Goal: Communication & Community: Ask a question

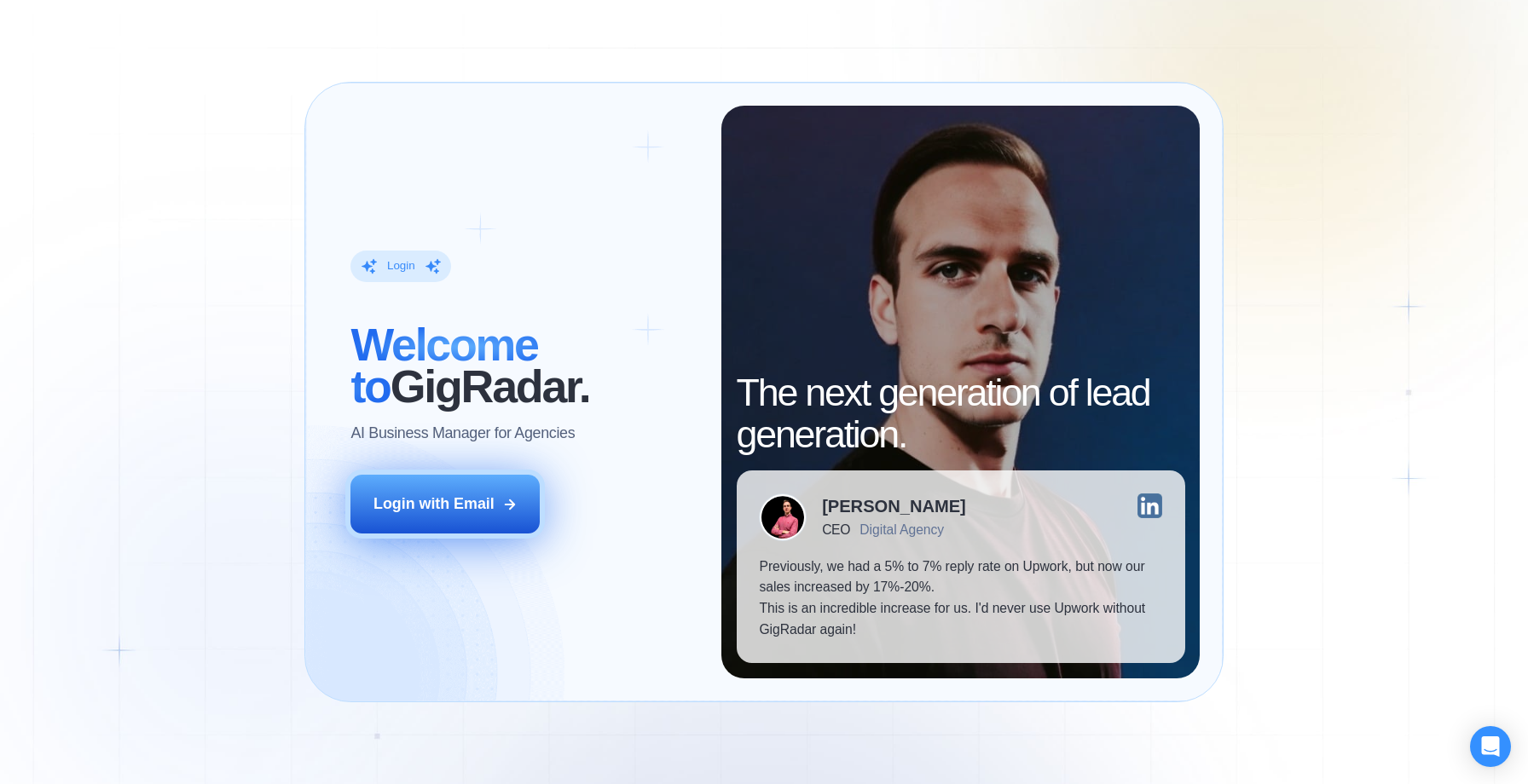
click at [433, 501] on div "Login with Email" at bounding box center [433, 504] width 121 height 21
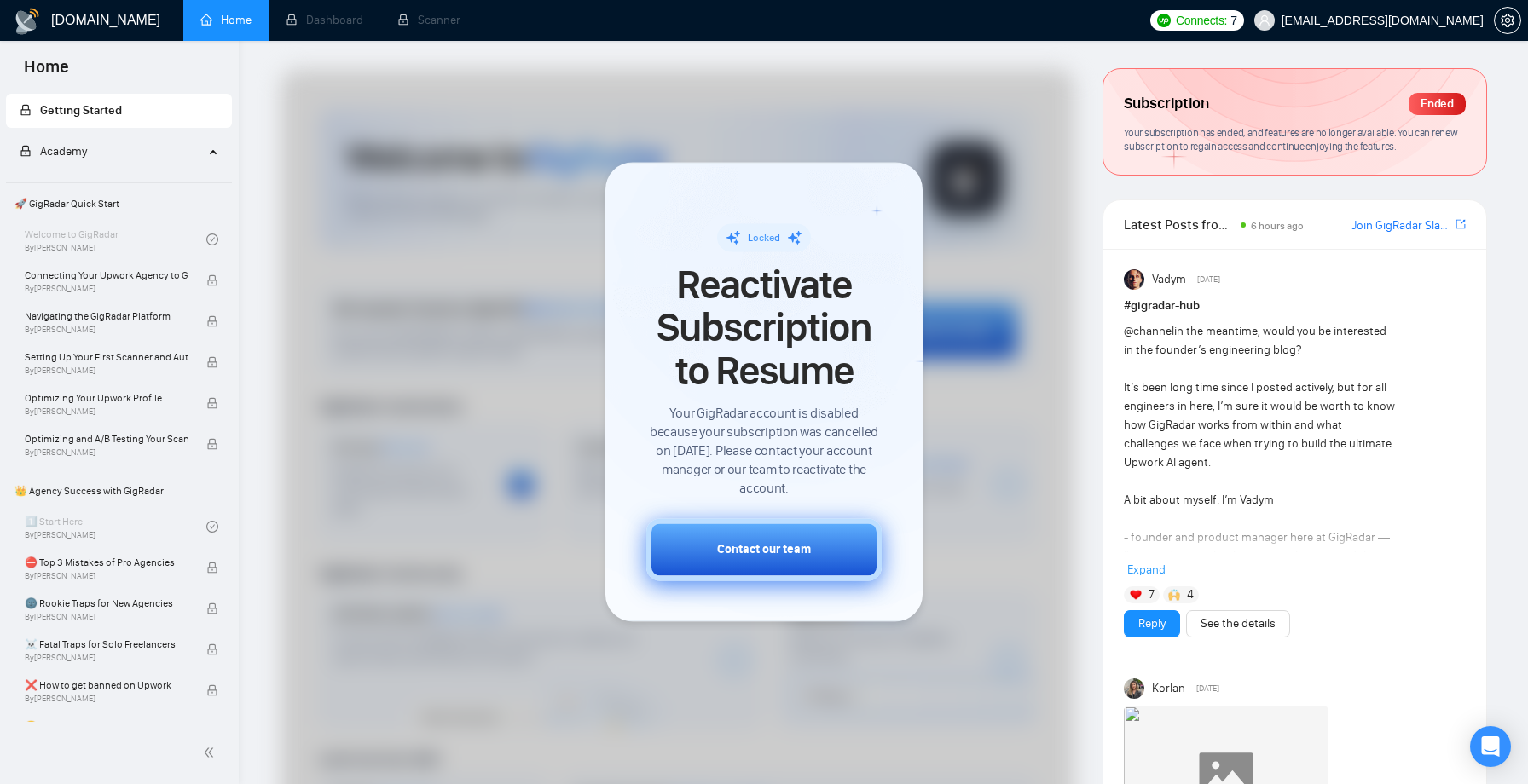
click at [731, 549] on div "Contact our team" at bounding box center [764, 550] width 94 height 18
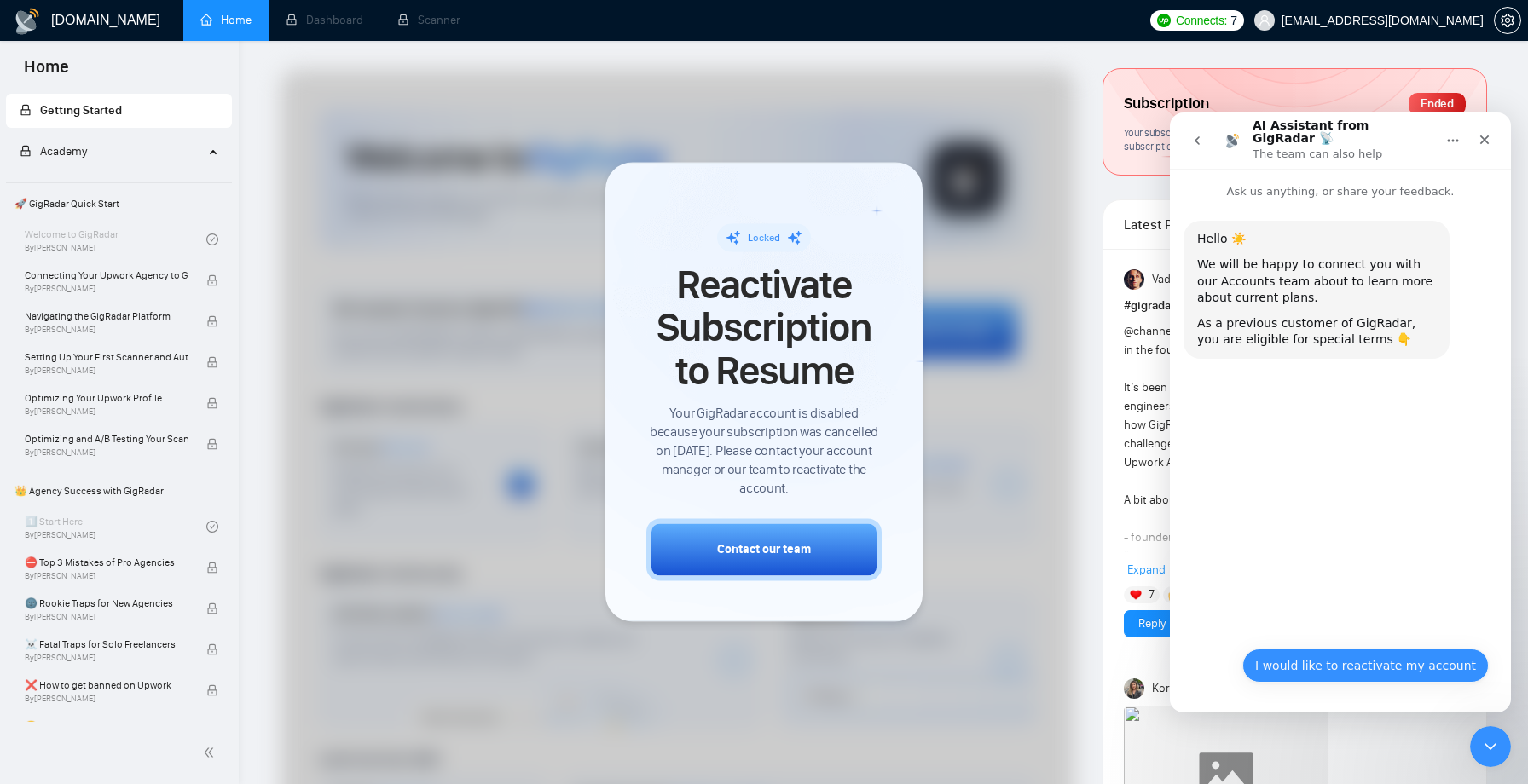
click at [1324, 664] on button "I would like to reactivate my account" at bounding box center [1366, 665] width 246 height 34
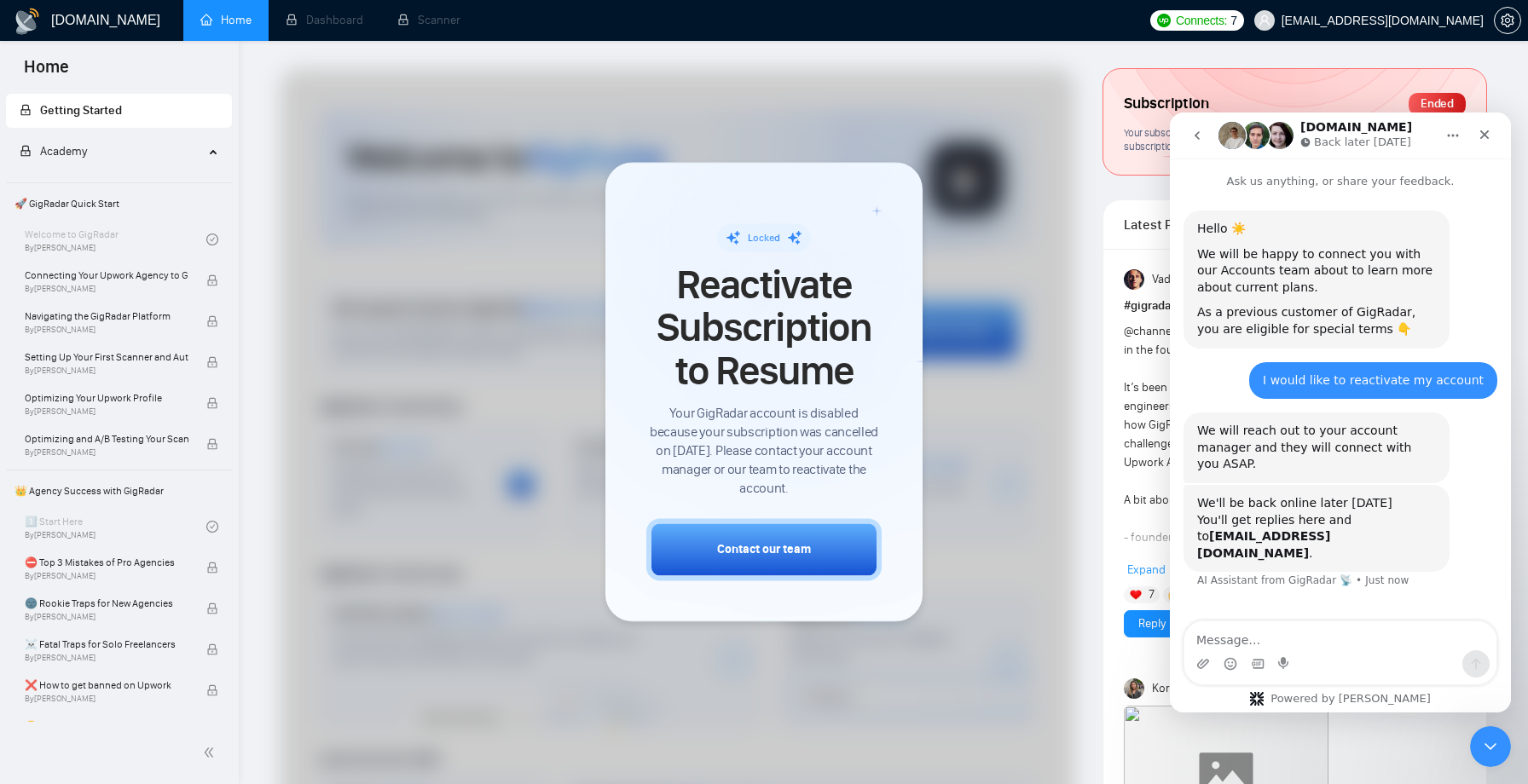
scroll to position [1, 0]
click at [1481, 131] on icon "Close" at bounding box center [1485, 135] width 10 height 10
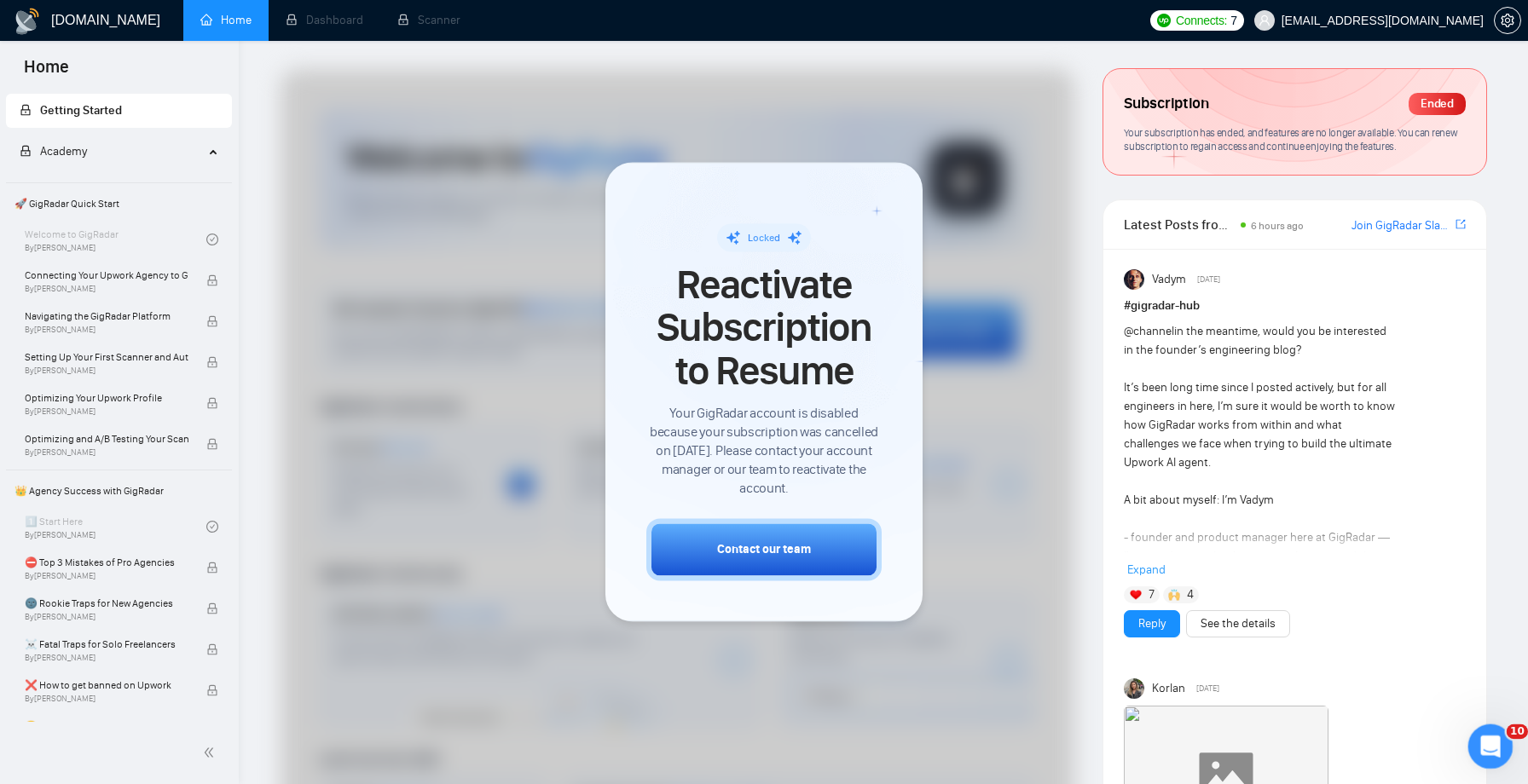
click at [1488, 745] on icon "Open Intercom Messenger" at bounding box center [1489, 745] width 28 height 28
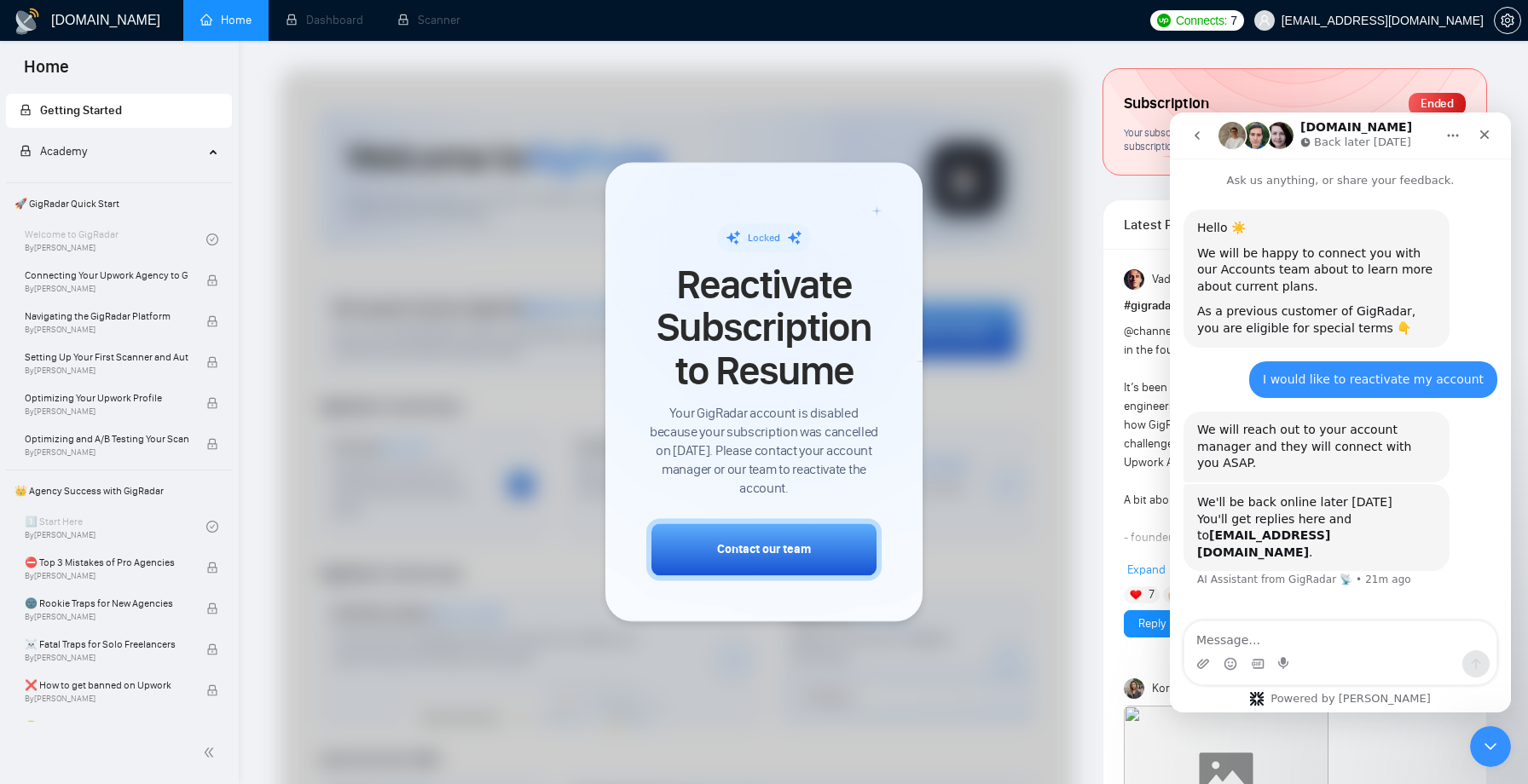
click at [1203, 132] on icon "go back" at bounding box center [1197, 135] width 13 height 13
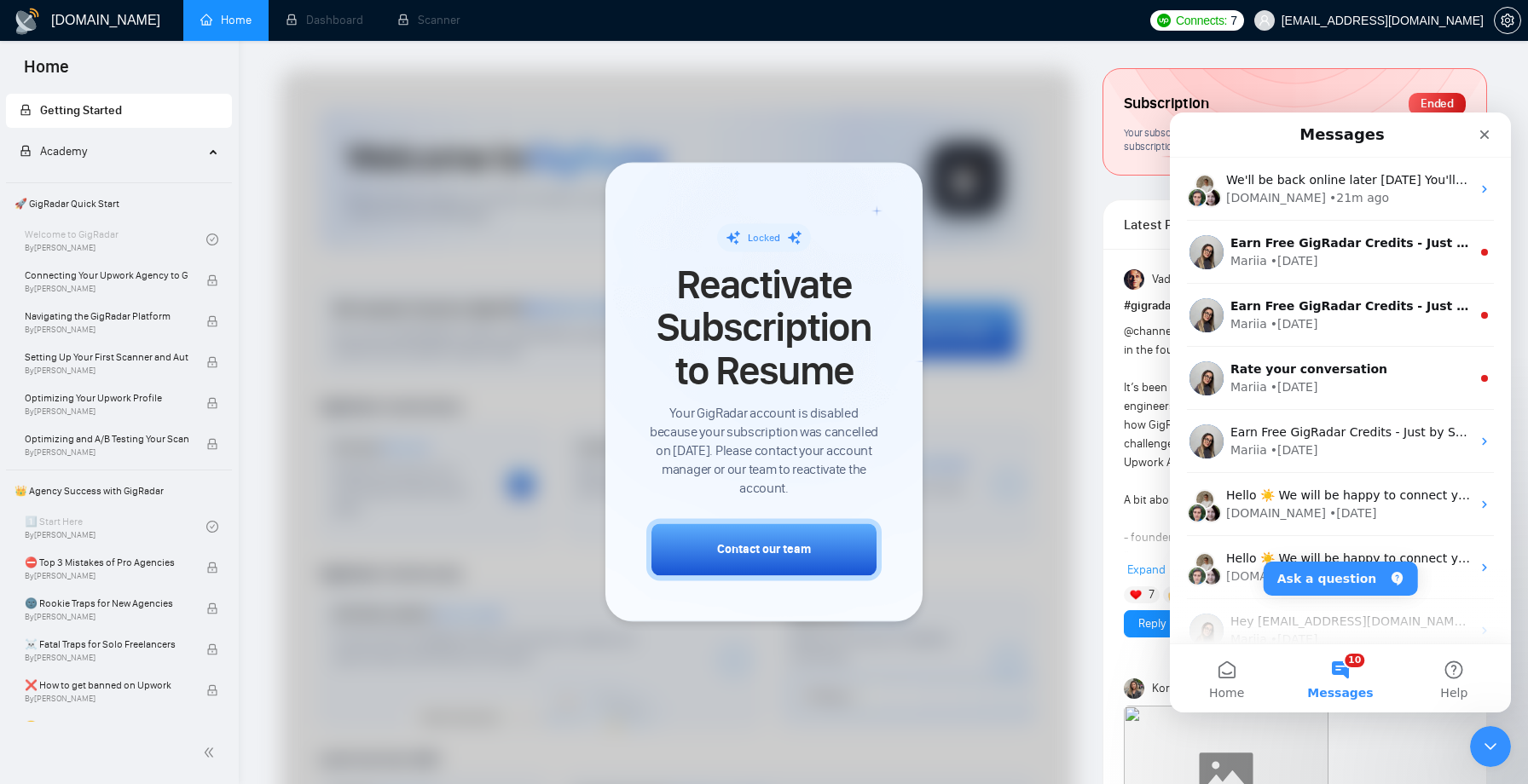
scroll to position [0, 0]
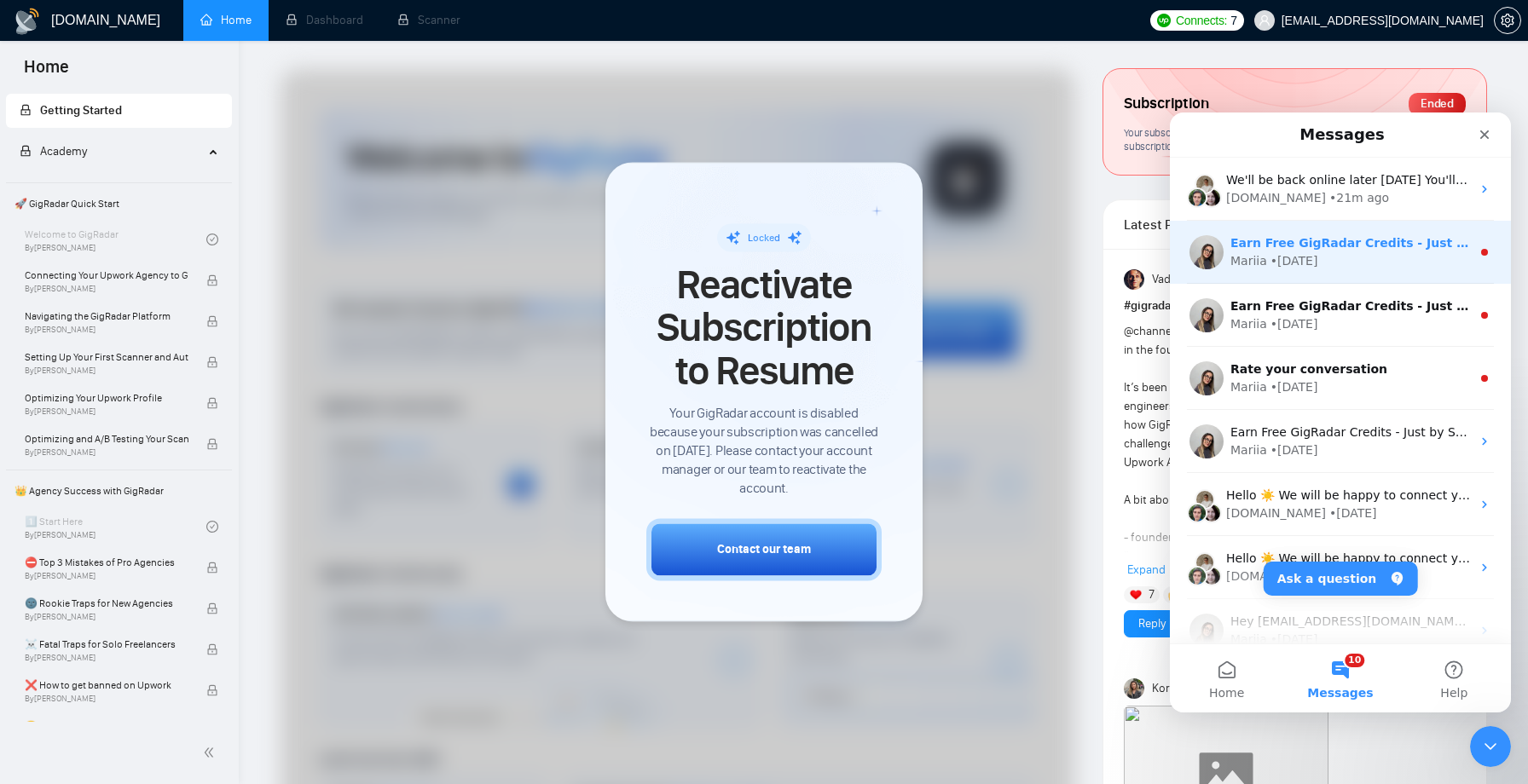
click at [1453, 268] on div "Mariia • 6w ago" at bounding box center [1351, 261] width 240 height 18
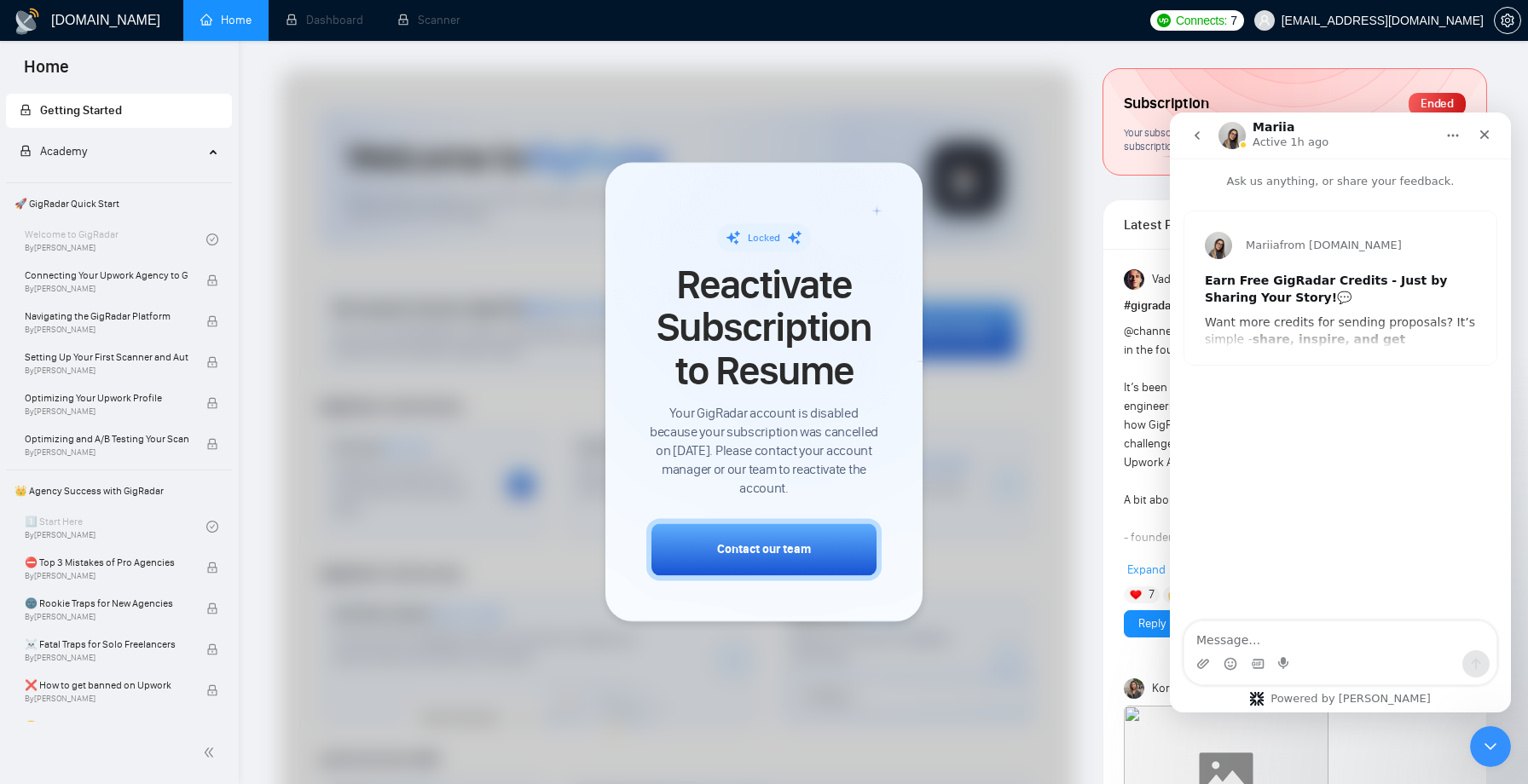
click at [1200, 133] on icon "go back" at bounding box center [1197, 135] width 13 height 13
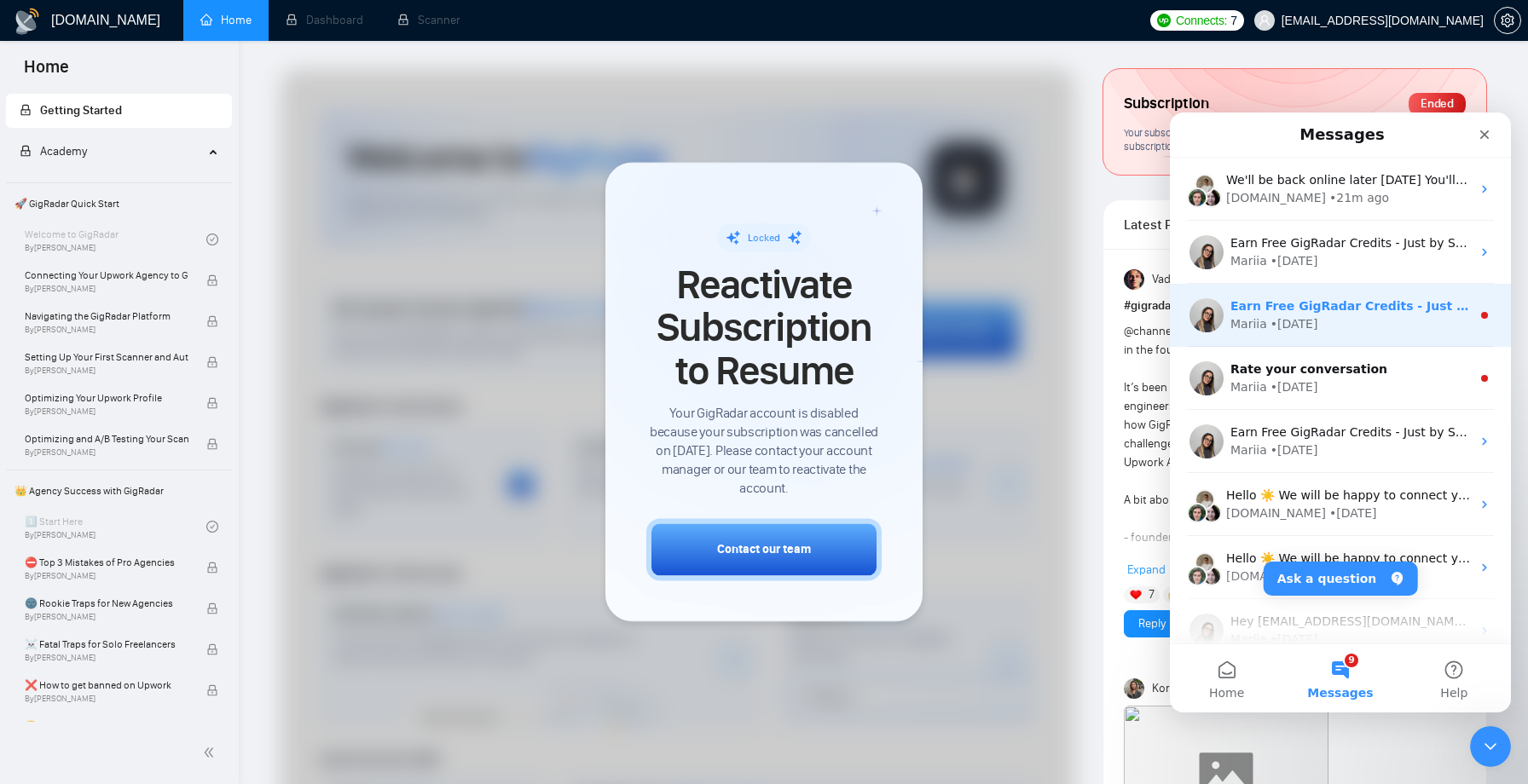
click at [1259, 324] on div "Mariia" at bounding box center [1249, 324] width 36 height 18
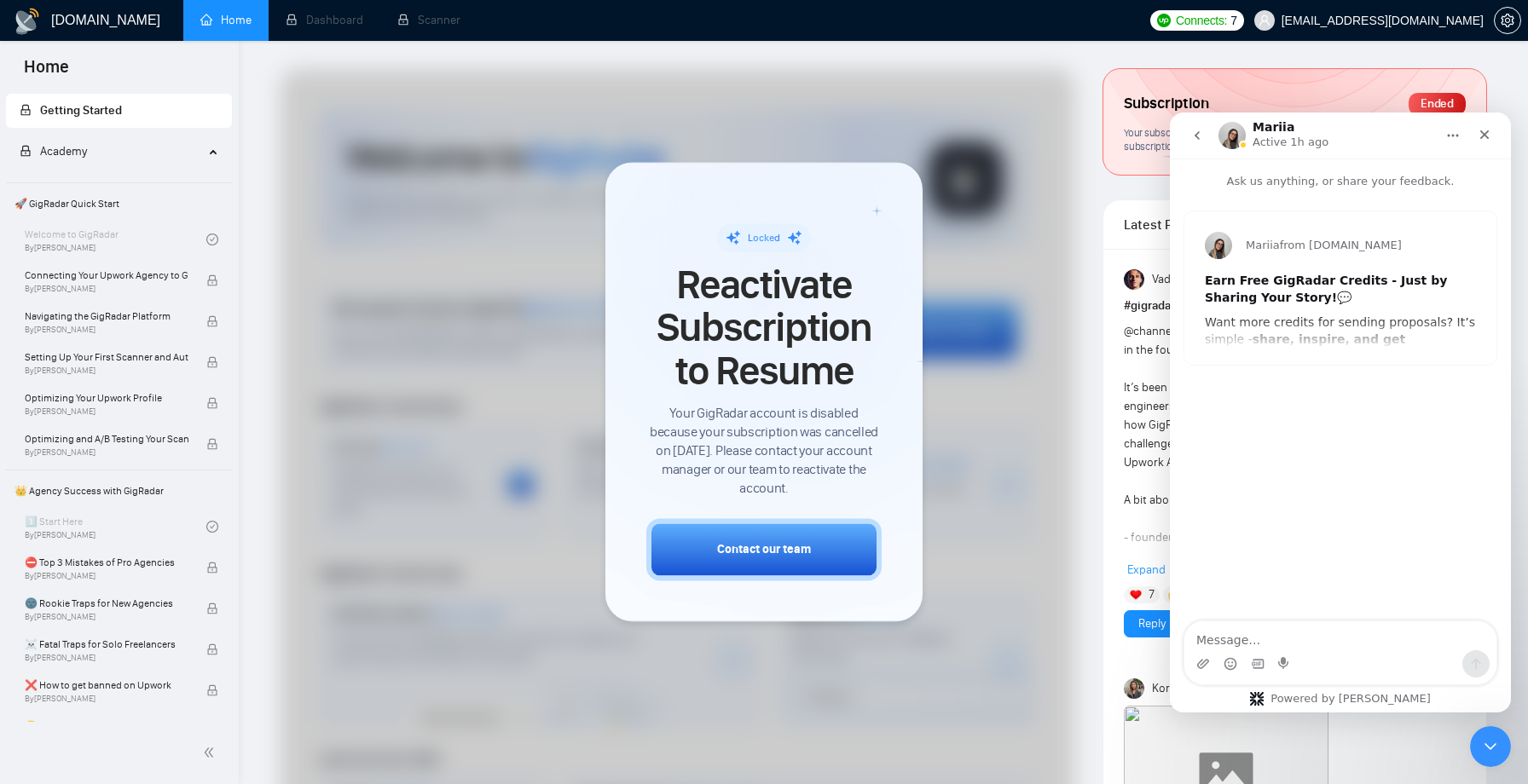
click at [1203, 142] on icon "go back" at bounding box center [1197, 135] width 13 height 13
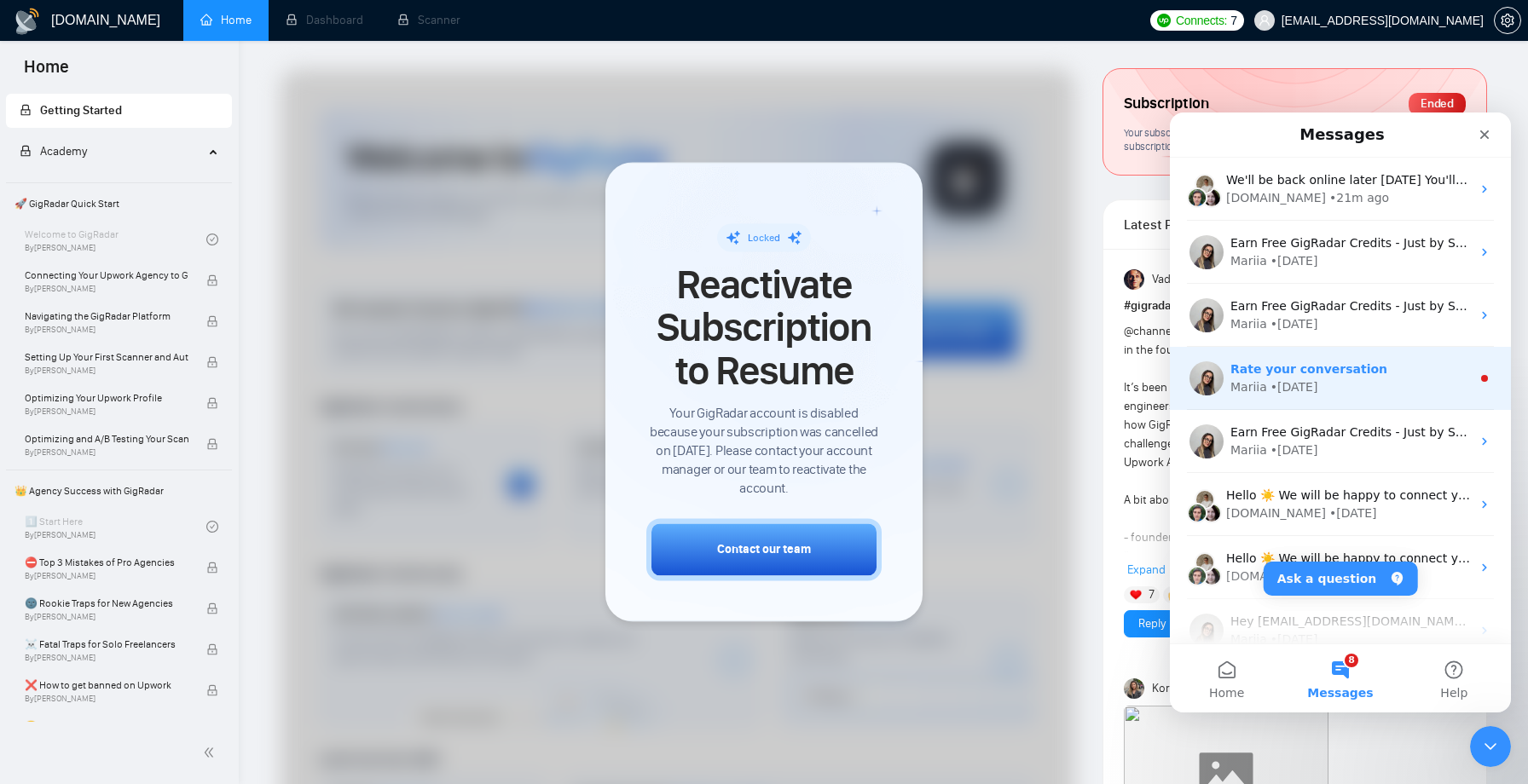
click at [1259, 378] on div "Mariia" at bounding box center [1249, 387] width 36 height 18
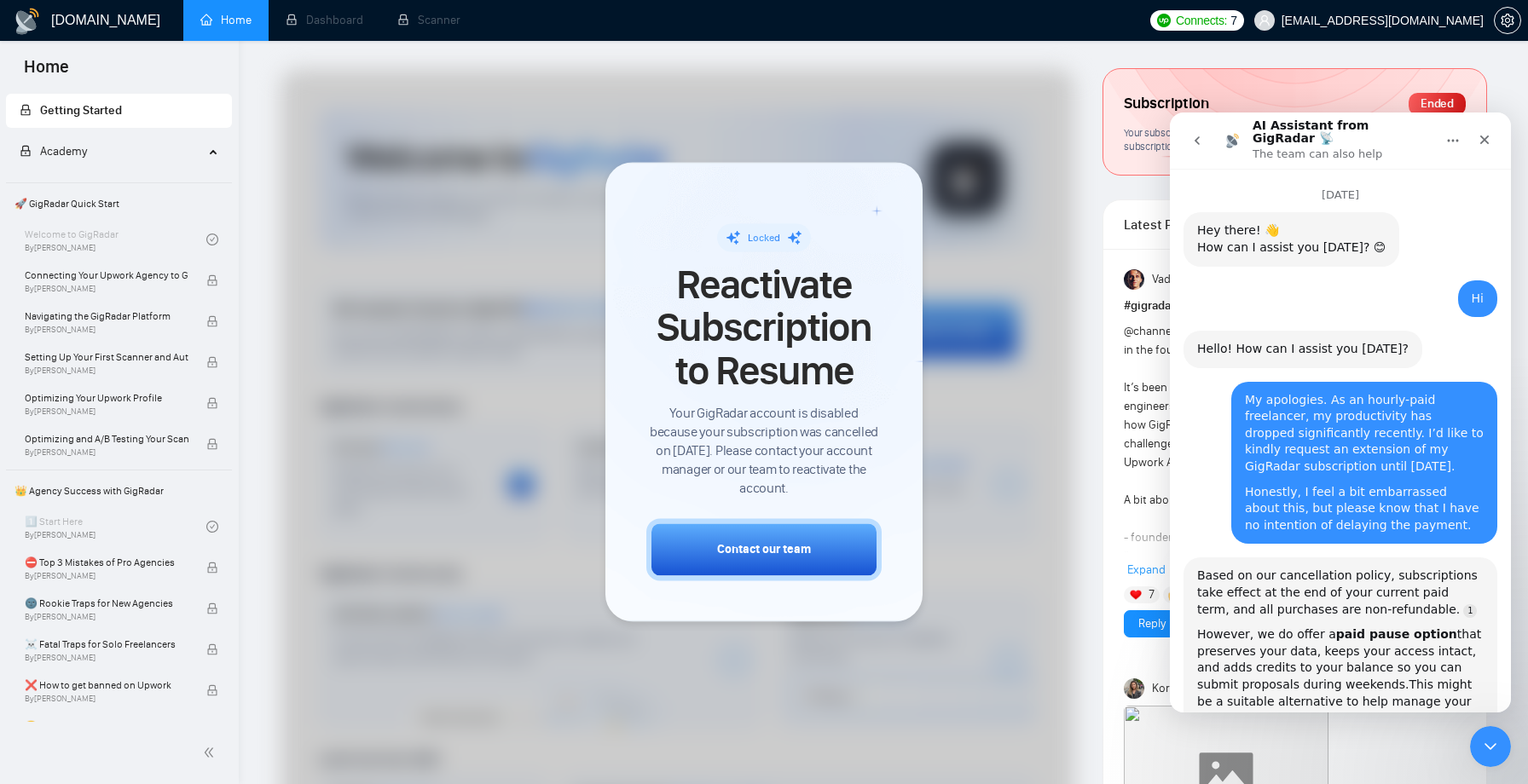
scroll to position [3, 0]
click at [1206, 144] on button "go back" at bounding box center [1197, 140] width 33 height 33
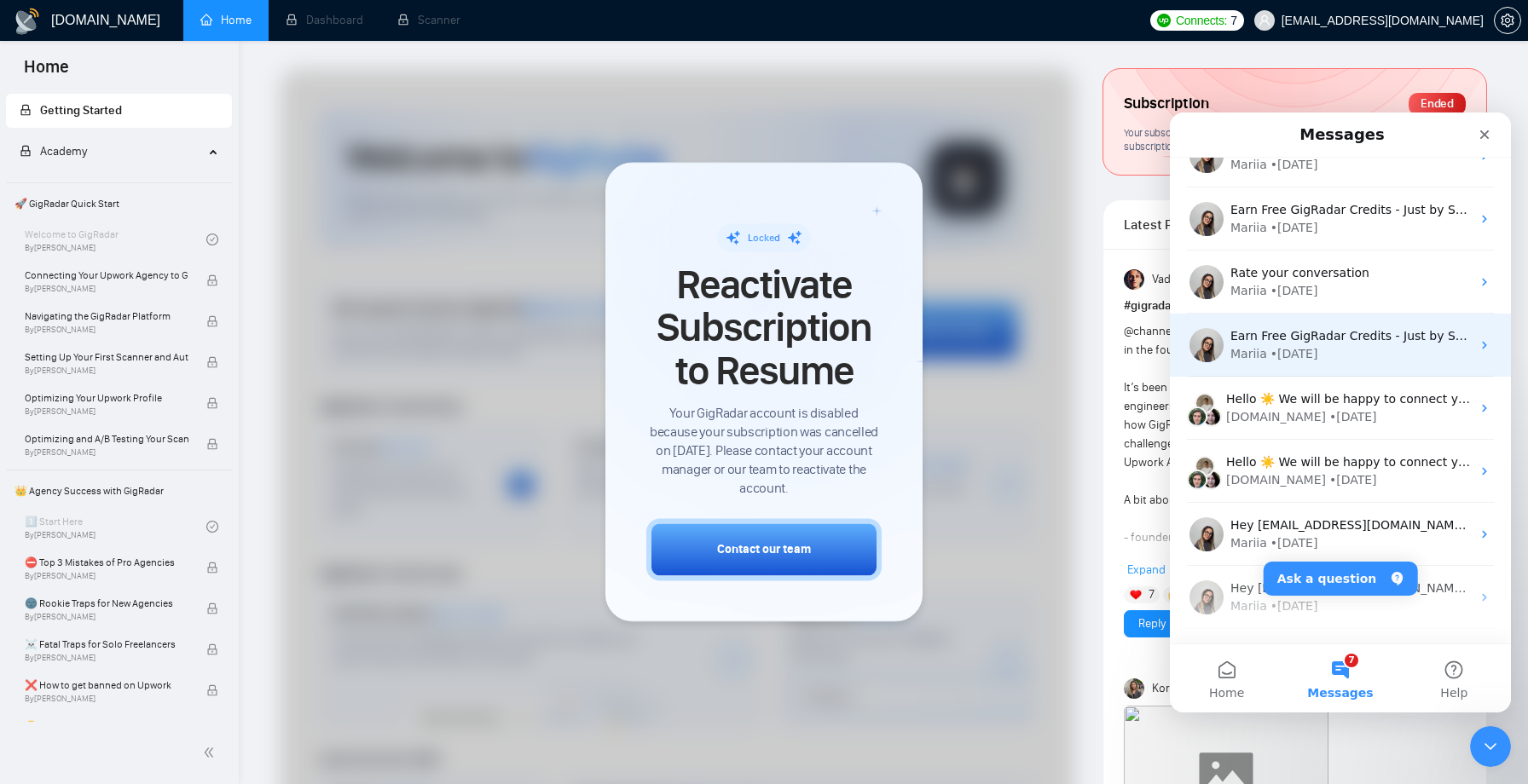
scroll to position [0, 0]
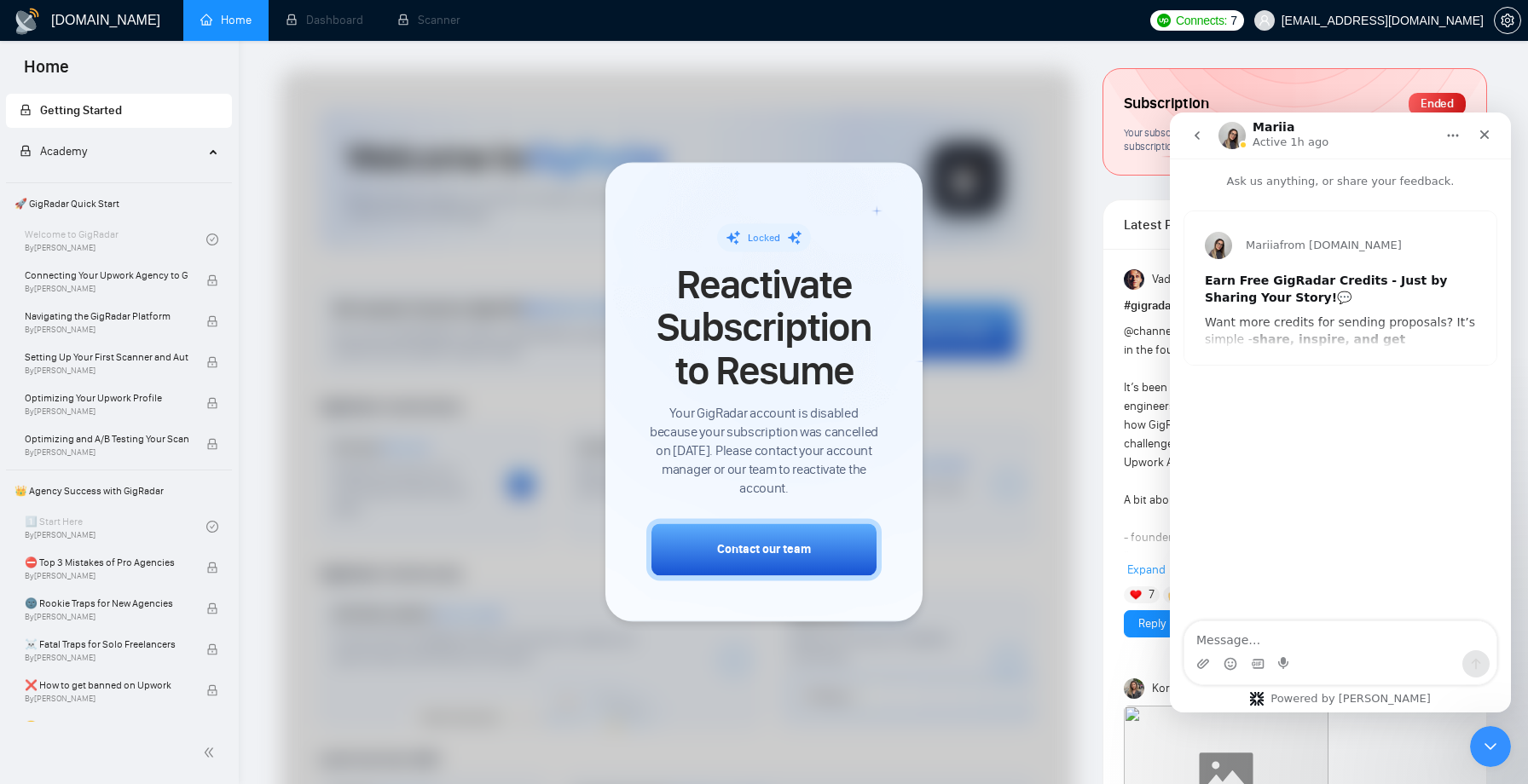
click at [1203, 141] on icon "go back" at bounding box center [1197, 135] width 13 height 13
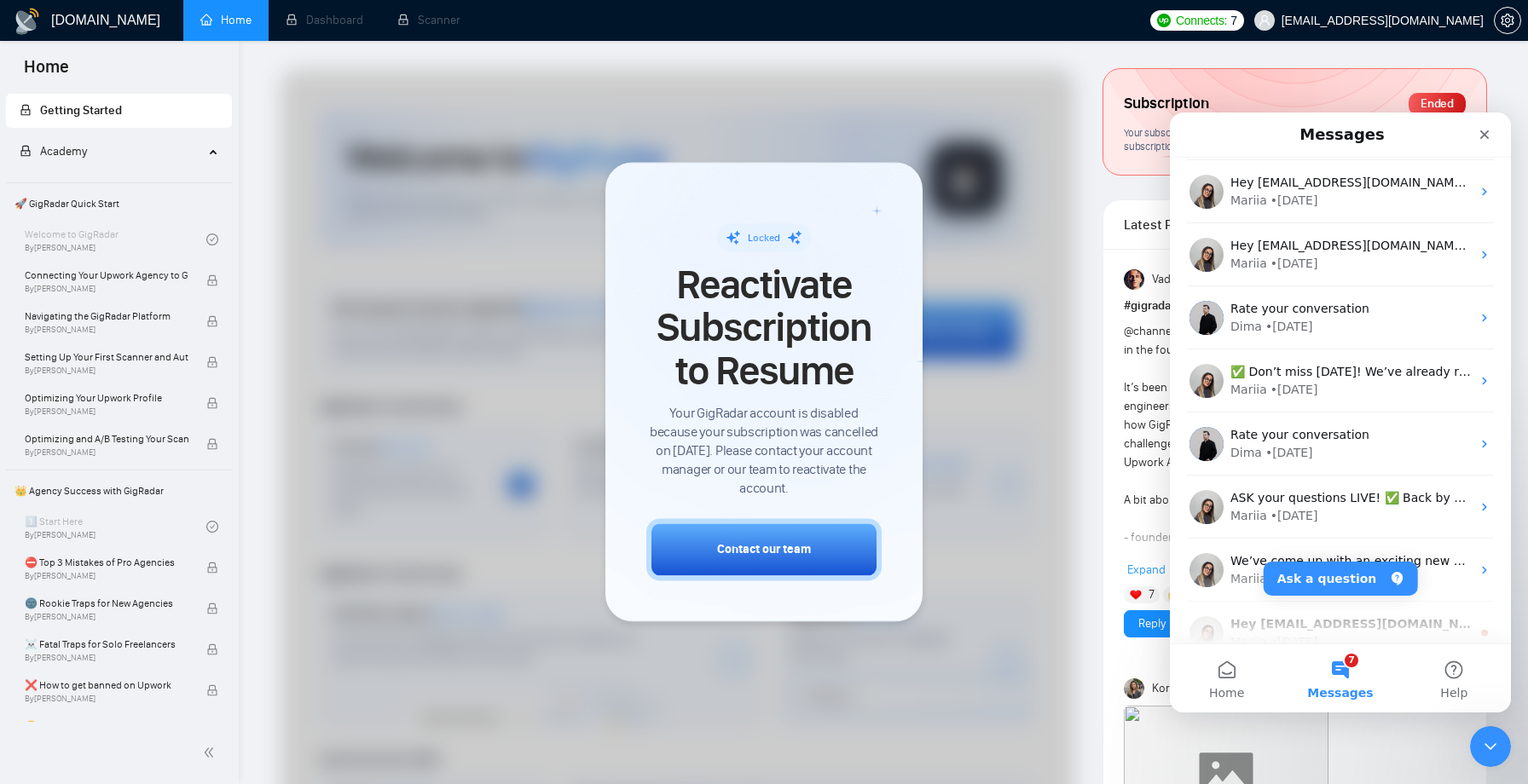
scroll to position [844, 0]
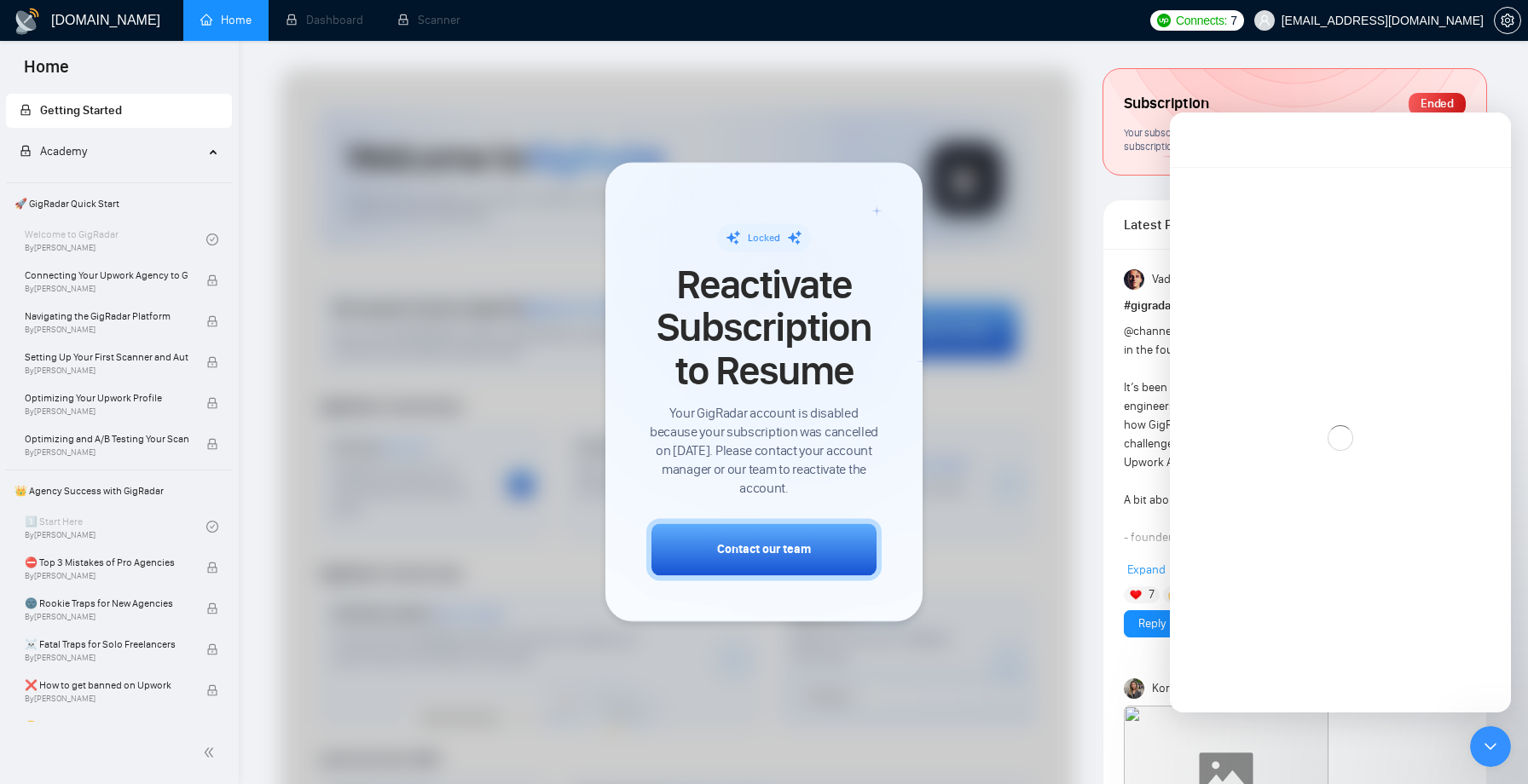
scroll to position [775, 0]
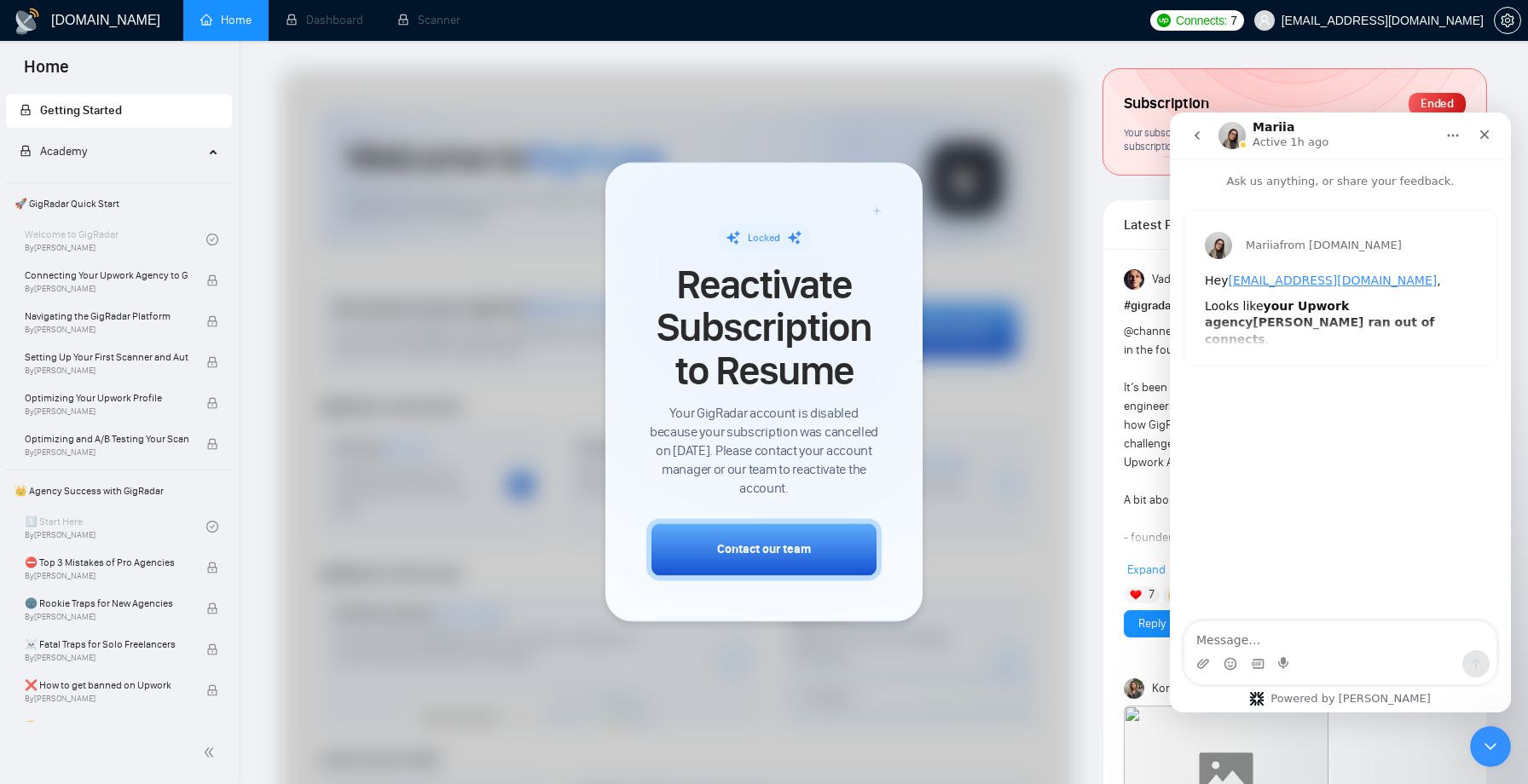
click at [1202, 138] on icon "go back" at bounding box center [1197, 135] width 13 height 13
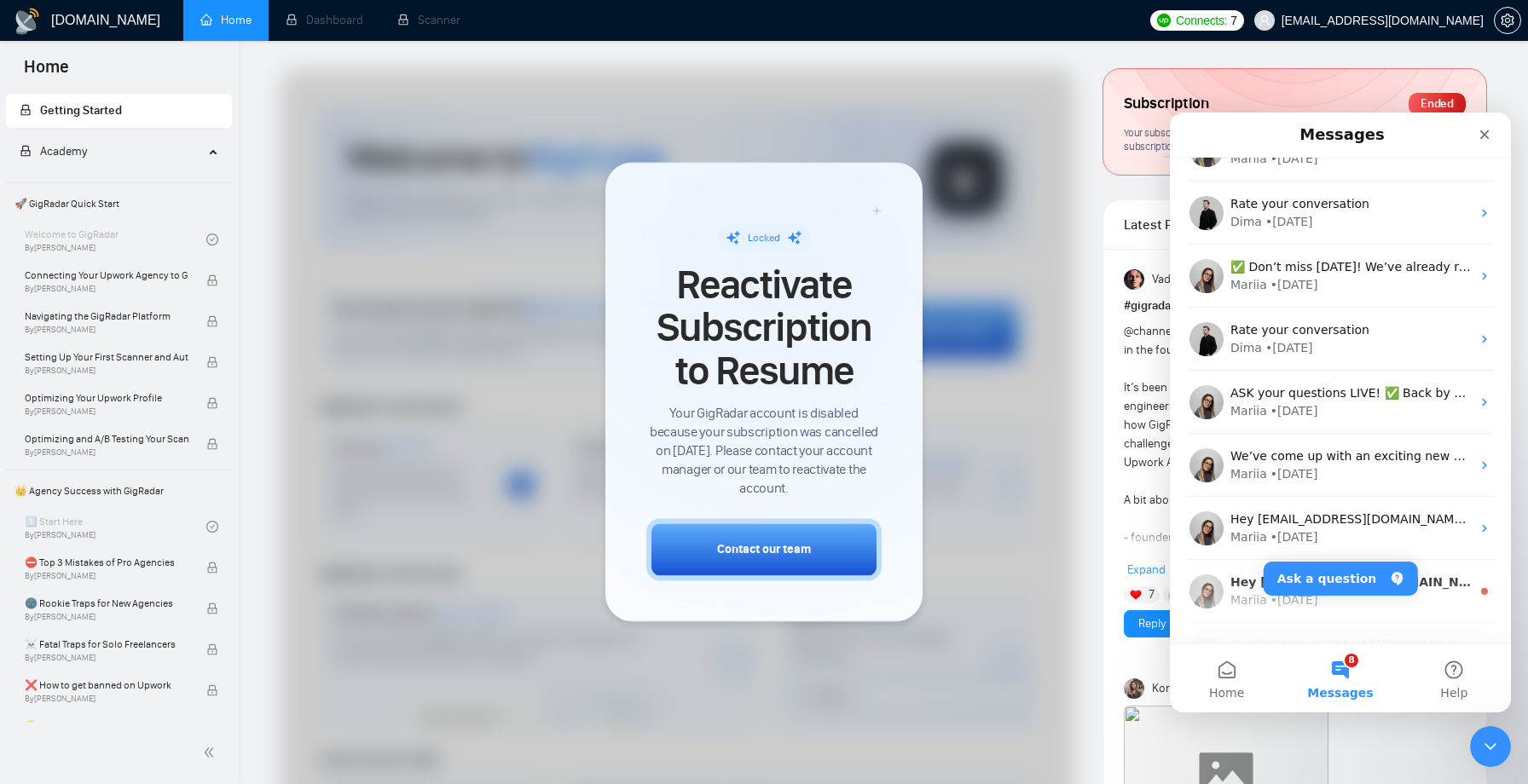
scroll to position [1015, 0]
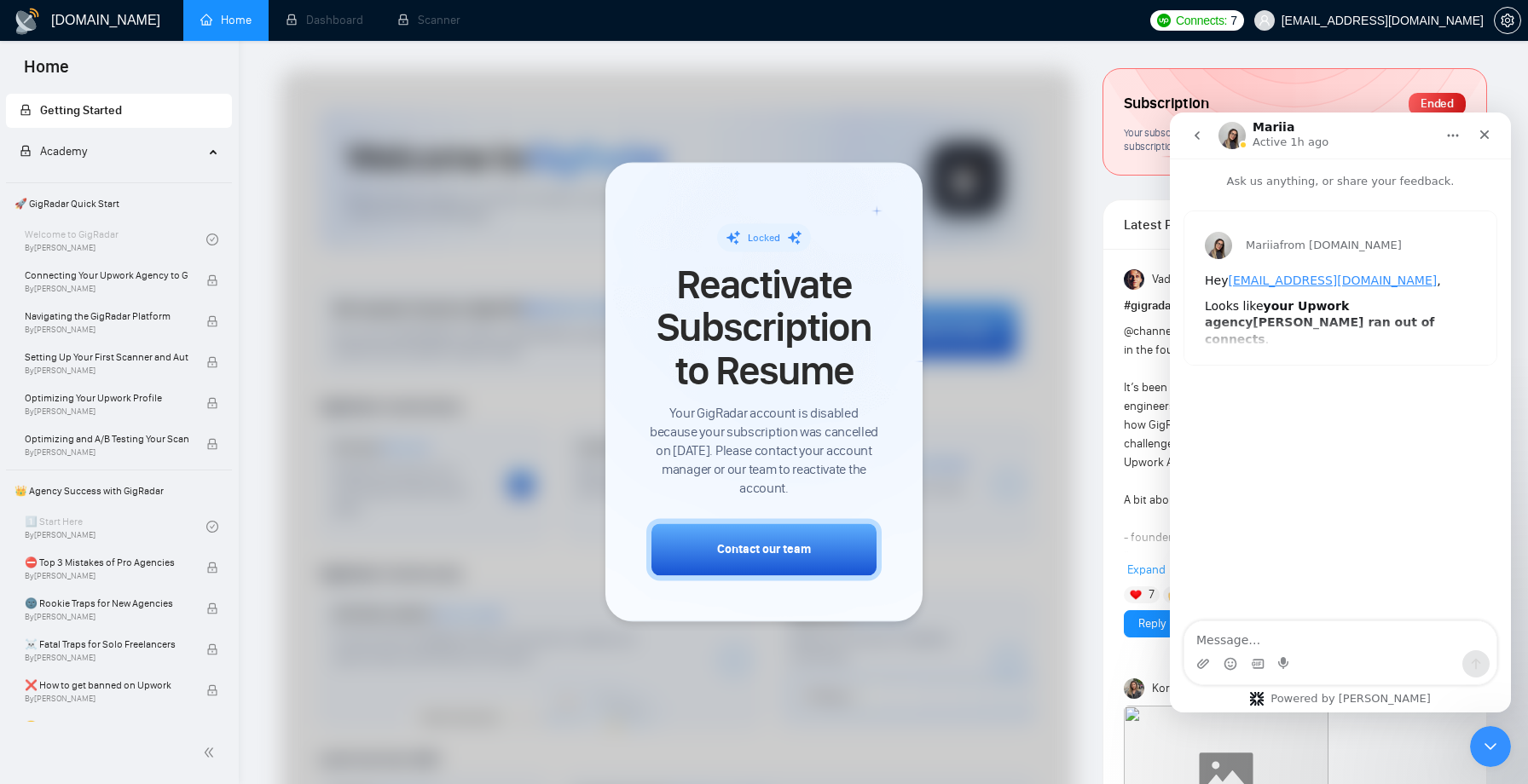
click at [1199, 144] on button "go back" at bounding box center [1197, 136] width 33 height 33
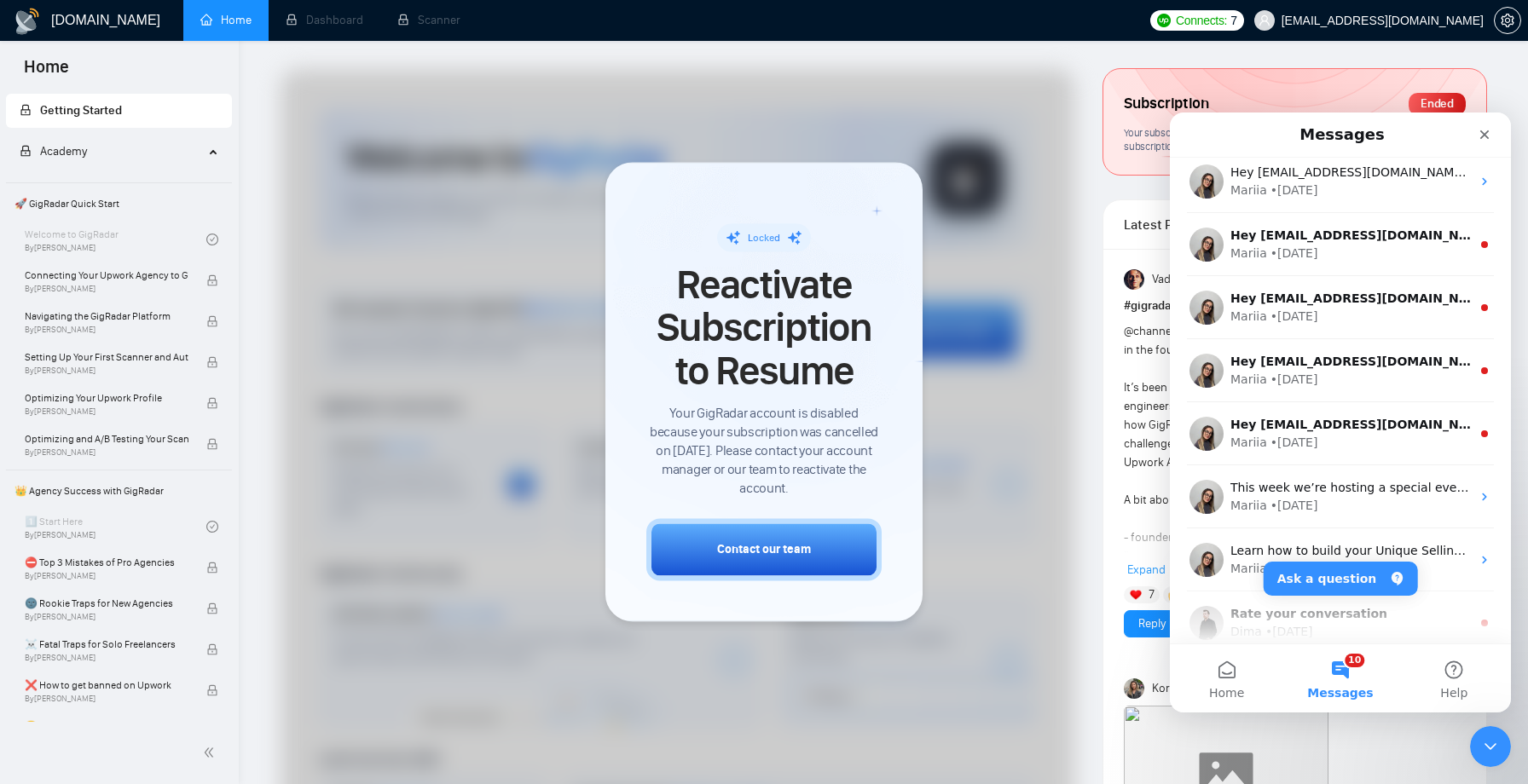
scroll to position [1427, 0]
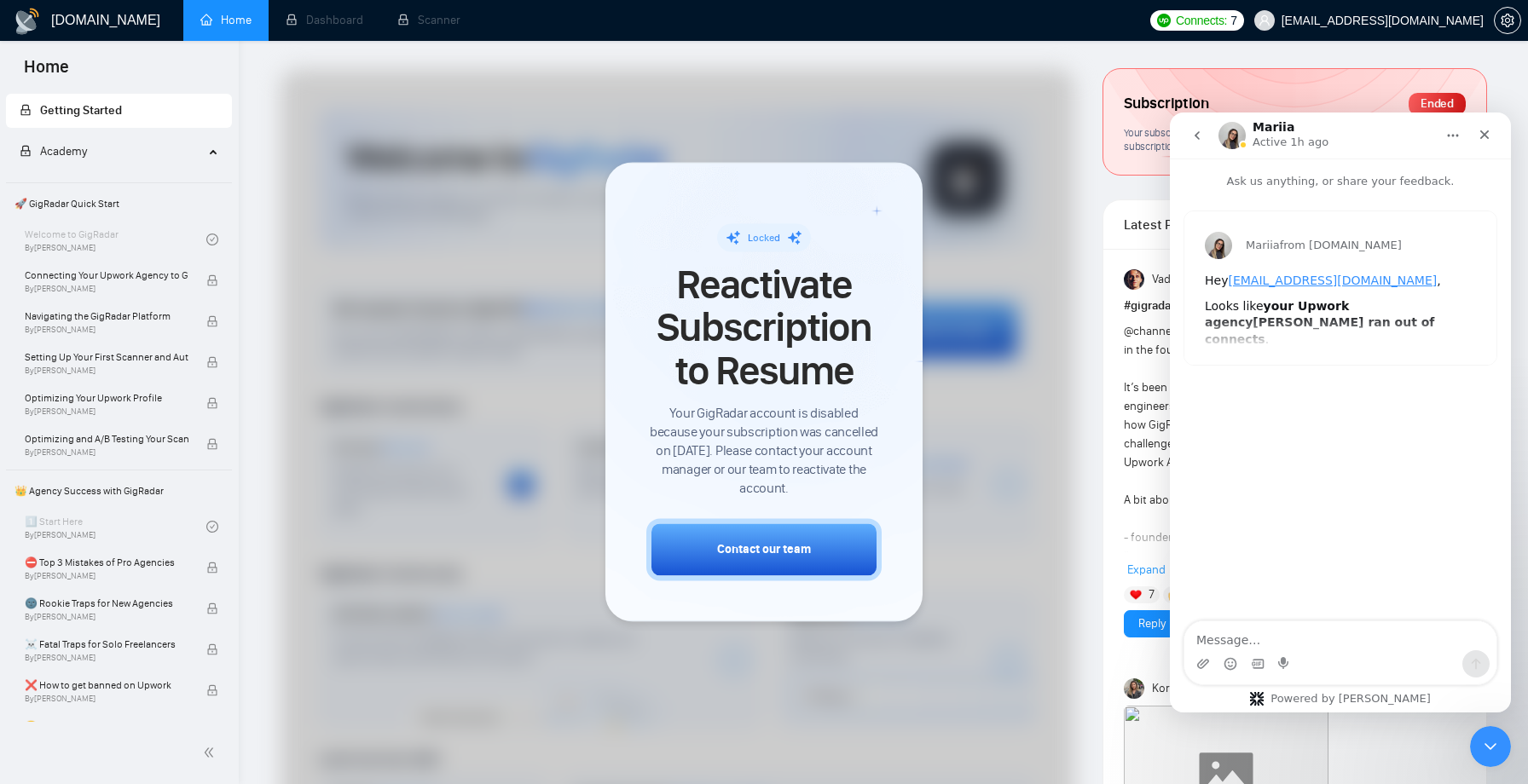
click at [1199, 145] on button "go back" at bounding box center [1197, 136] width 33 height 33
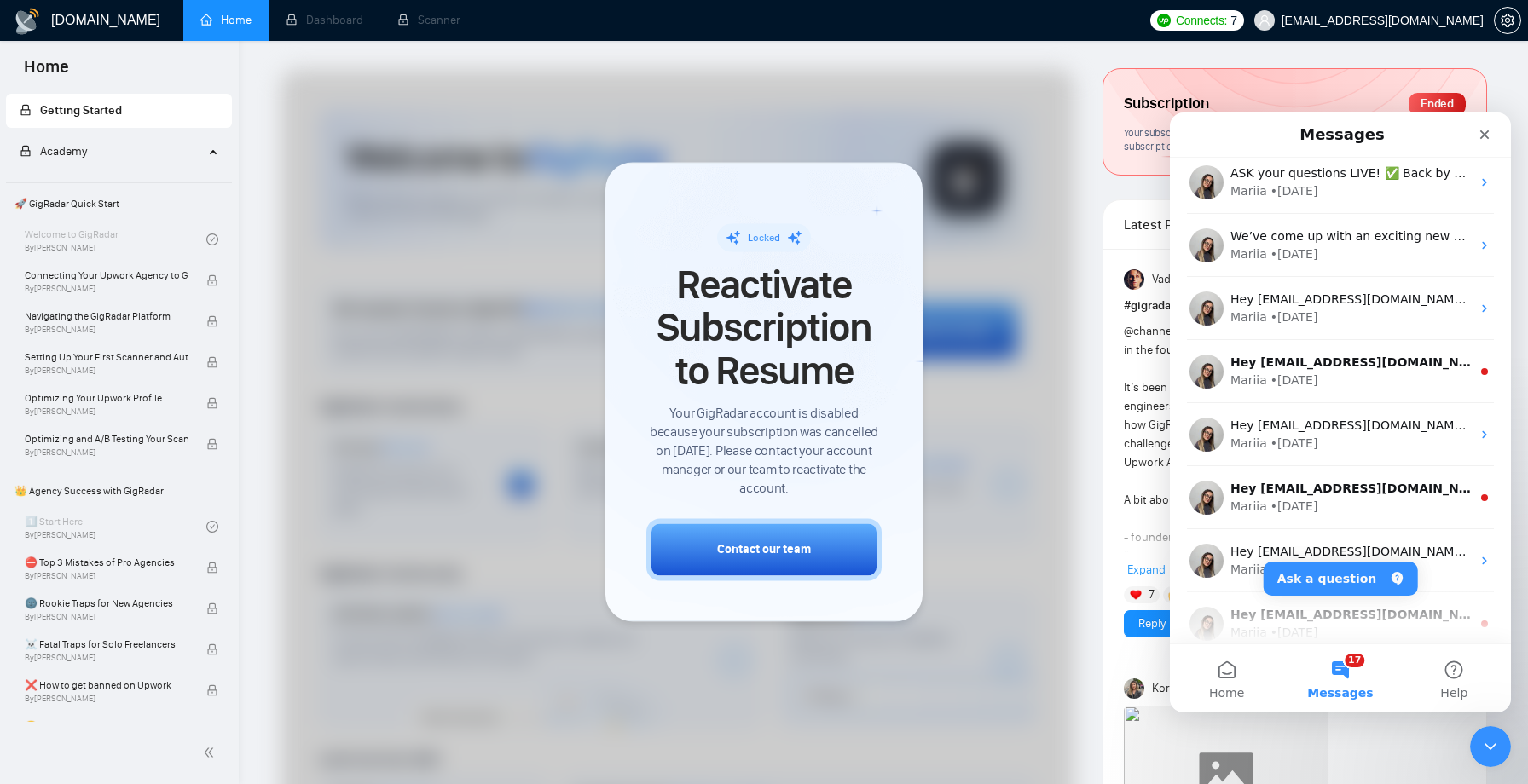
scroll to position [1096, 0]
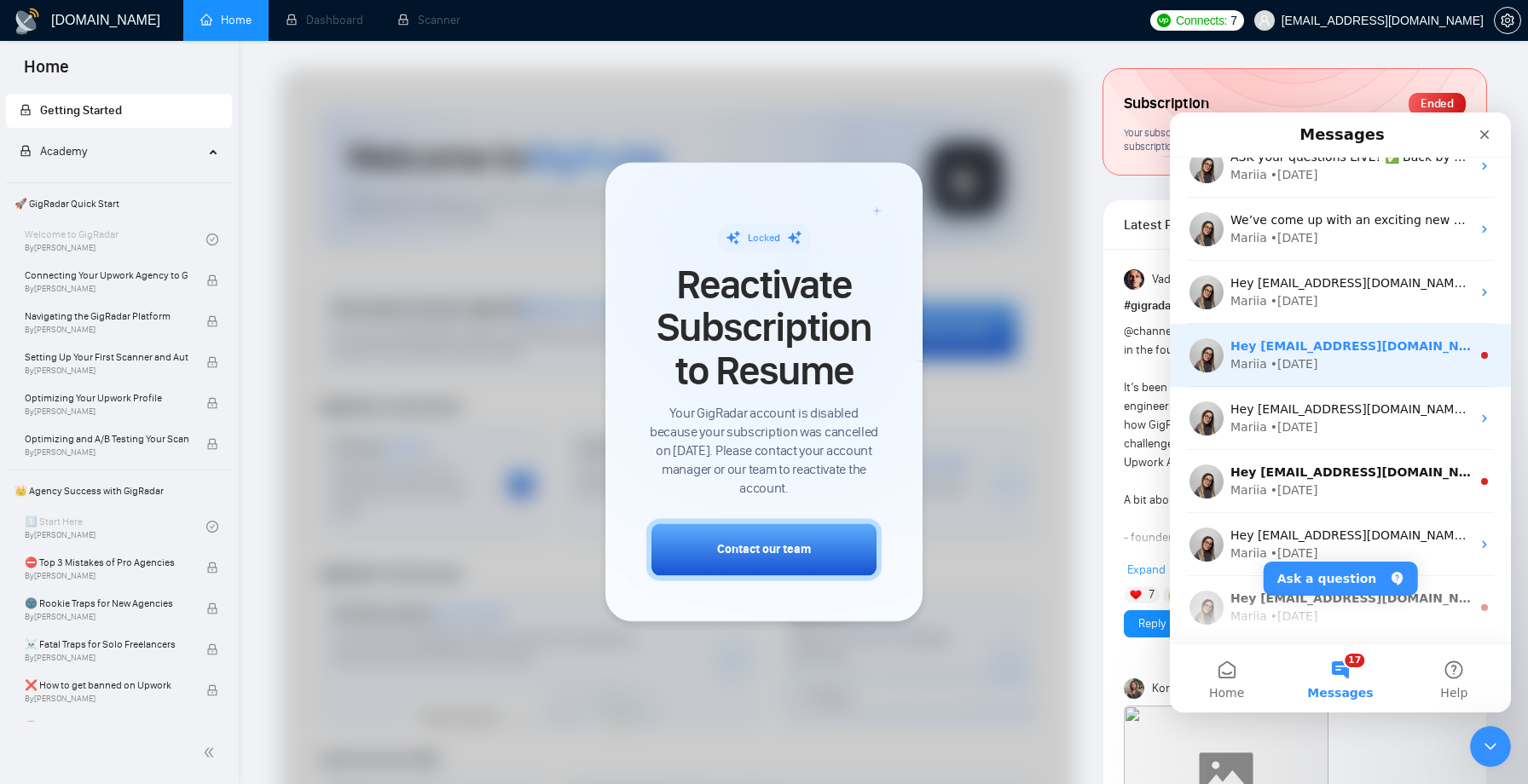
click at [1254, 357] on div "Mariia" at bounding box center [1249, 364] width 36 height 18
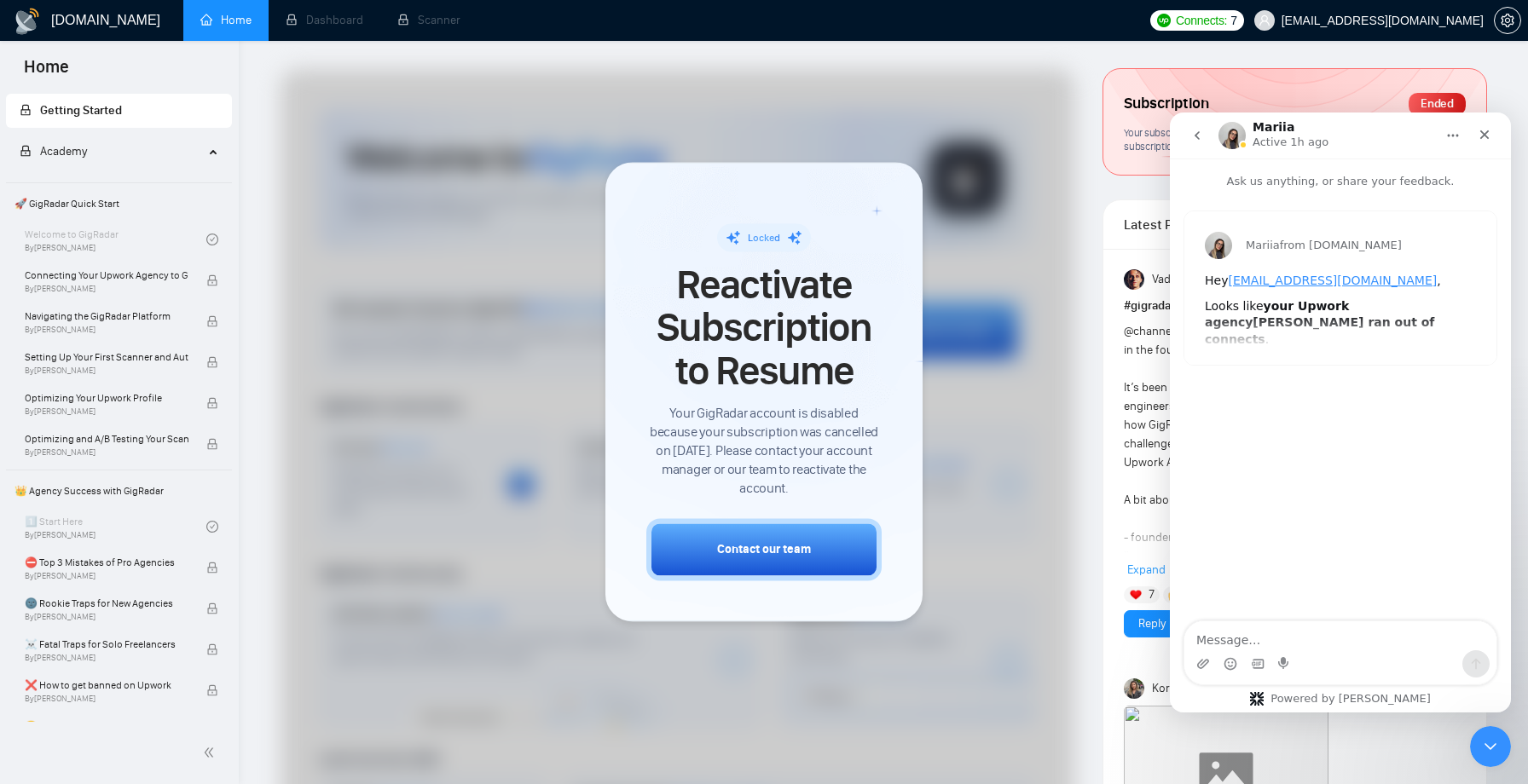
click at [1201, 140] on icon "go back" at bounding box center [1197, 135] width 13 height 13
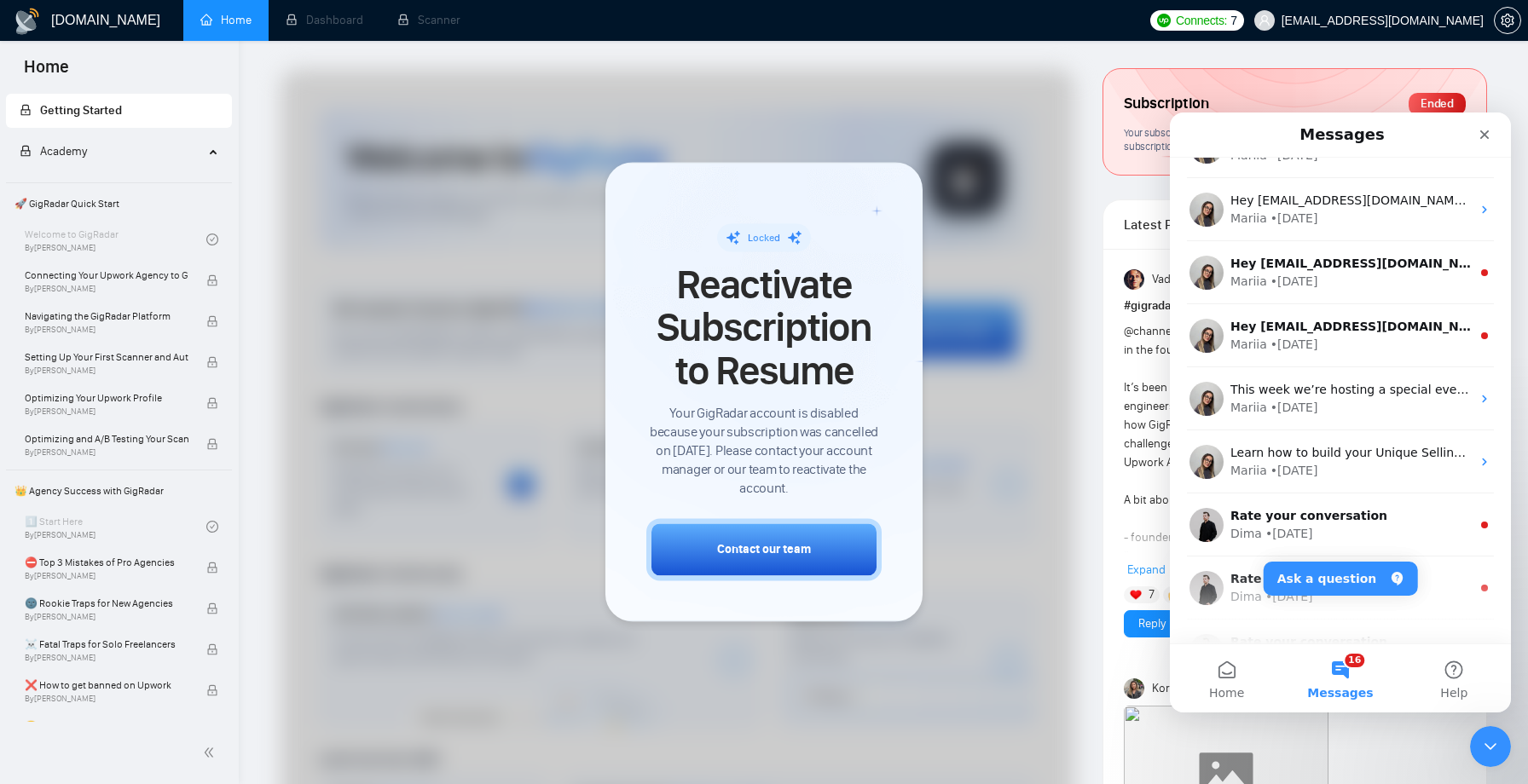
scroll to position [1436, 0]
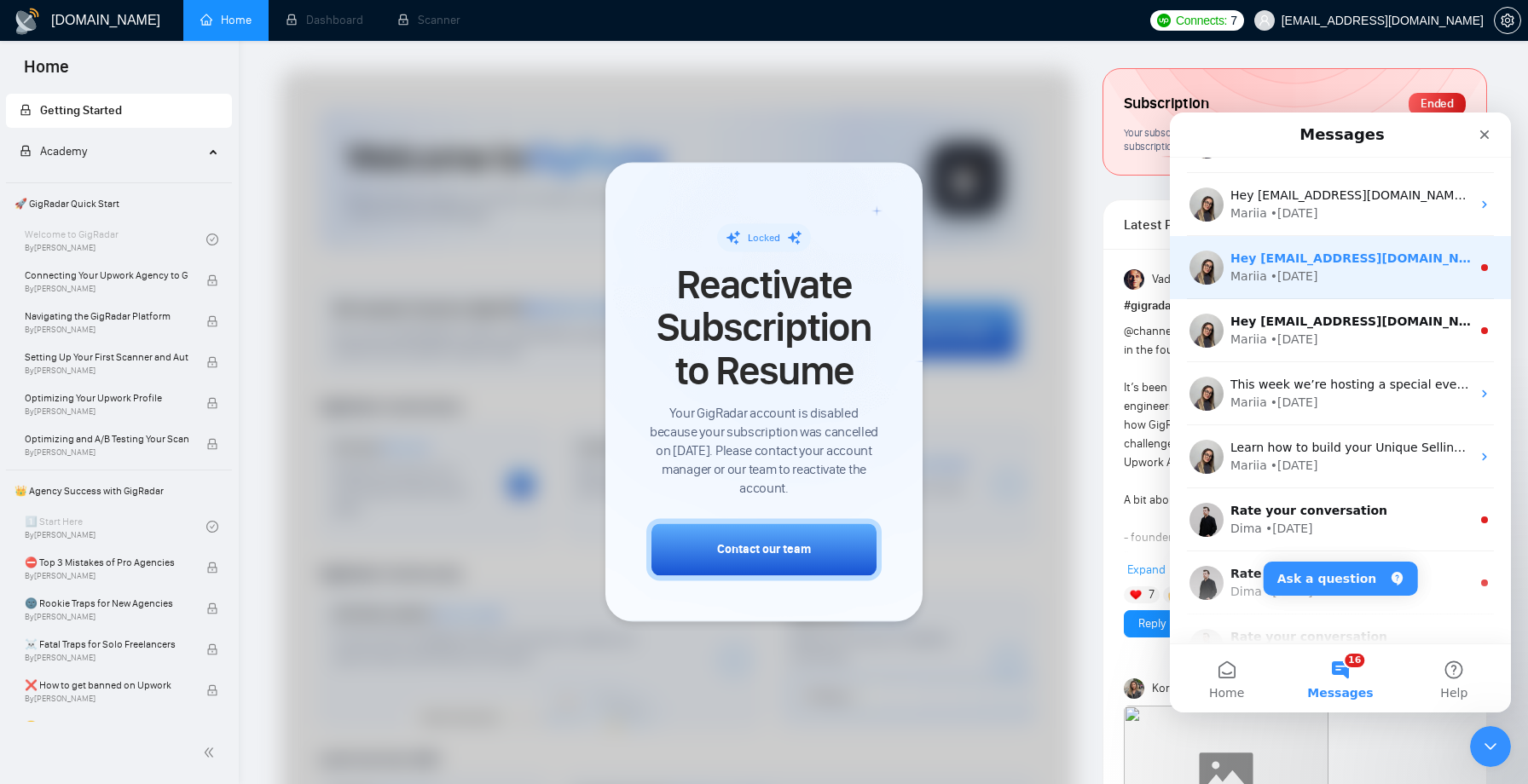
click at [1266, 274] on div "Mariia • 23w ago" at bounding box center [1351, 276] width 240 height 18
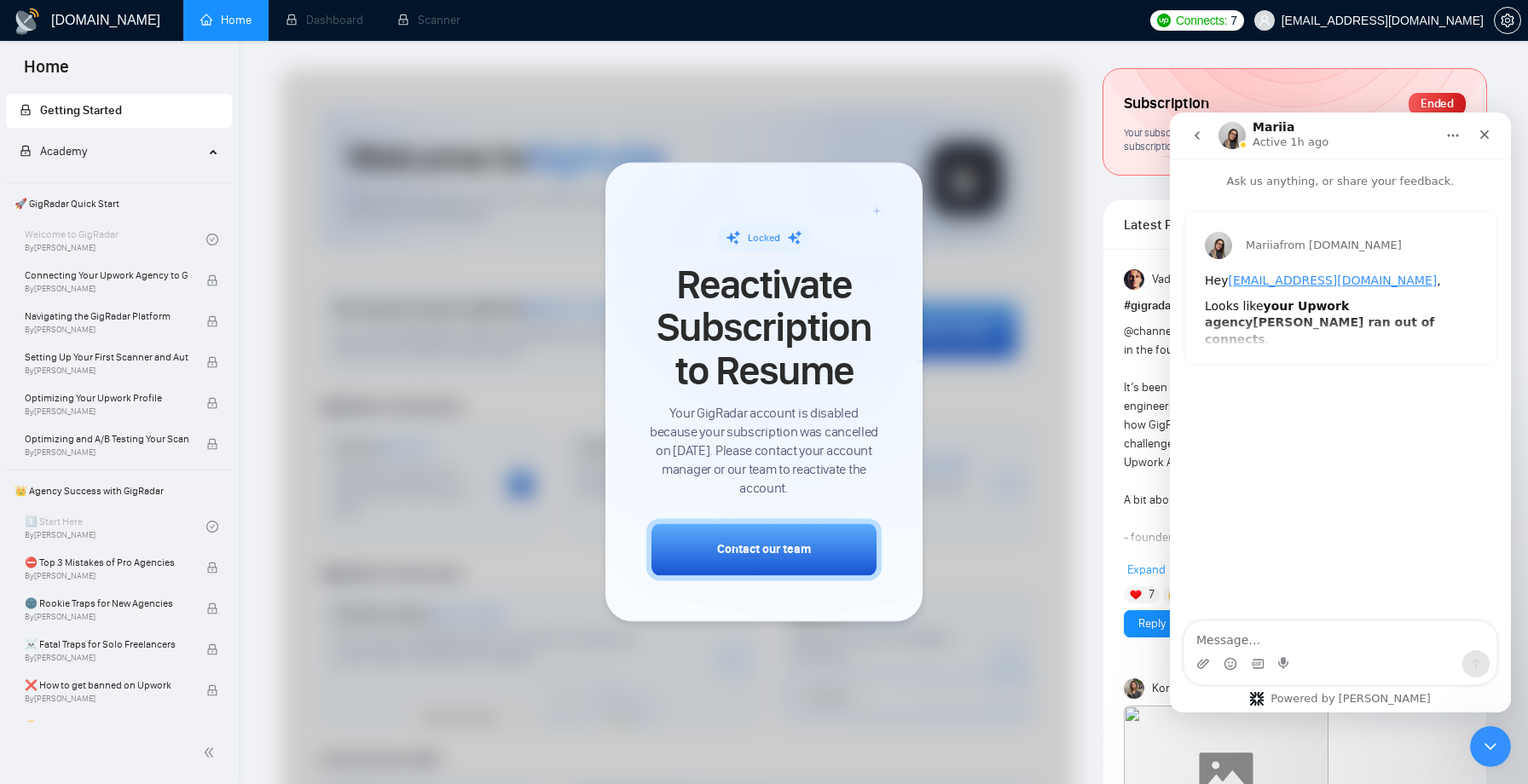
click at [1200, 140] on icon "go back" at bounding box center [1197, 135] width 13 height 13
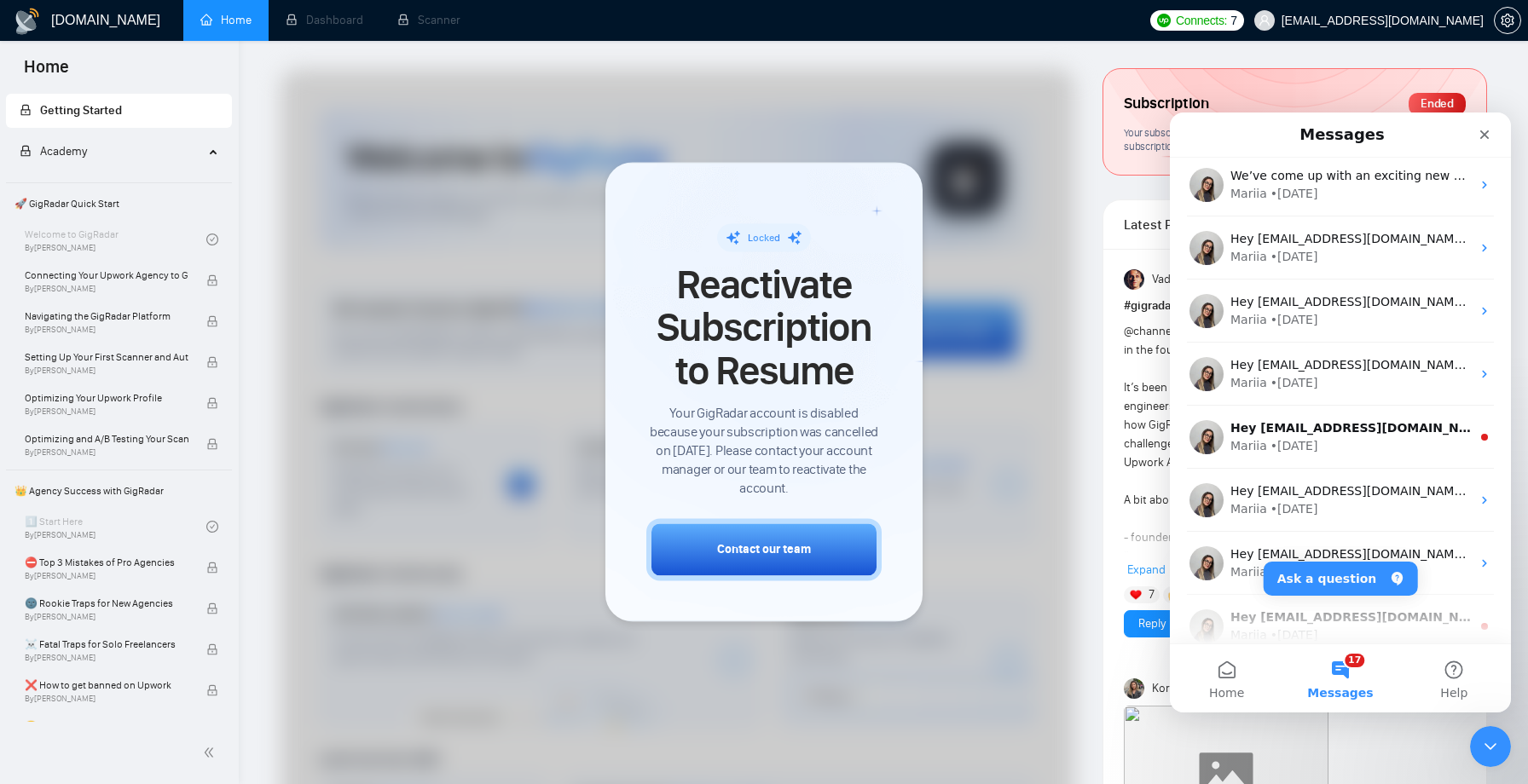
scroll to position [1142, 0]
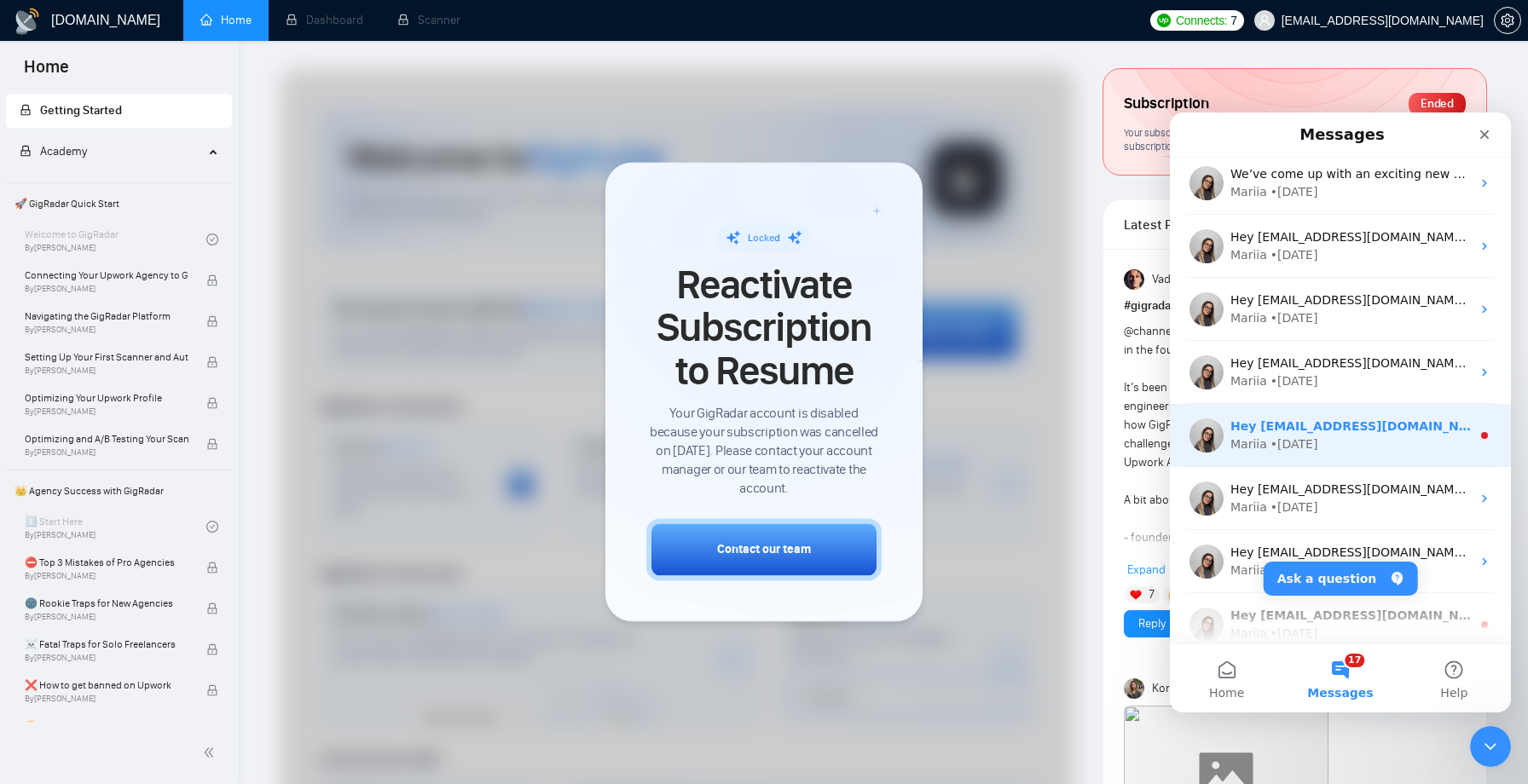
click at [1278, 436] on div "• 22w ago" at bounding box center [1295, 445] width 48 height 18
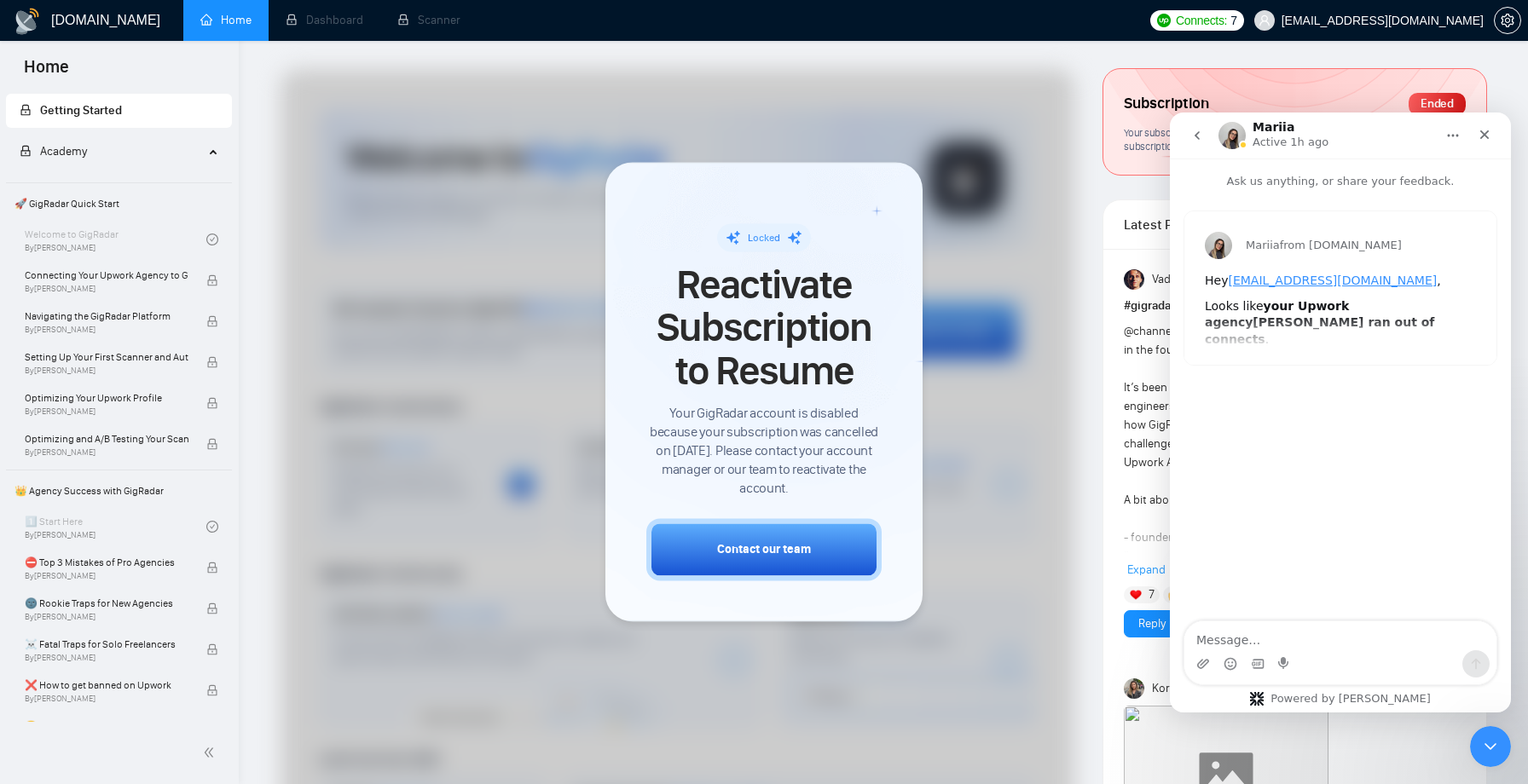
click at [1195, 144] on button "go back" at bounding box center [1197, 136] width 33 height 33
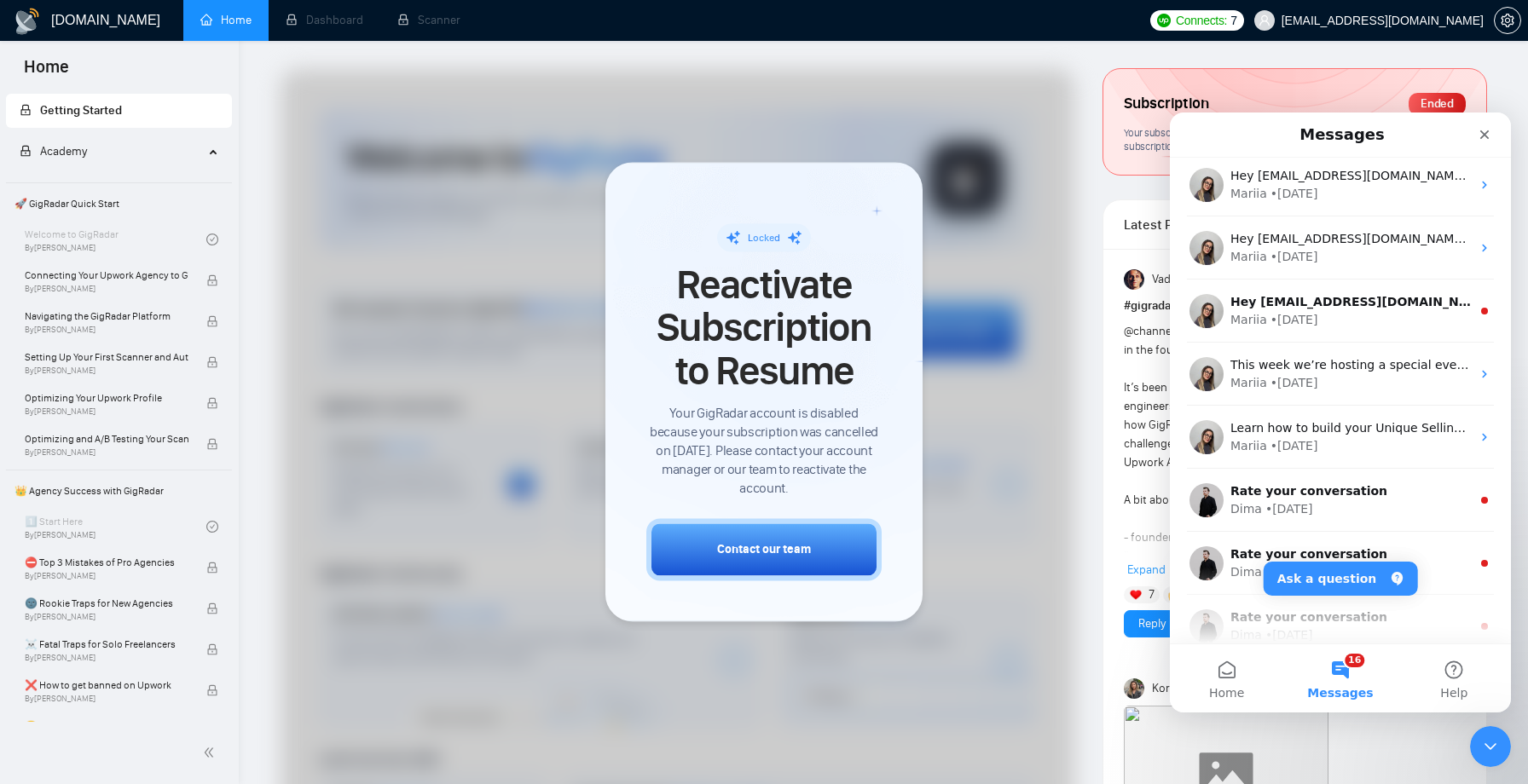
scroll to position [1527, 0]
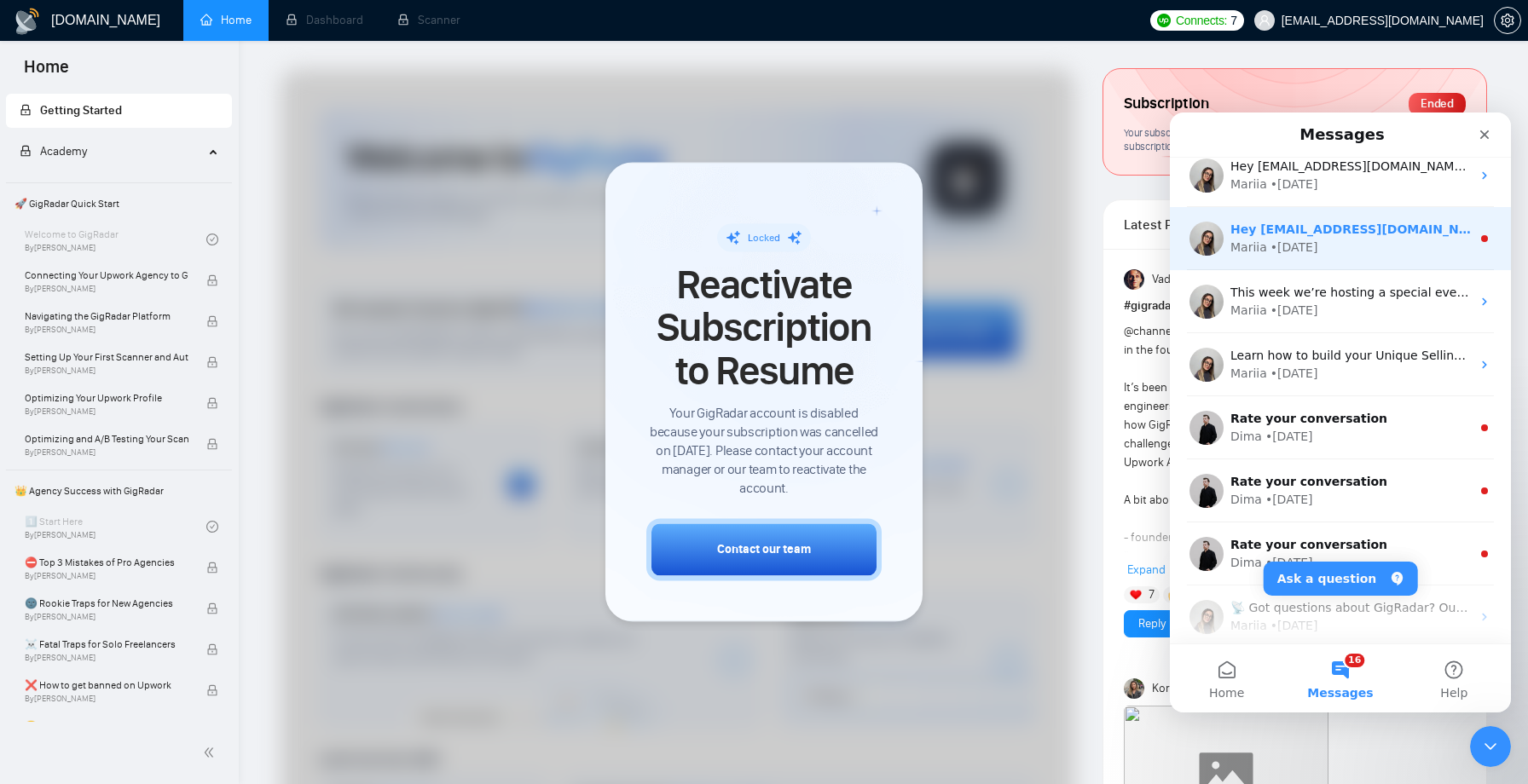
click at [1291, 246] on div "• 23w ago" at bounding box center [1295, 247] width 48 height 18
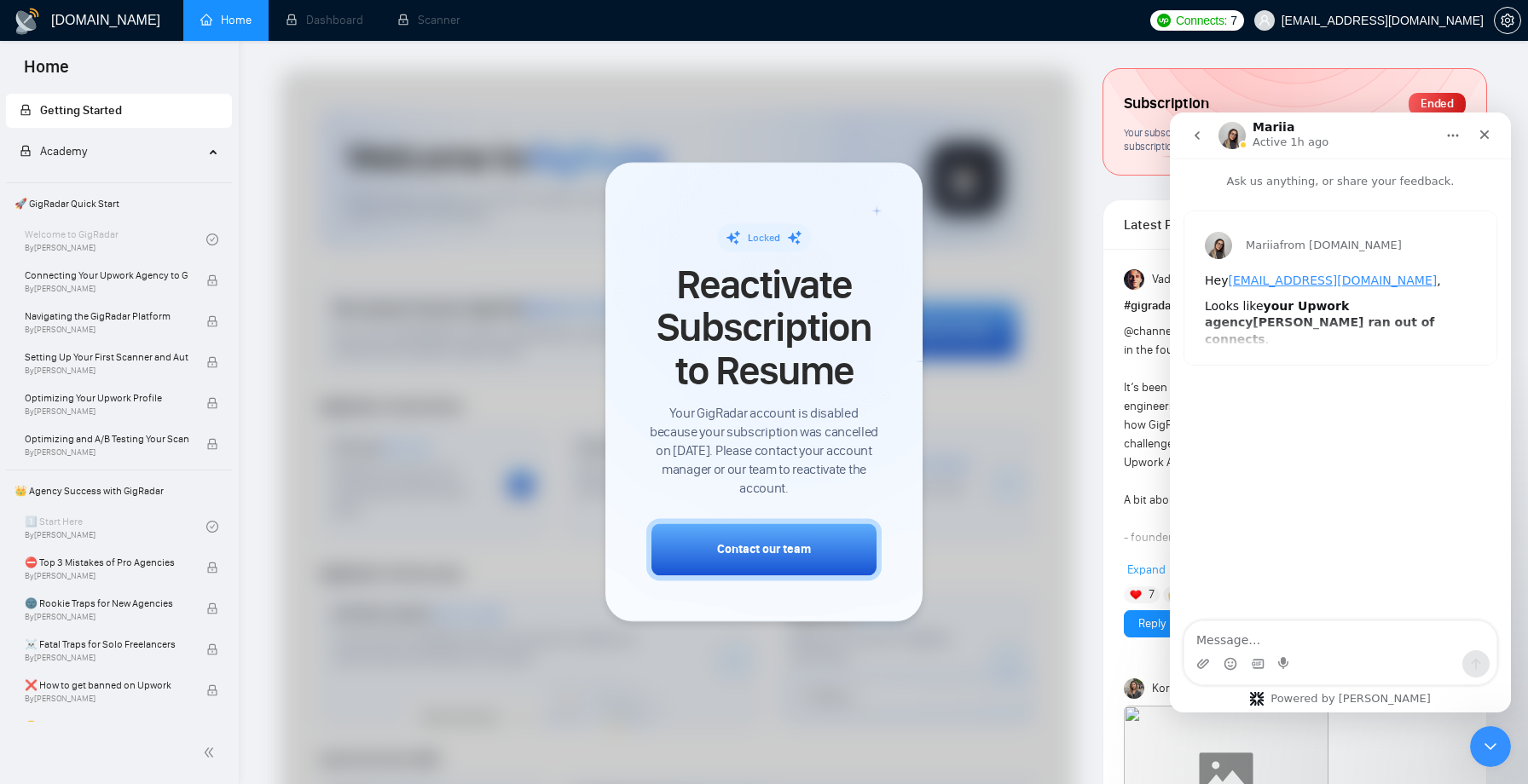
click at [1209, 133] on button "go back" at bounding box center [1197, 136] width 33 height 33
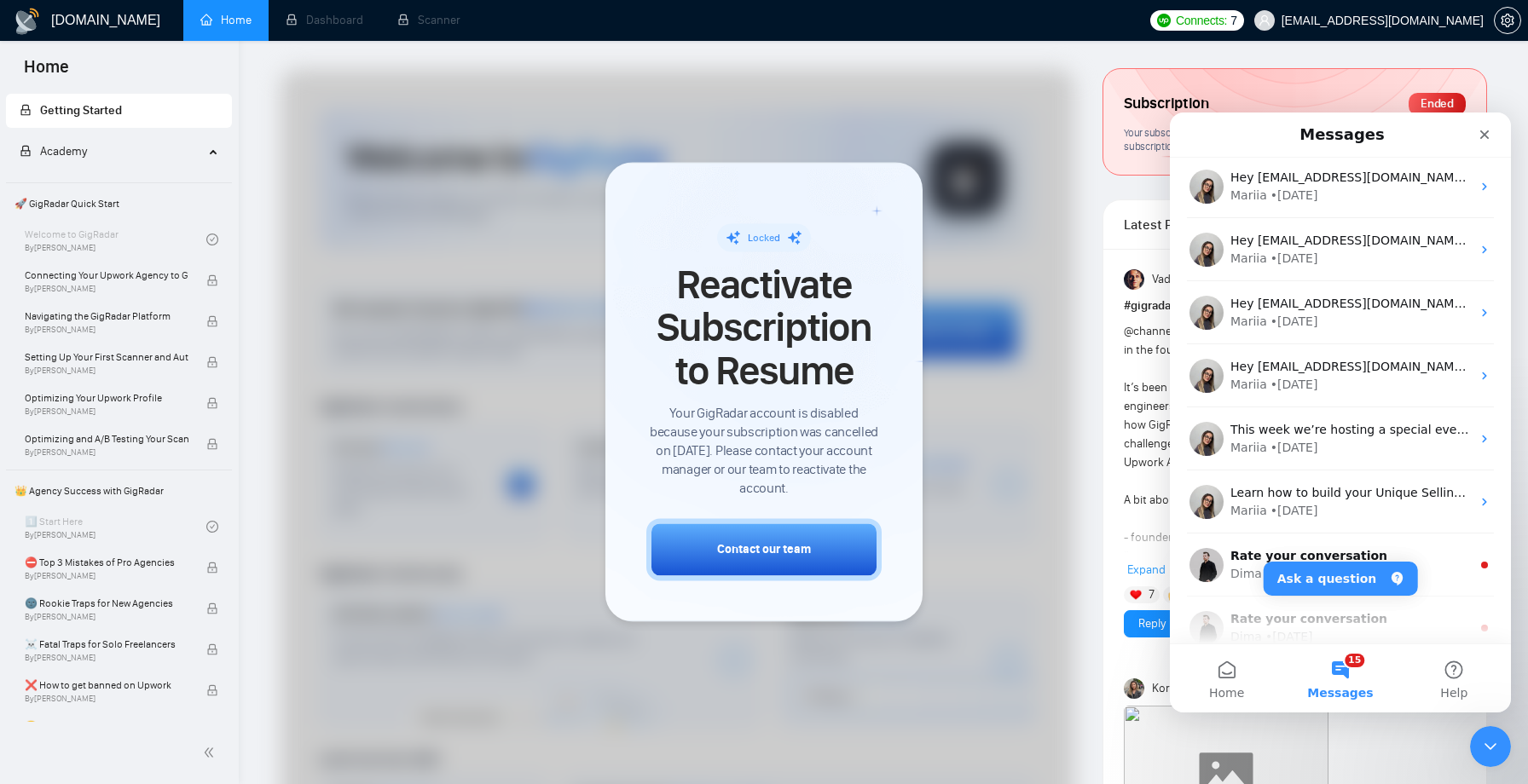
scroll to position [1659, 0]
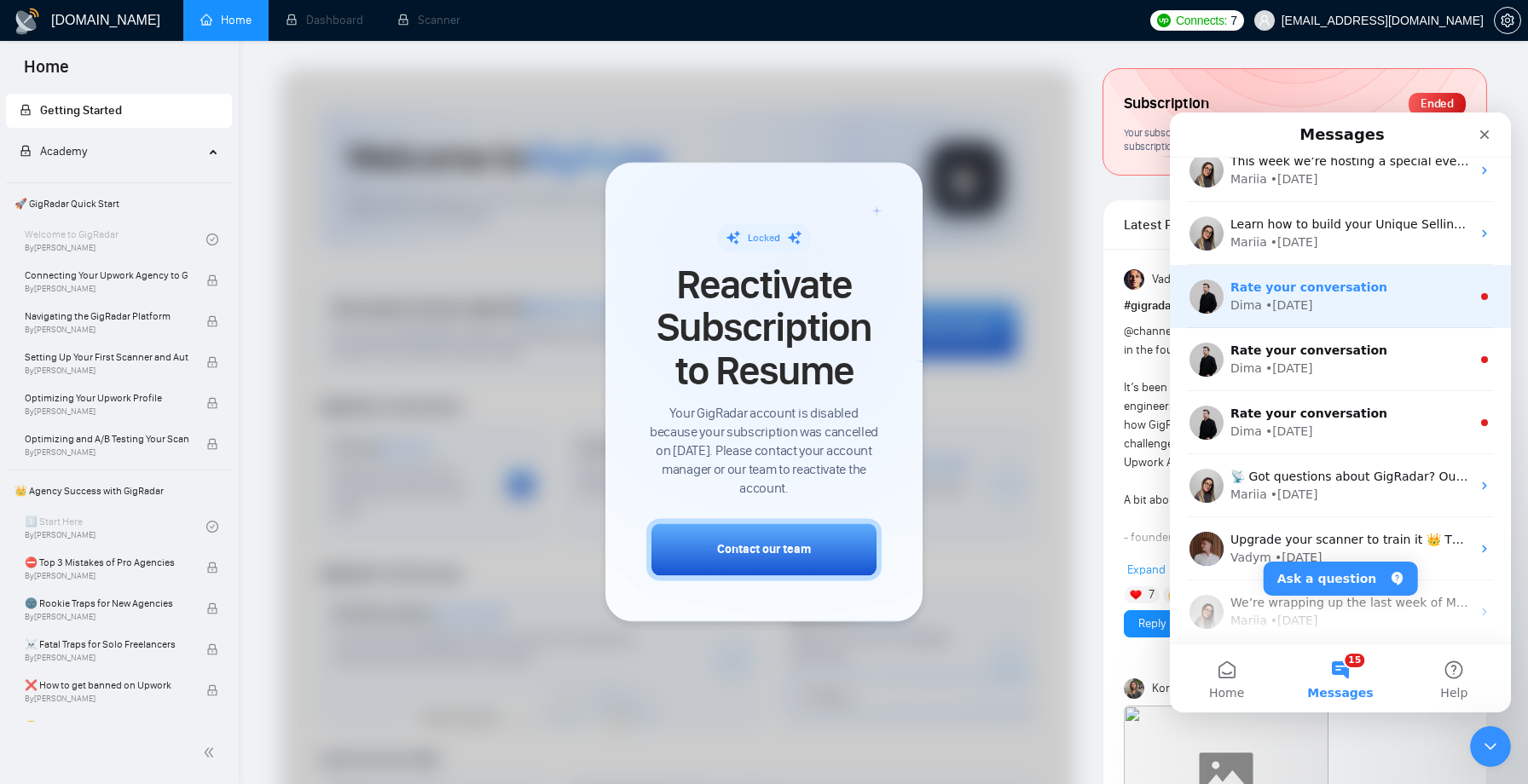
click at [1308, 311] on div "• 25w ago" at bounding box center [1290, 306] width 48 height 18
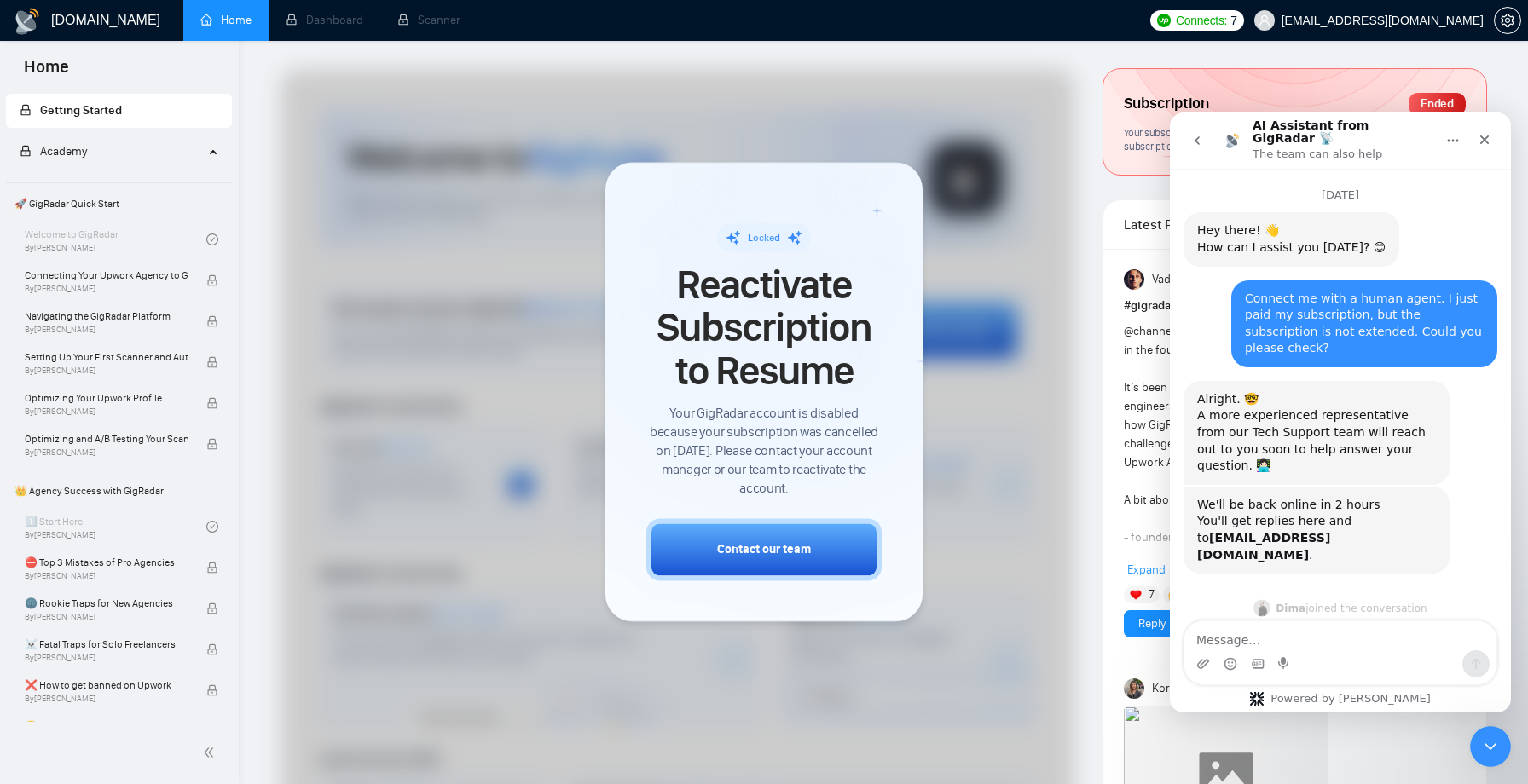
scroll to position [38, 0]
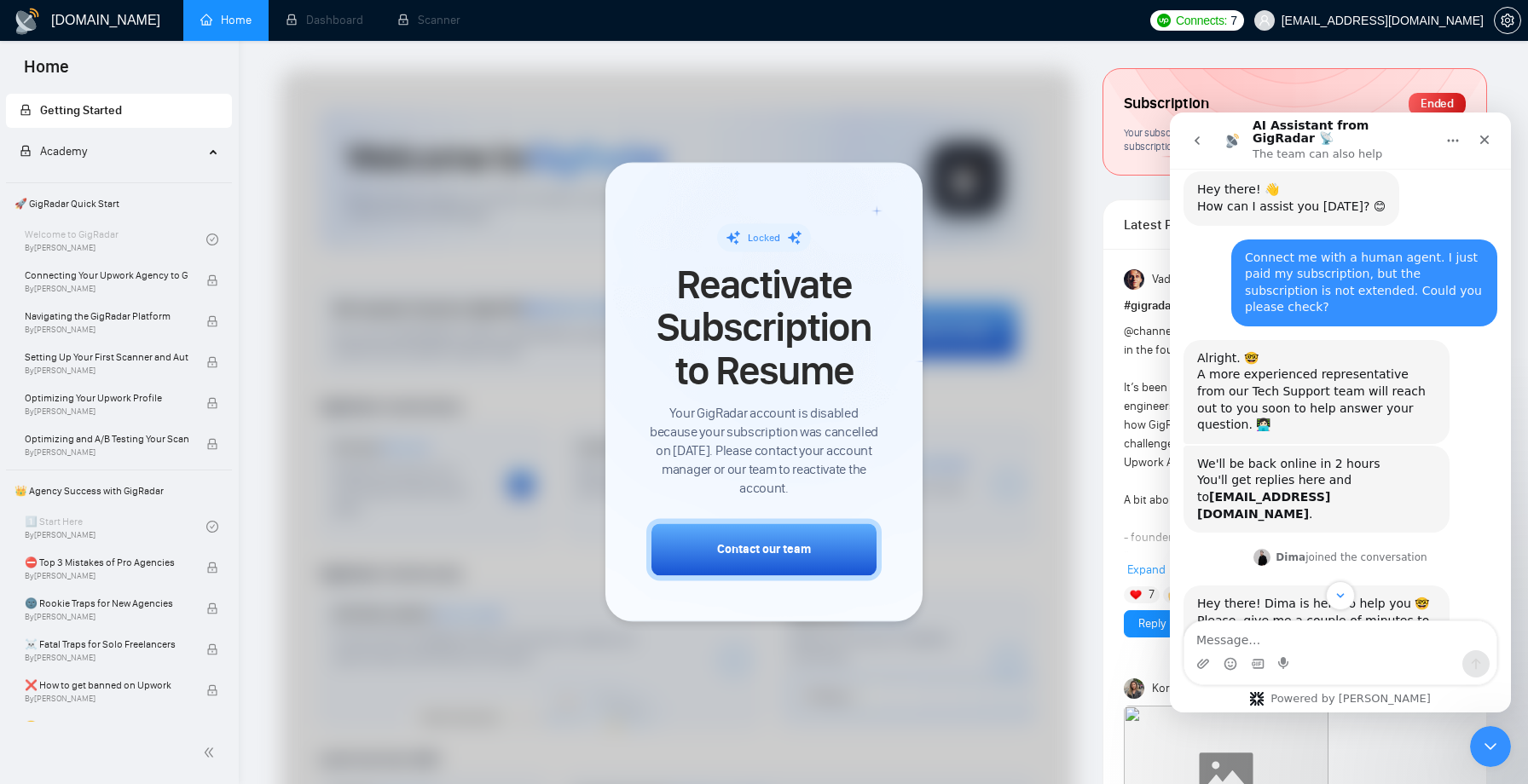
click at [1205, 147] on button "go back" at bounding box center [1197, 140] width 33 height 33
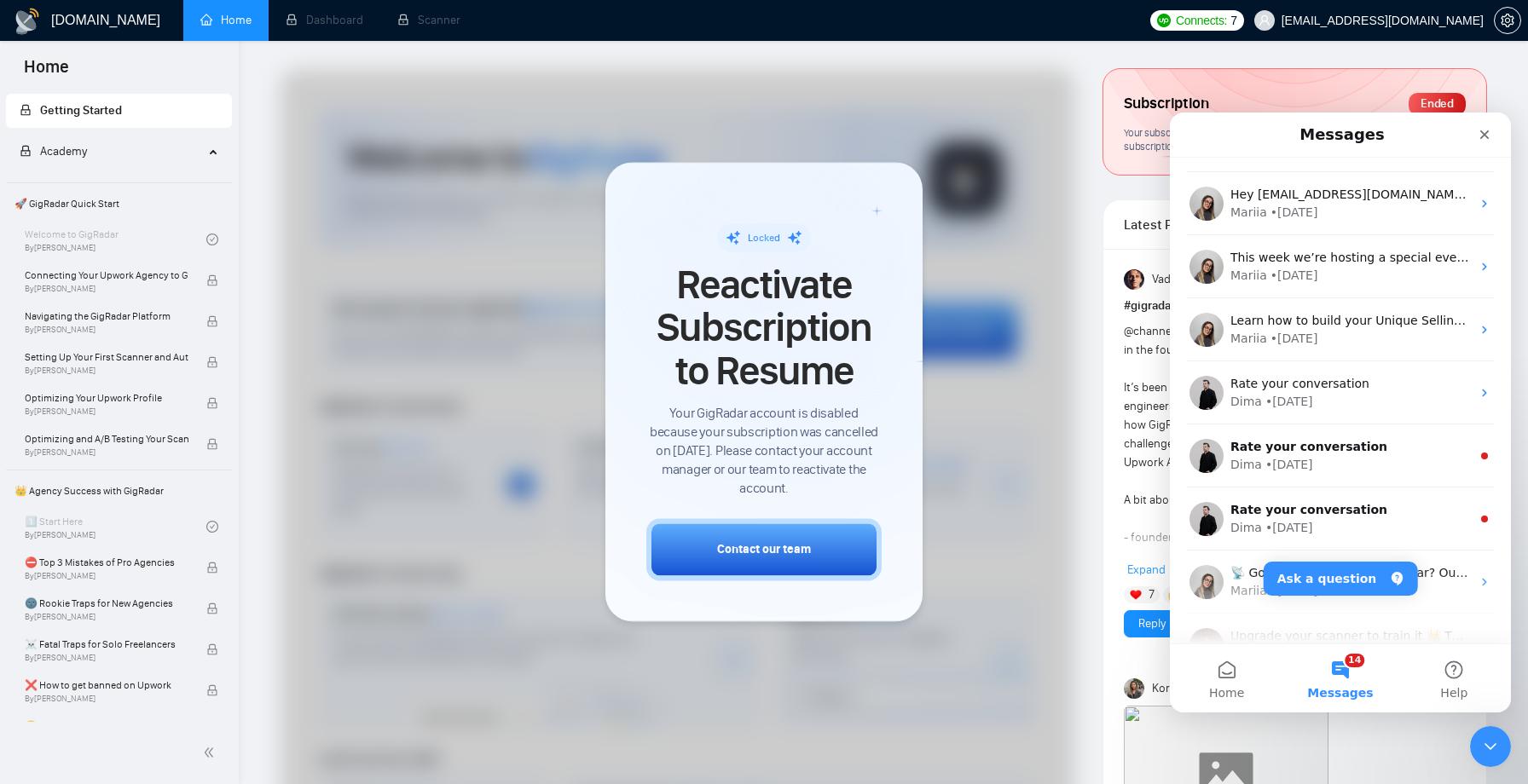
scroll to position [1649, 0]
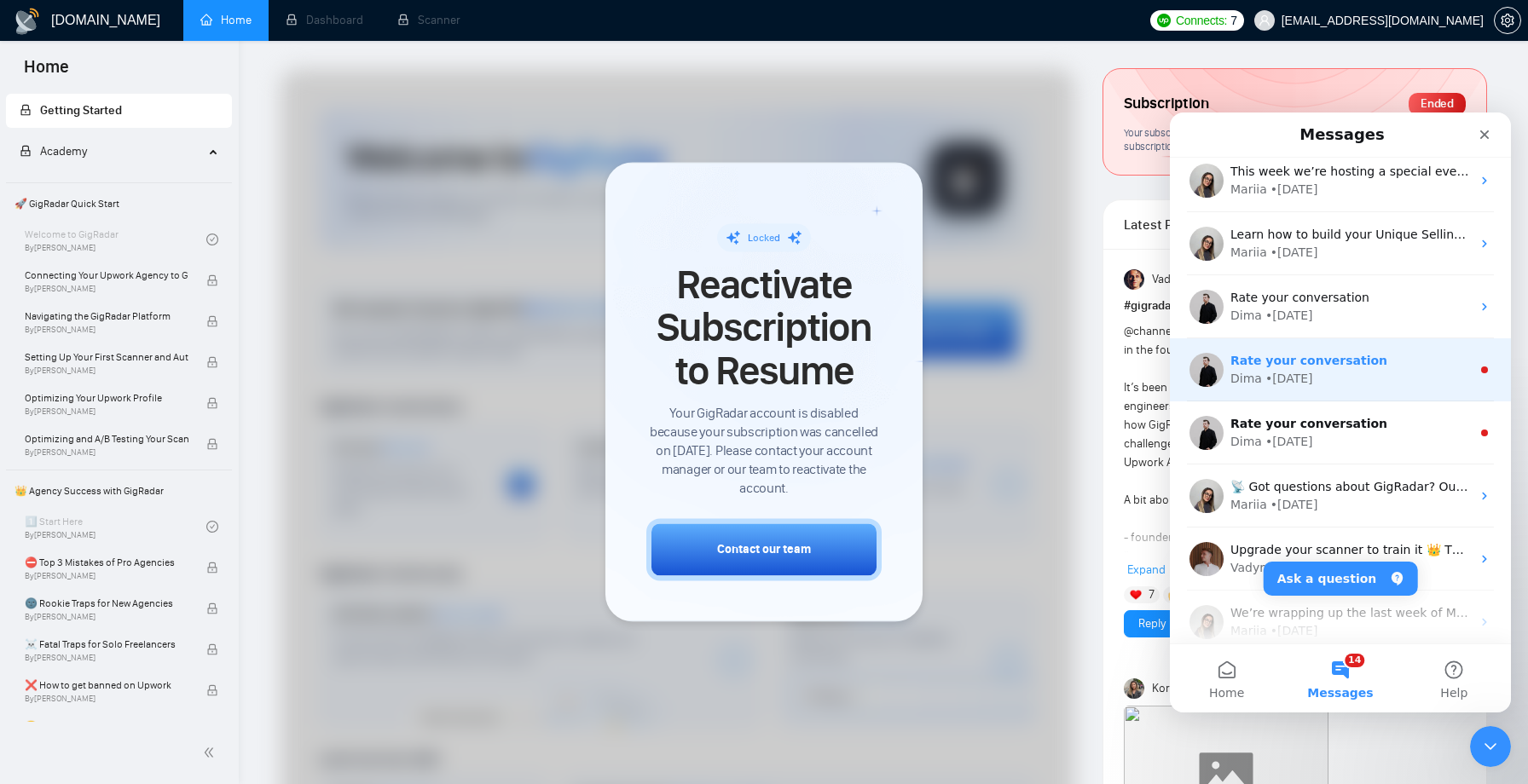
click at [1289, 365] on span "Rate your conversation" at bounding box center [1309, 360] width 157 height 13
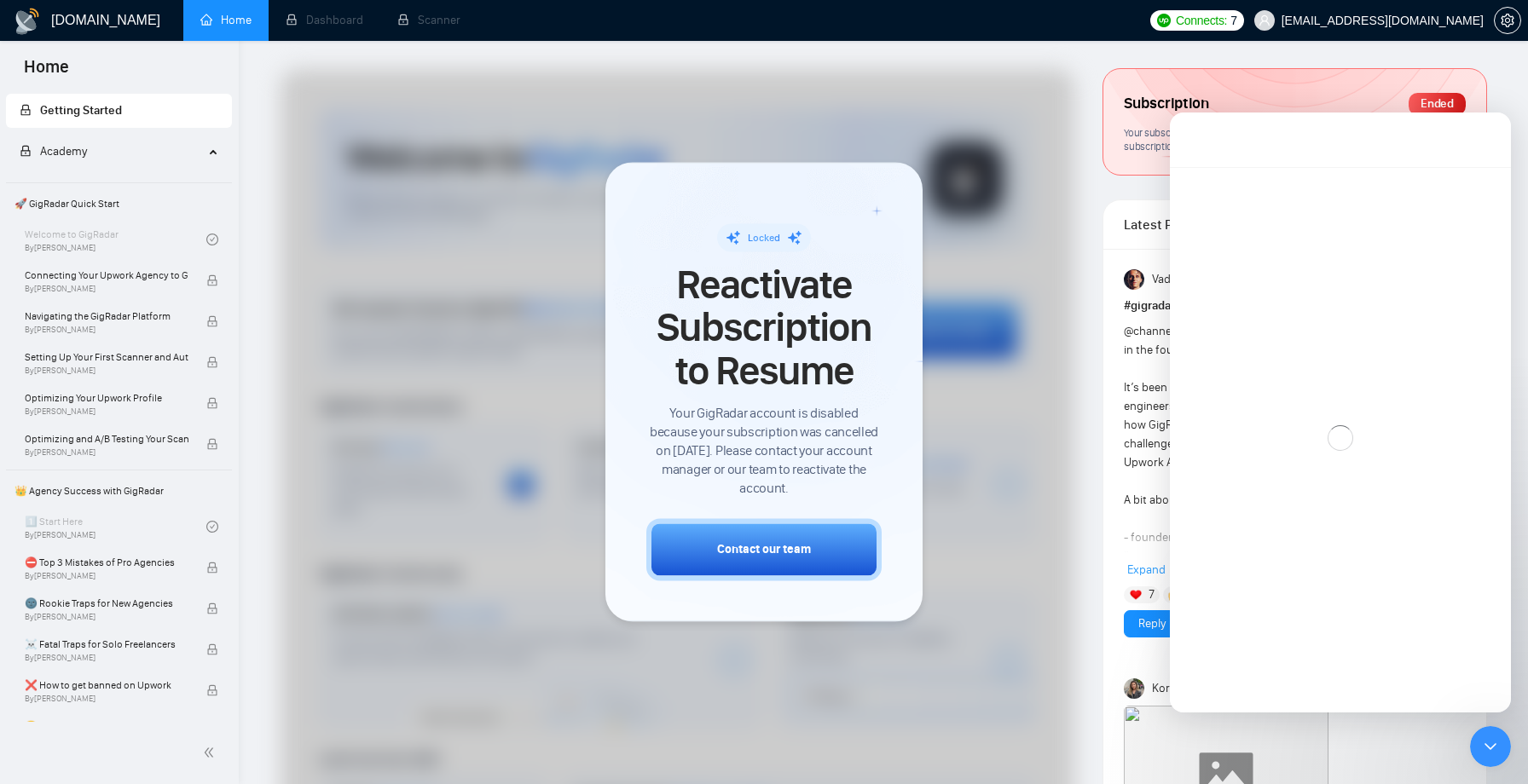
scroll to position [3, 0]
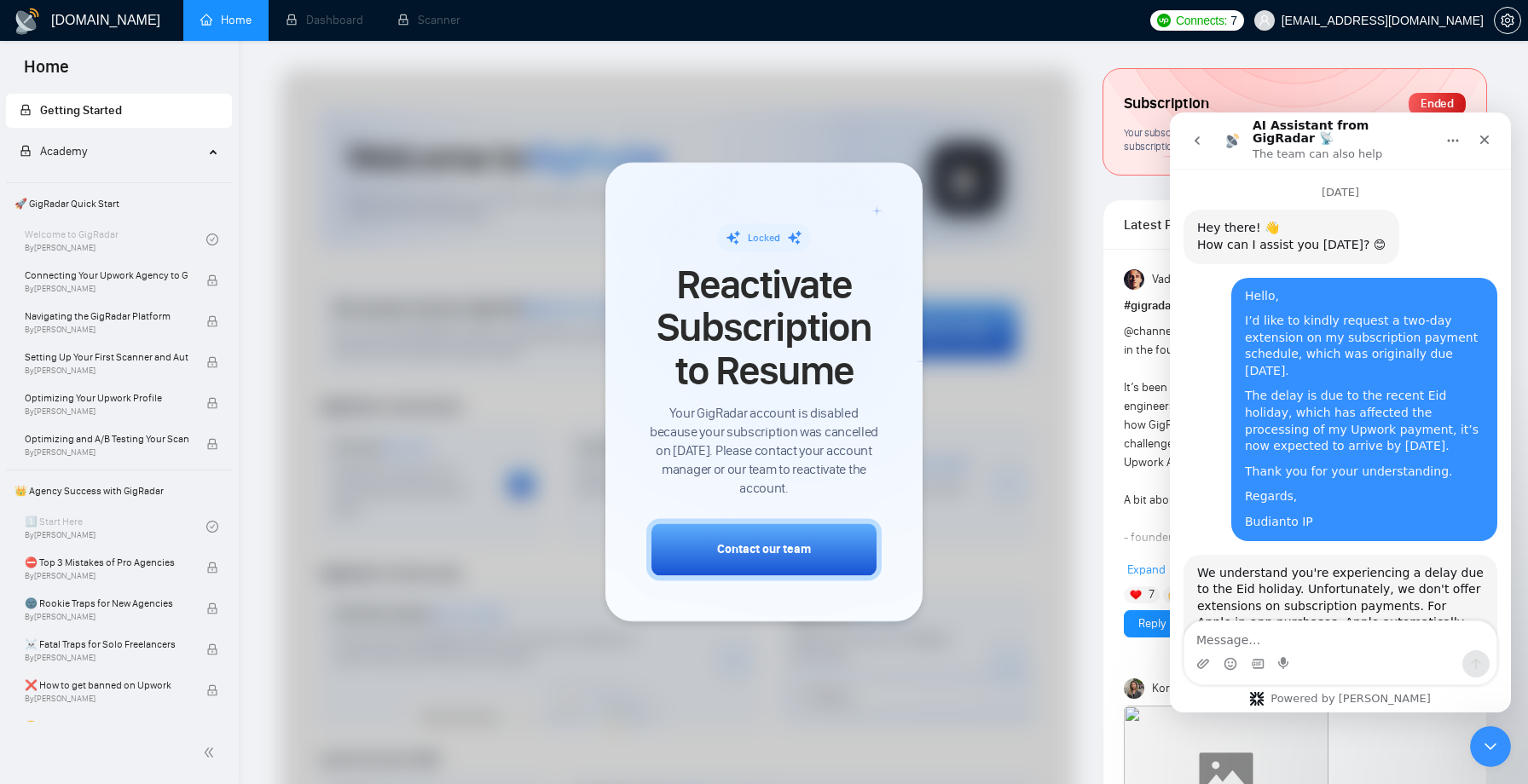
click at [1200, 144] on button "go back" at bounding box center [1197, 140] width 33 height 33
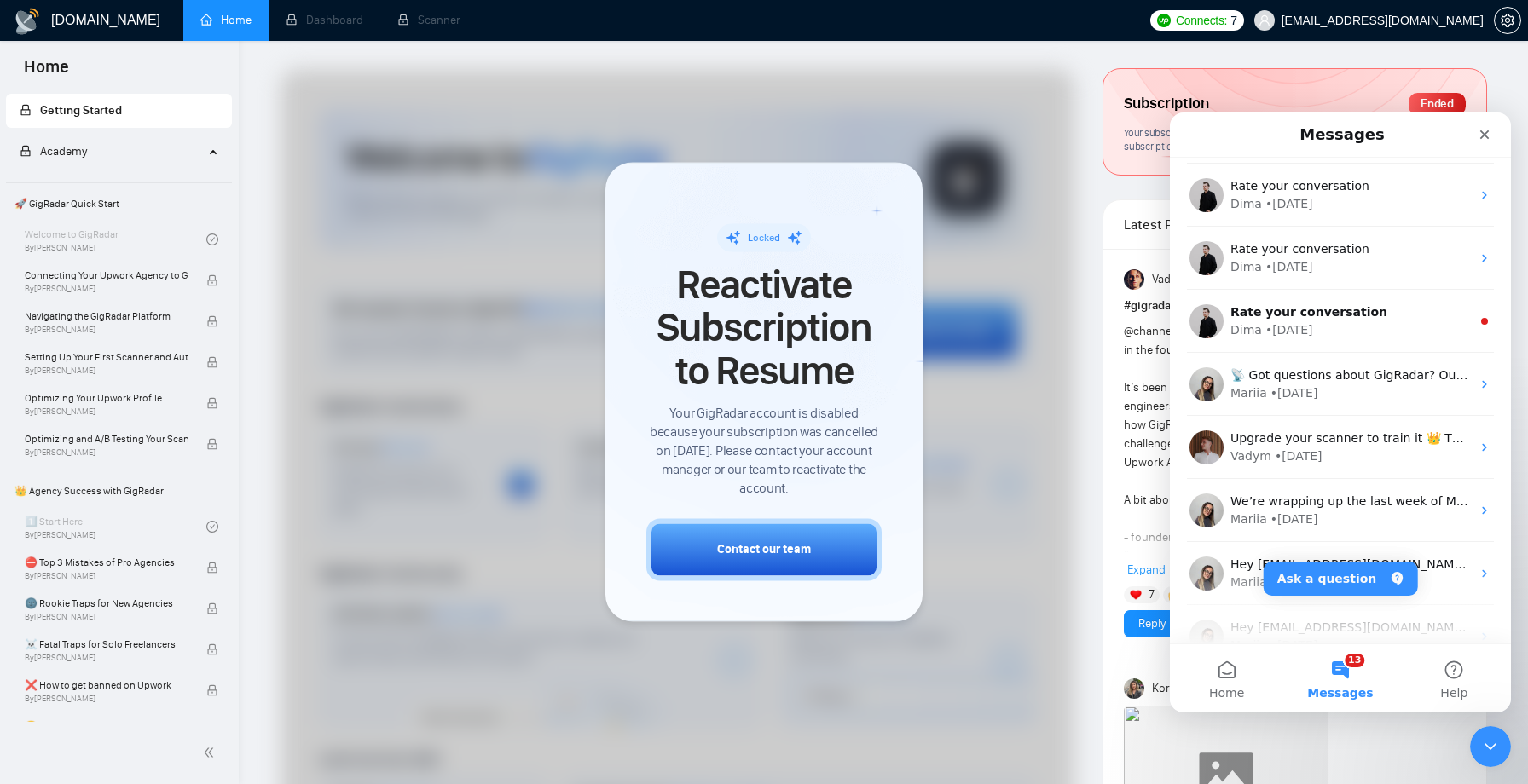
scroll to position [1766, 0]
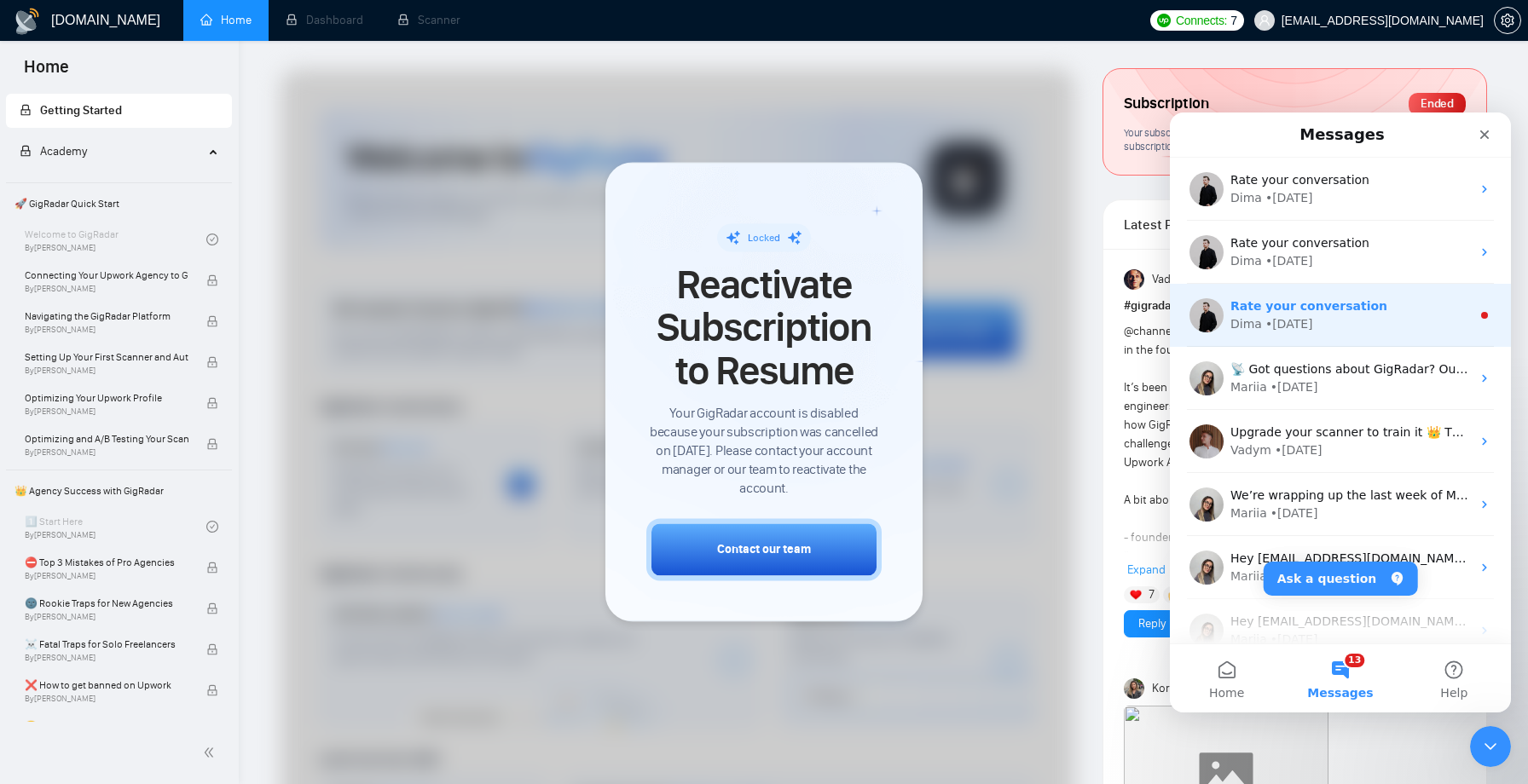
click at [1274, 308] on span "Rate your conversation" at bounding box center [1309, 306] width 157 height 13
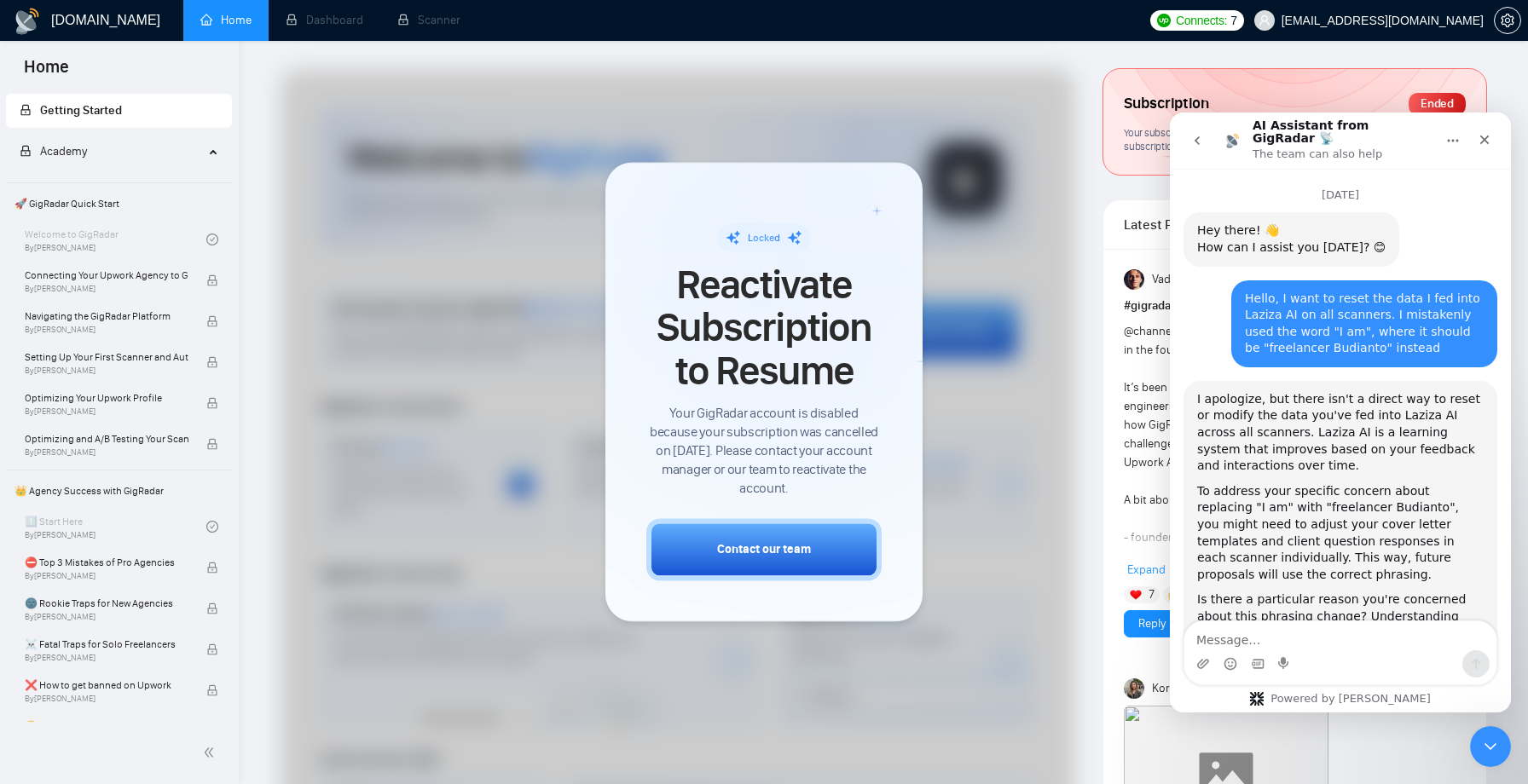
scroll to position [38, 0]
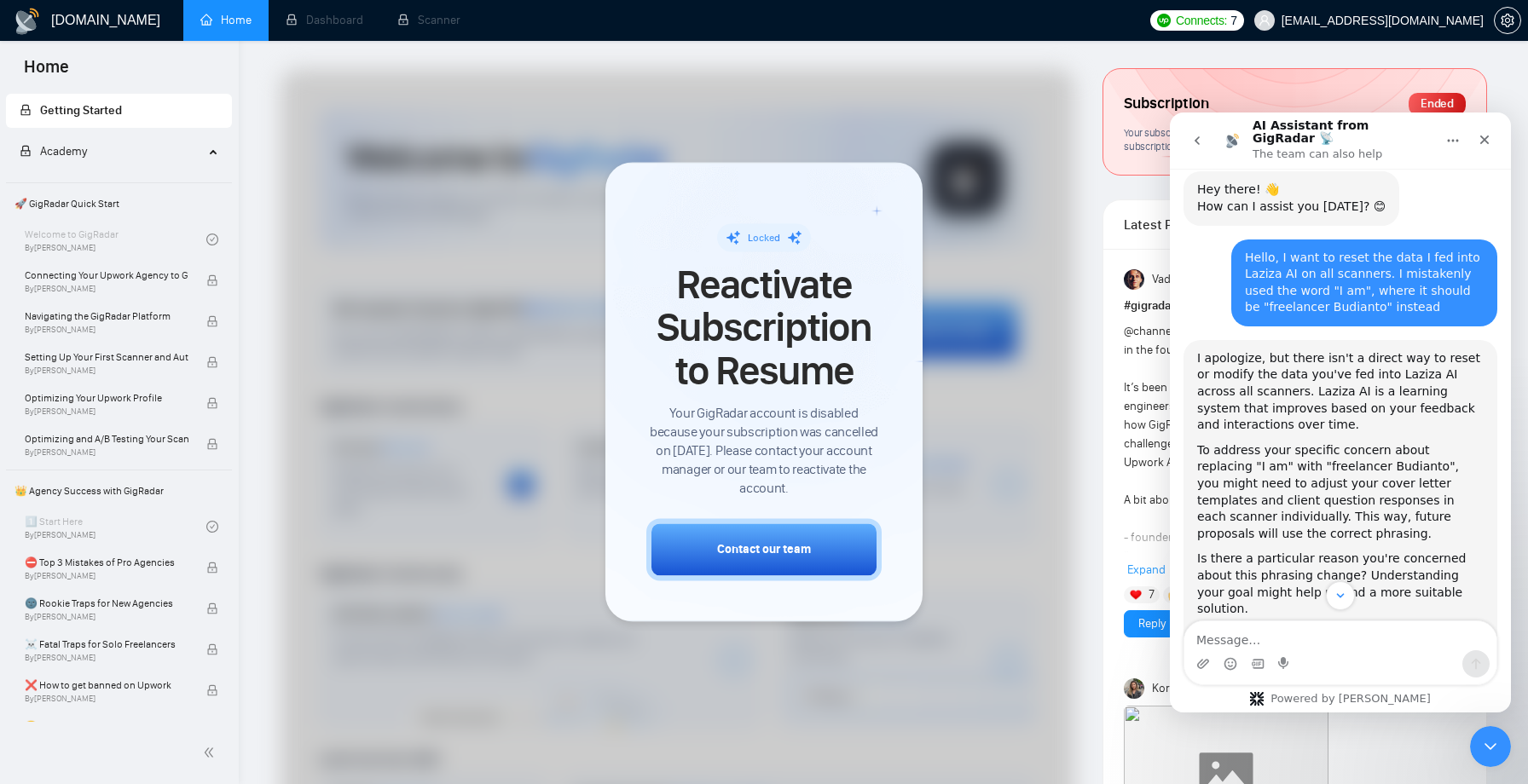
click at [1201, 143] on button "go back" at bounding box center [1197, 140] width 33 height 33
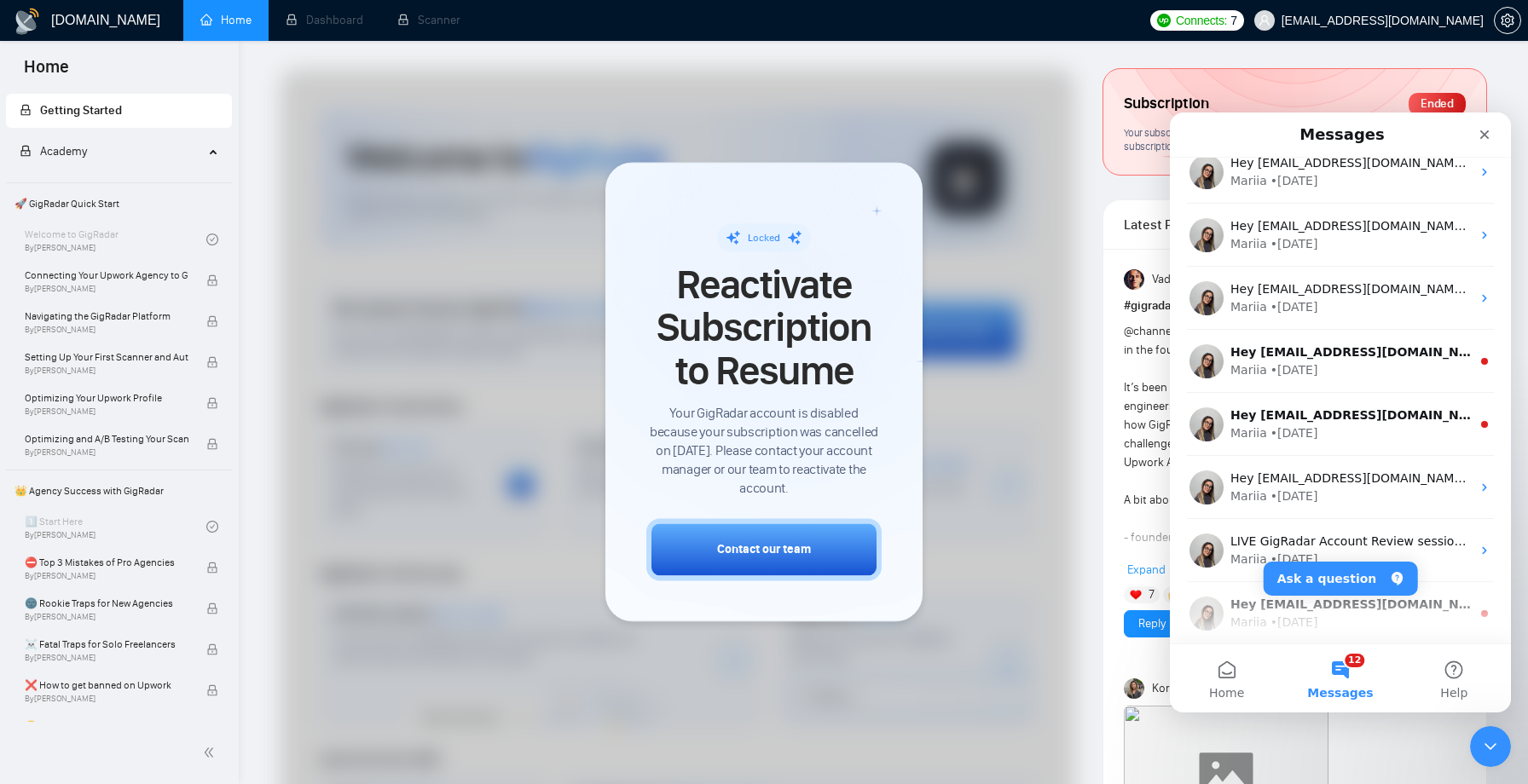
scroll to position [2233, 0]
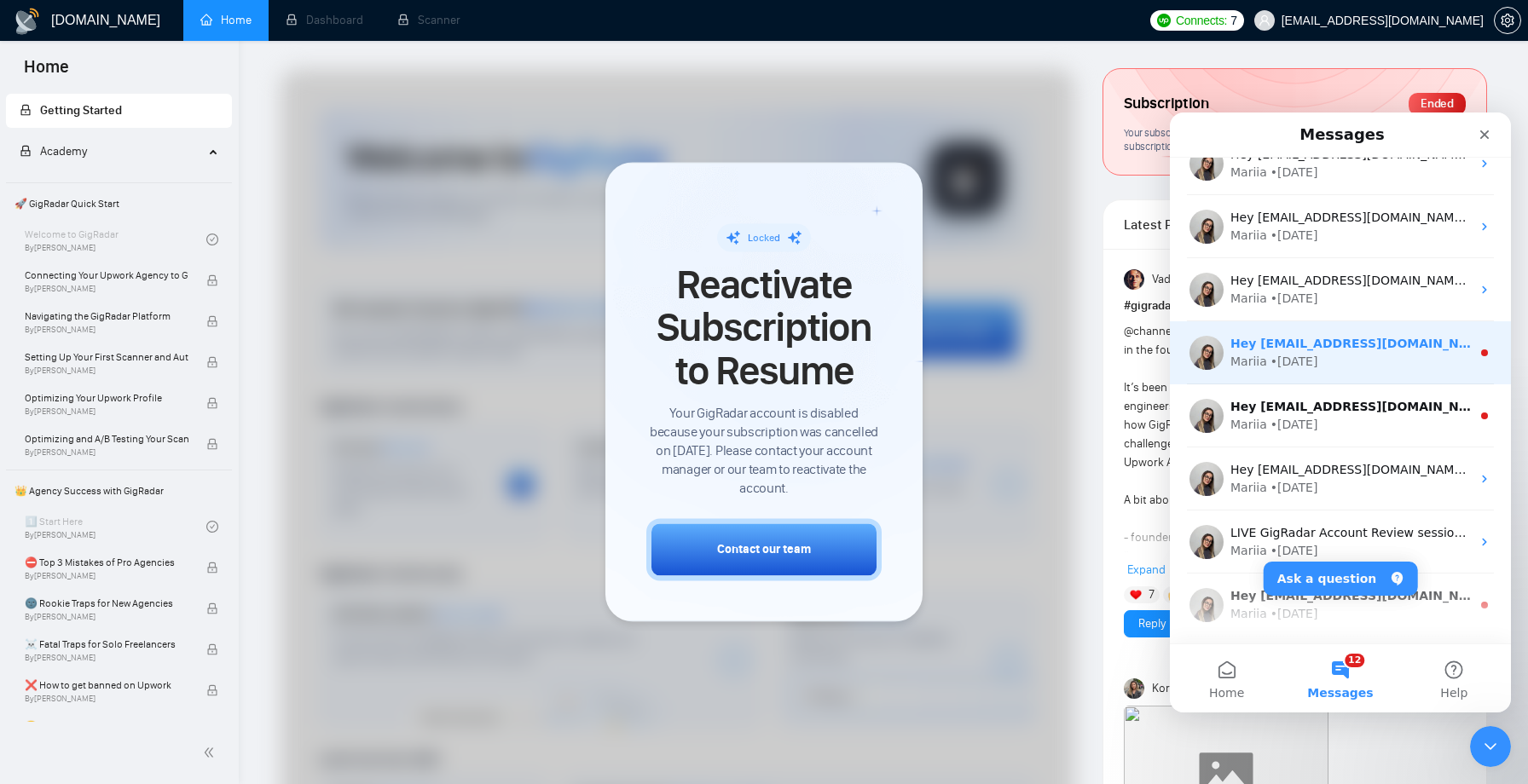
click at [1247, 353] on div "Mariia" at bounding box center [1249, 361] width 36 height 18
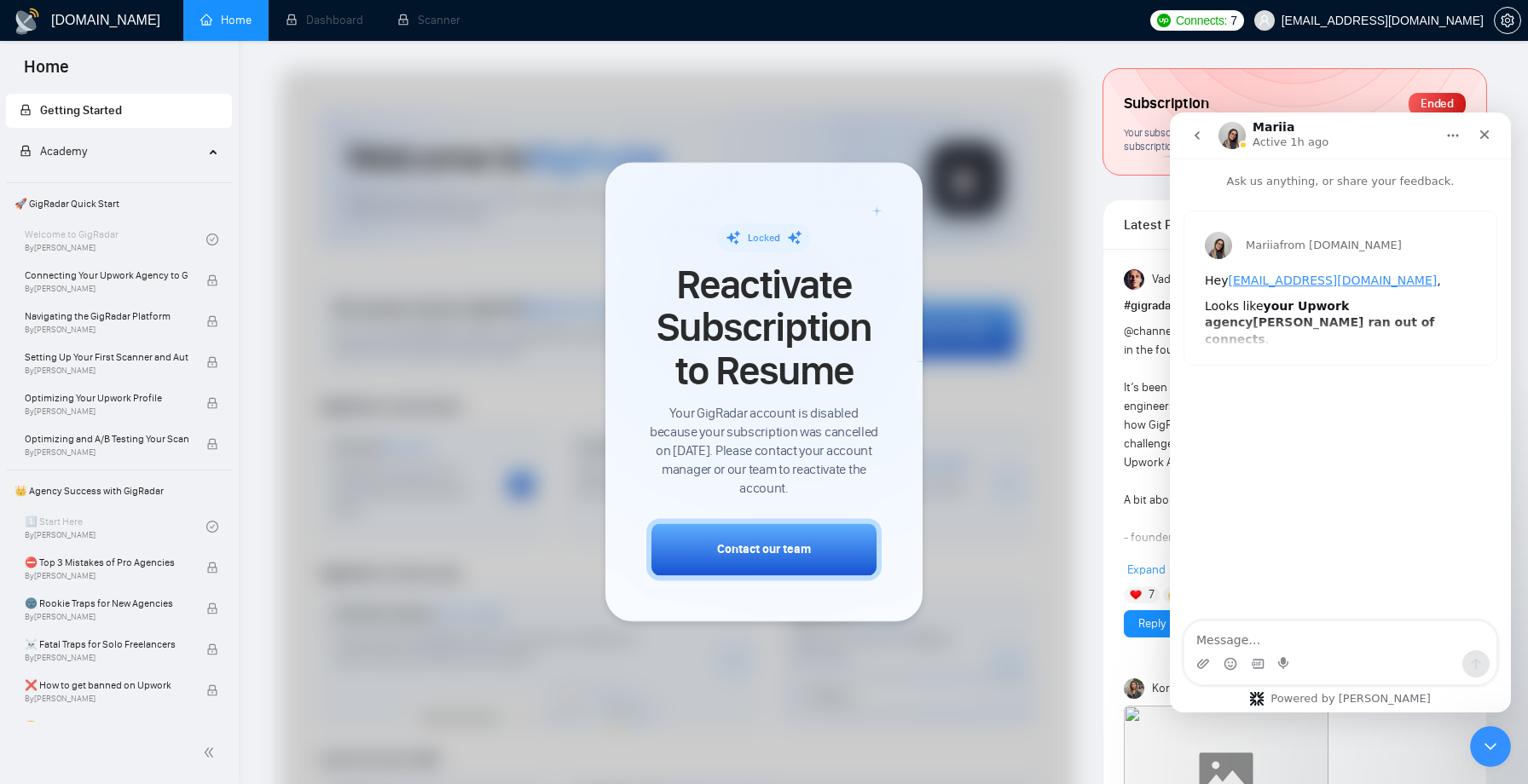
click at [1193, 145] on button "go back" at bounding box center [1197, 136] width 33 height 33
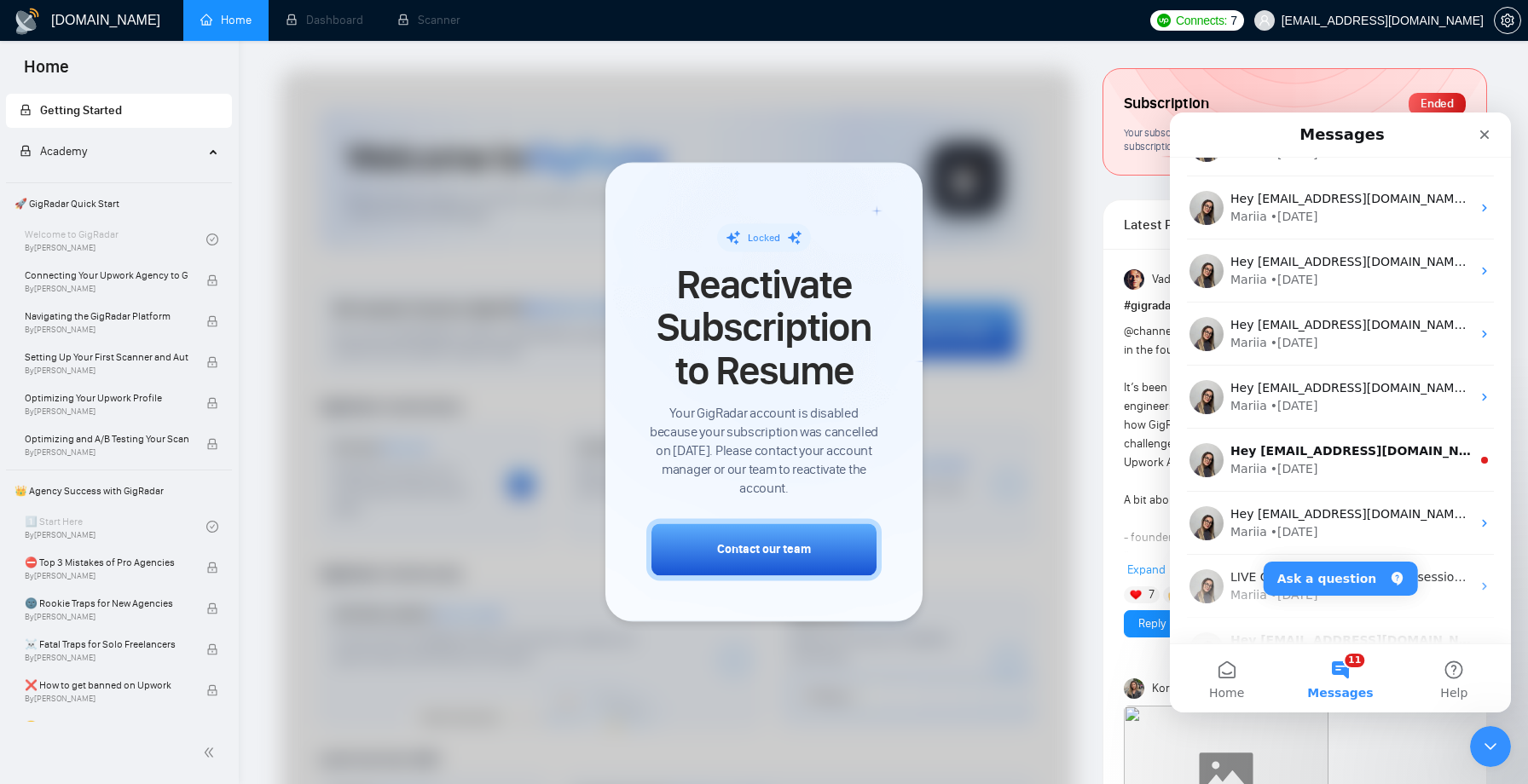
scroll to position [2192, 0]
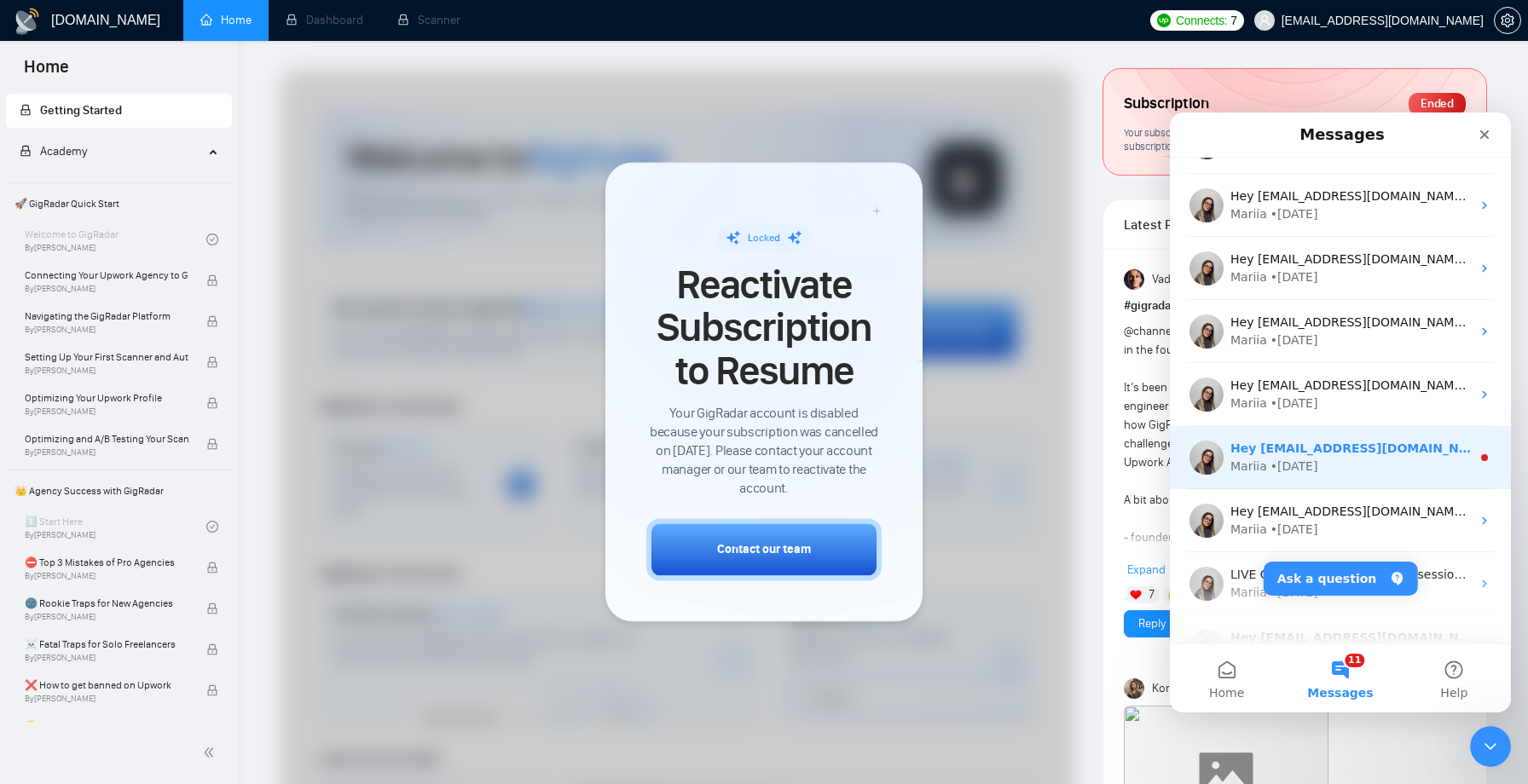
click at [1314, 440] on div "Hey [EMAIL_ADDRESS][DOMAIN_NAME], Looks like your Upwork agency Maxinusa ran ou…" at bounding box center [1351, 449] width 240 height 18
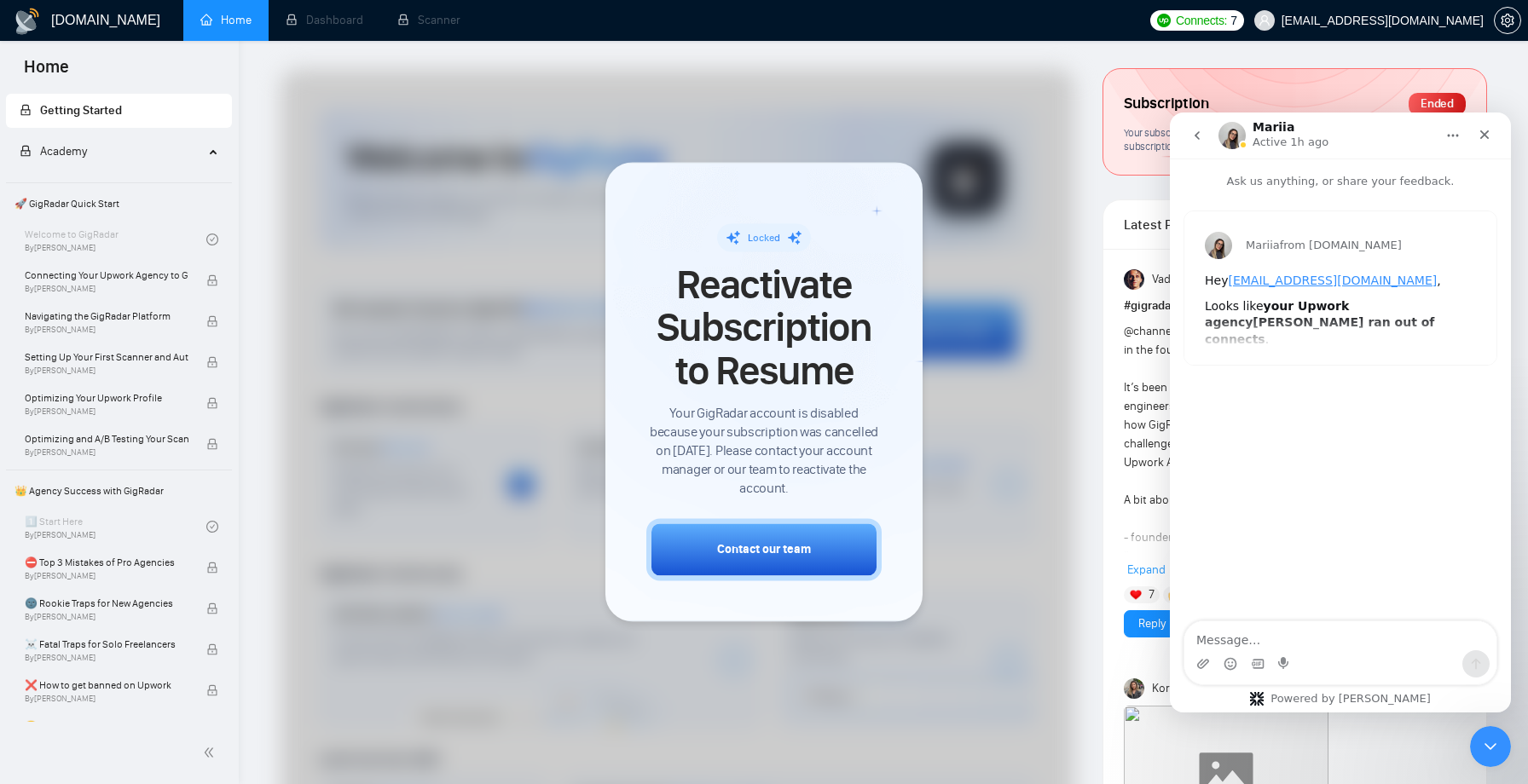
click at [1199, 136] on icon "go back" at bounding box center [1197, 135] width 13 height 13
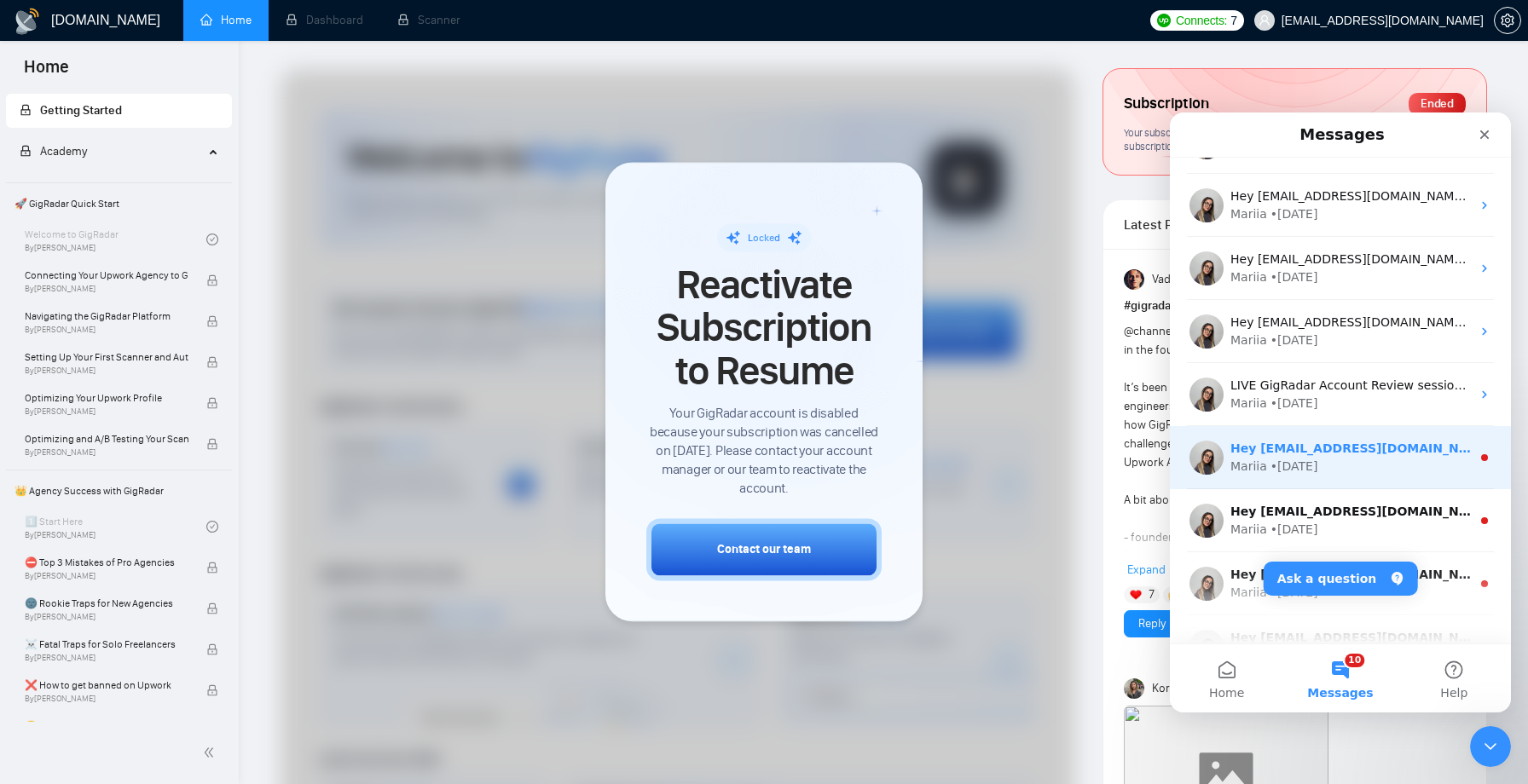
scroll to position [2386, 0]
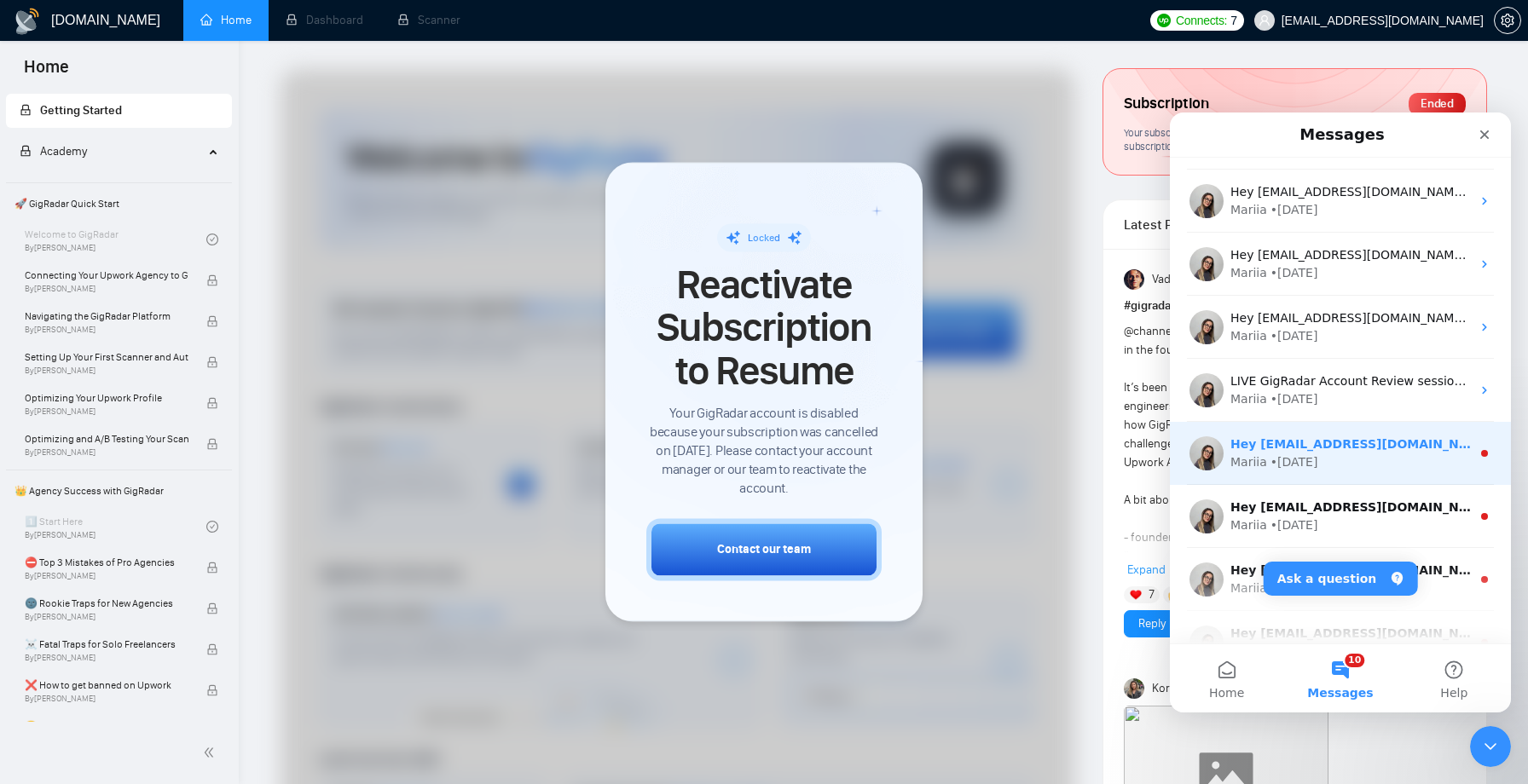
click at [1288, 464] on div "• 29w ago" at bounding box center [1295, 462] width 48 height 18
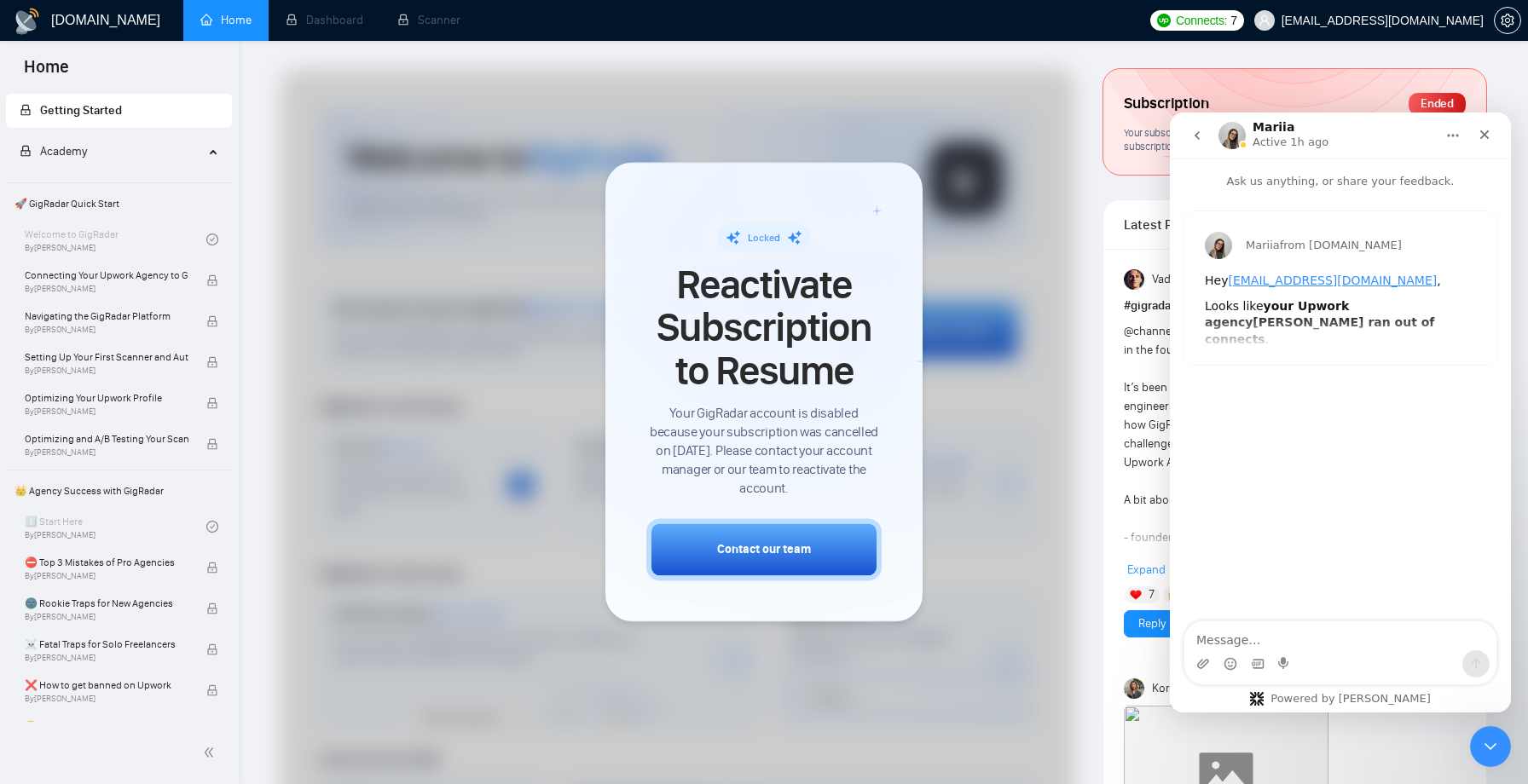
click at [1204, 145] on button "go back" at bounding box center [1197, 136] width 33 height 33
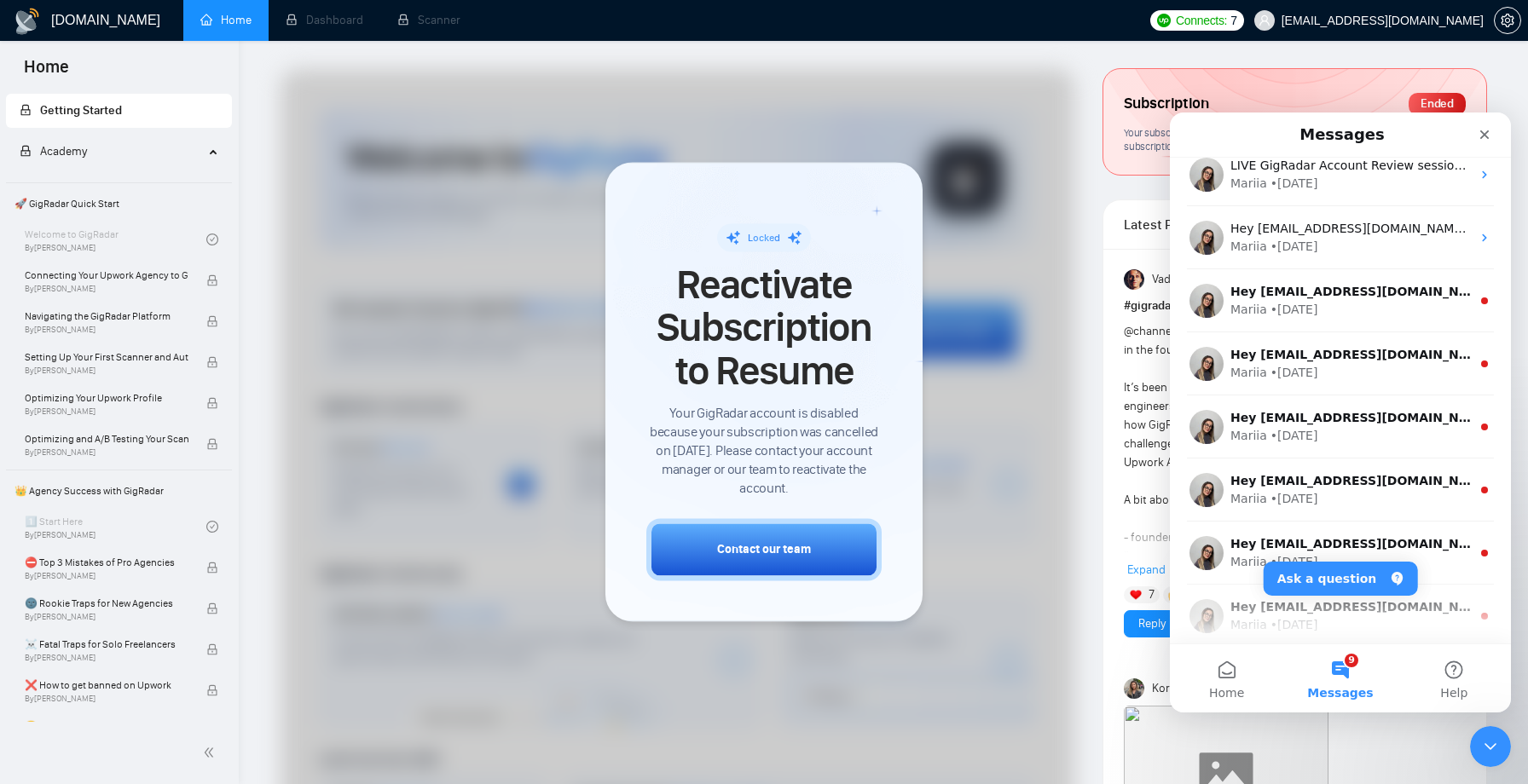
scroll to position [2604, 0]
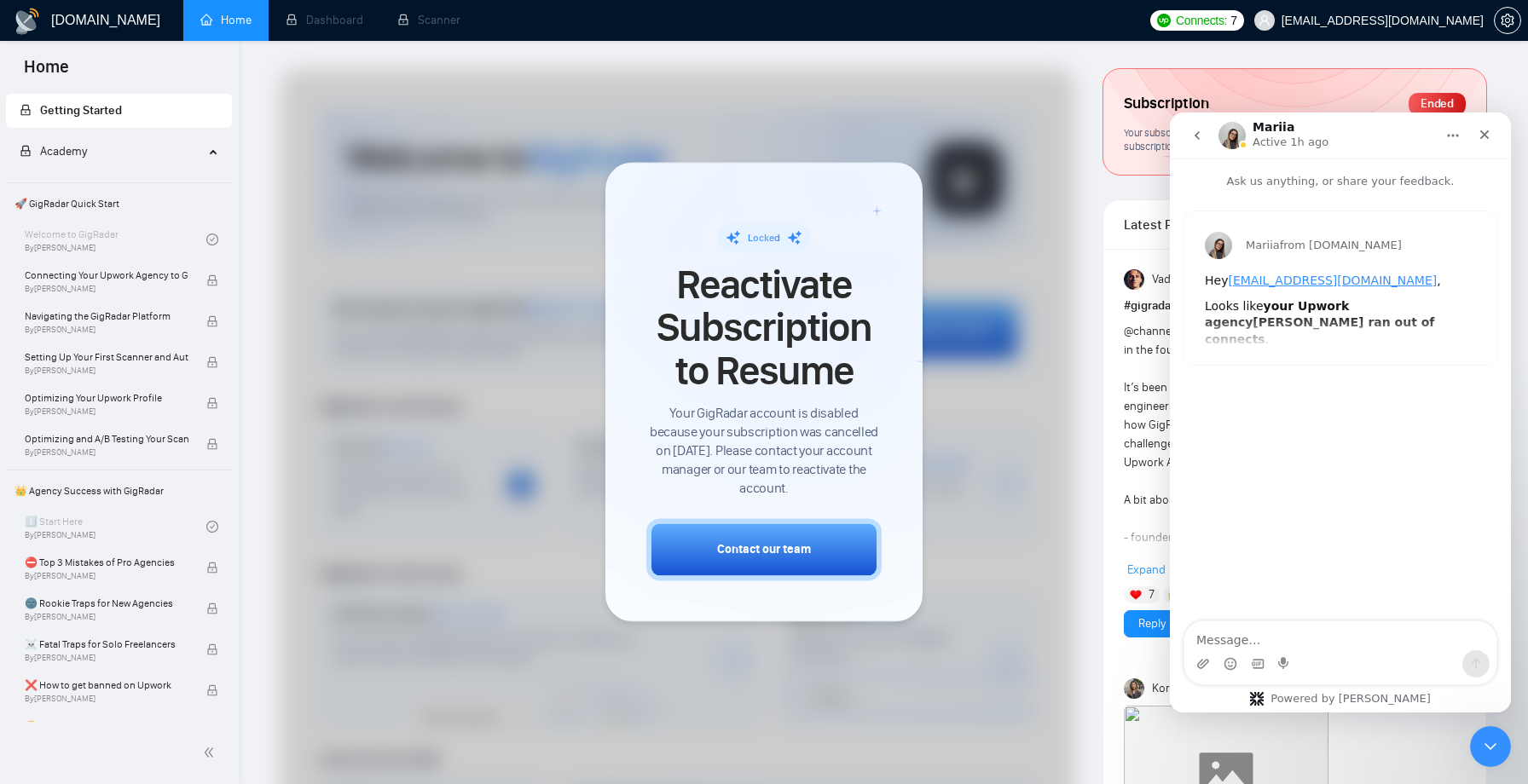
click at [1200, 143] on button "go back" at bounding box center [1197, 136] width 33 height 33
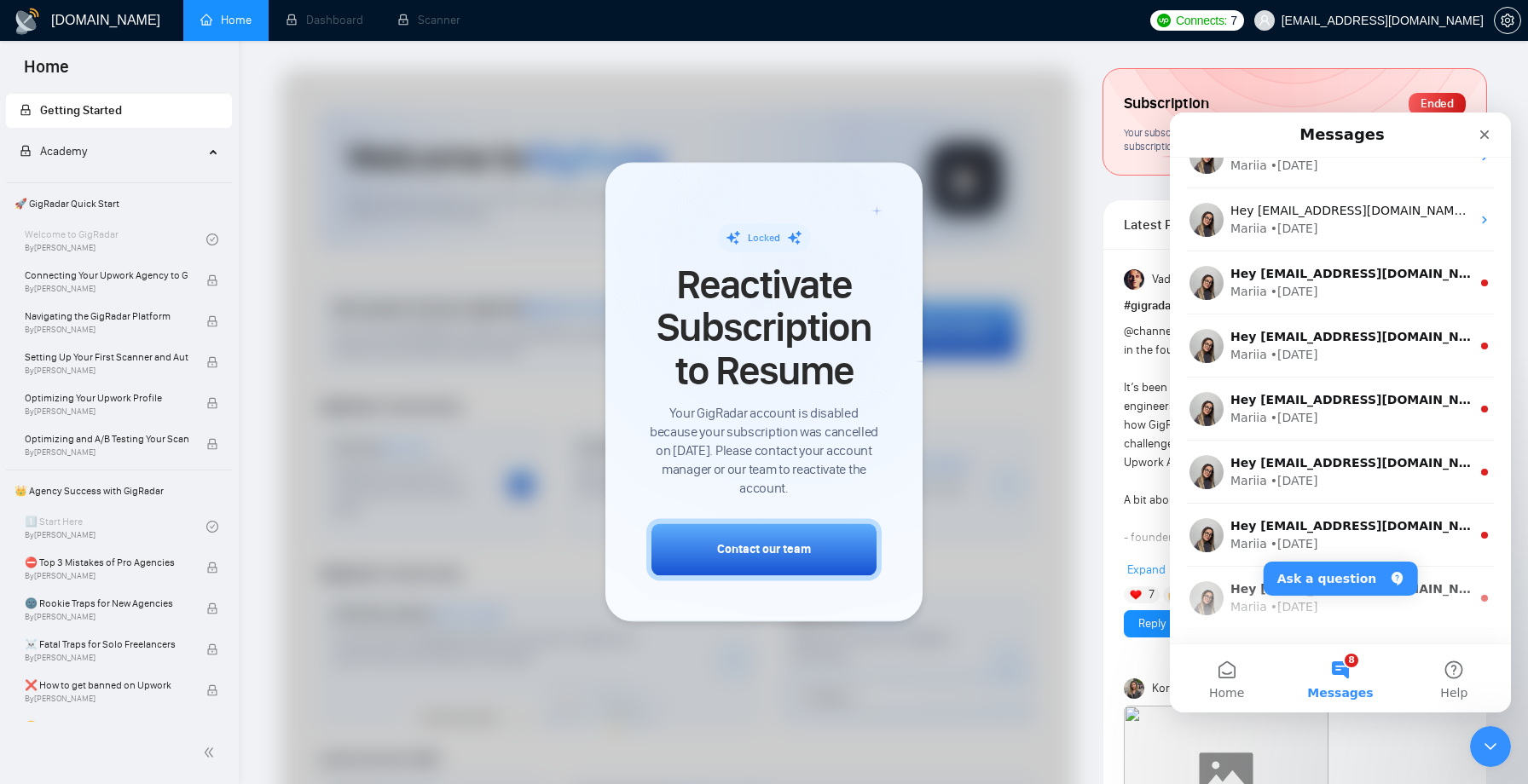
scroll to position [2687, 0]
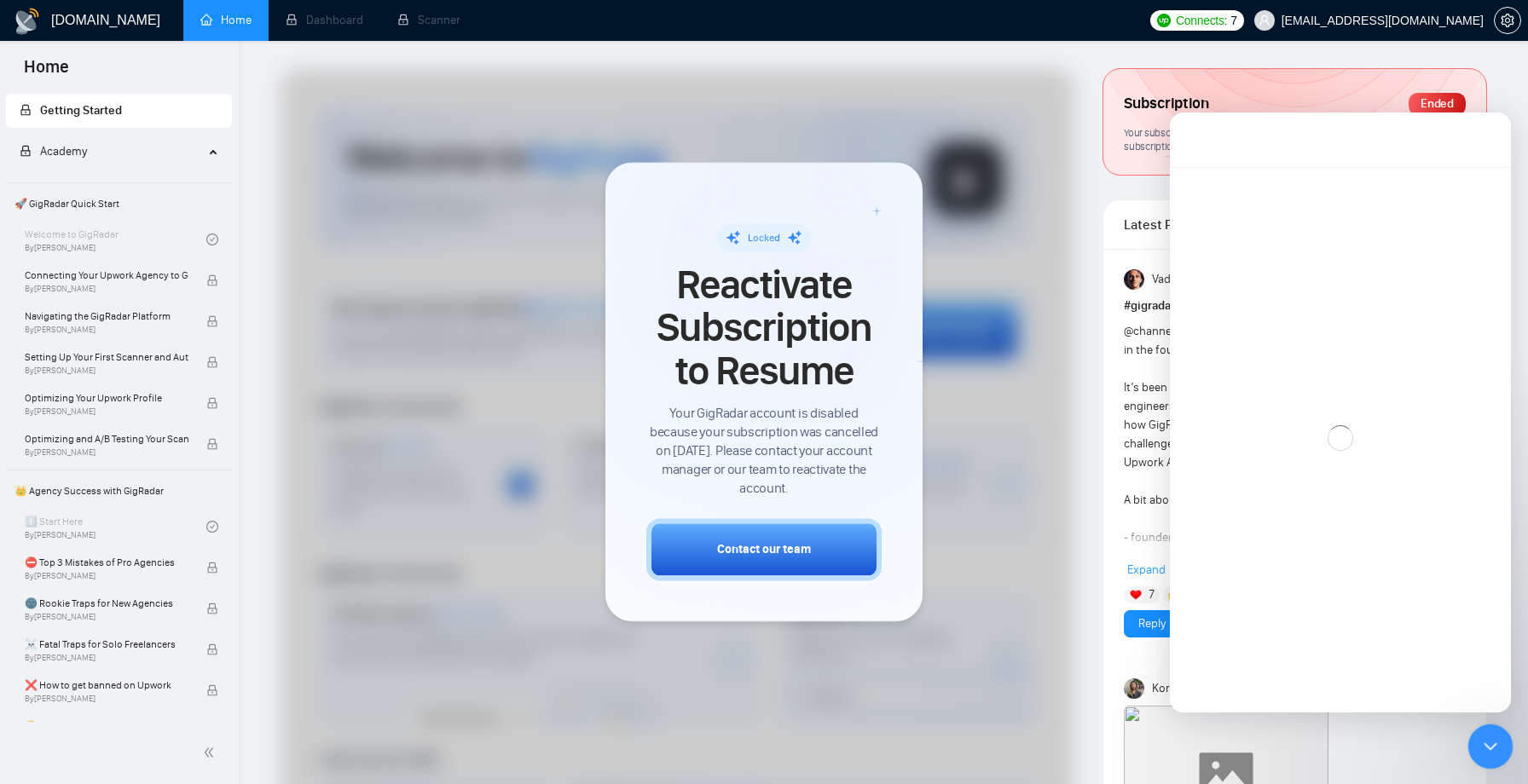
click at [1472, 749] on div "Close Intercom Messenger" at bounding box center [1488, 744] width 41 height 41
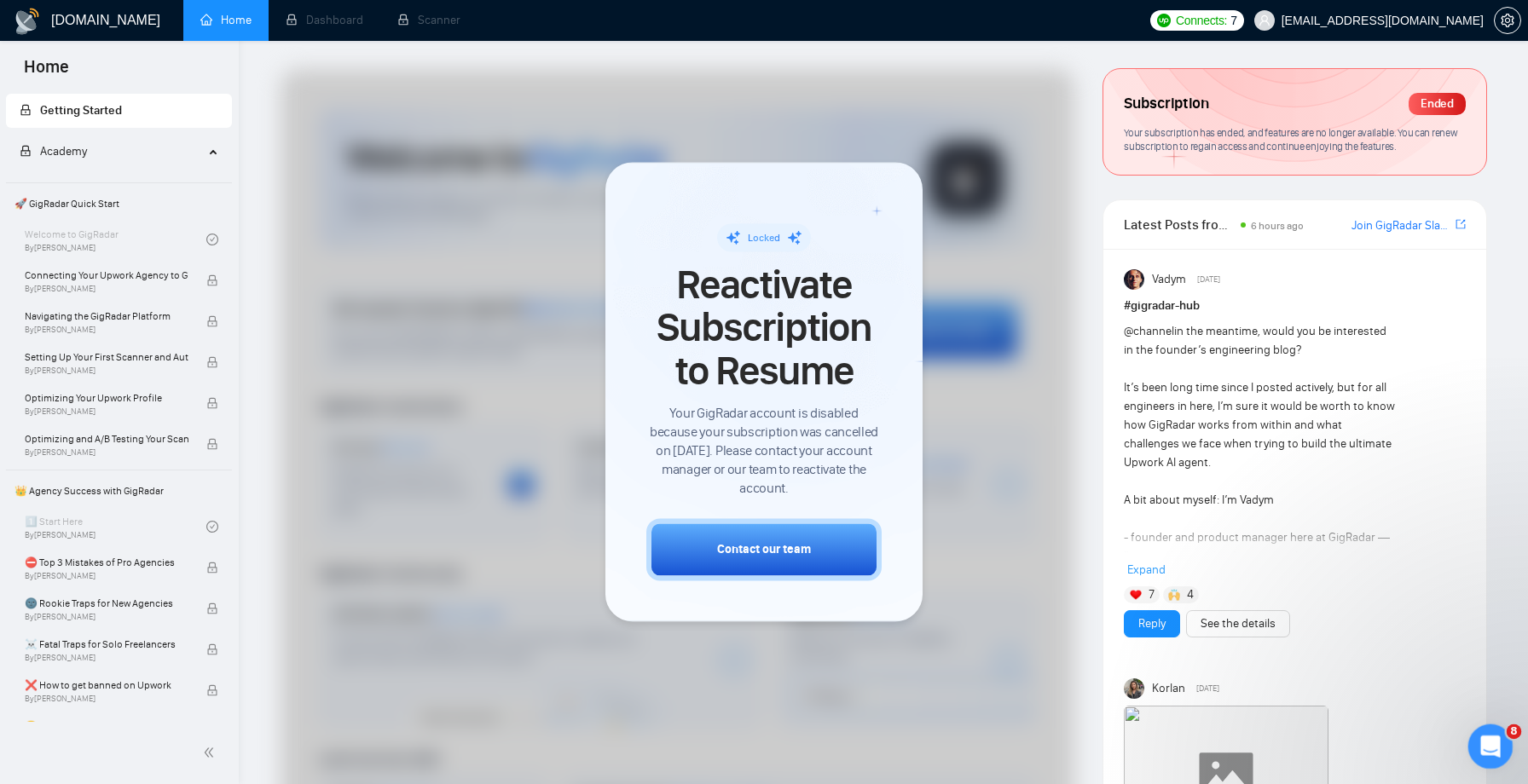
click at [1472, 749] on div "Open Intercom Messenger" at bounding box center [1489, 744] width 57 height 57
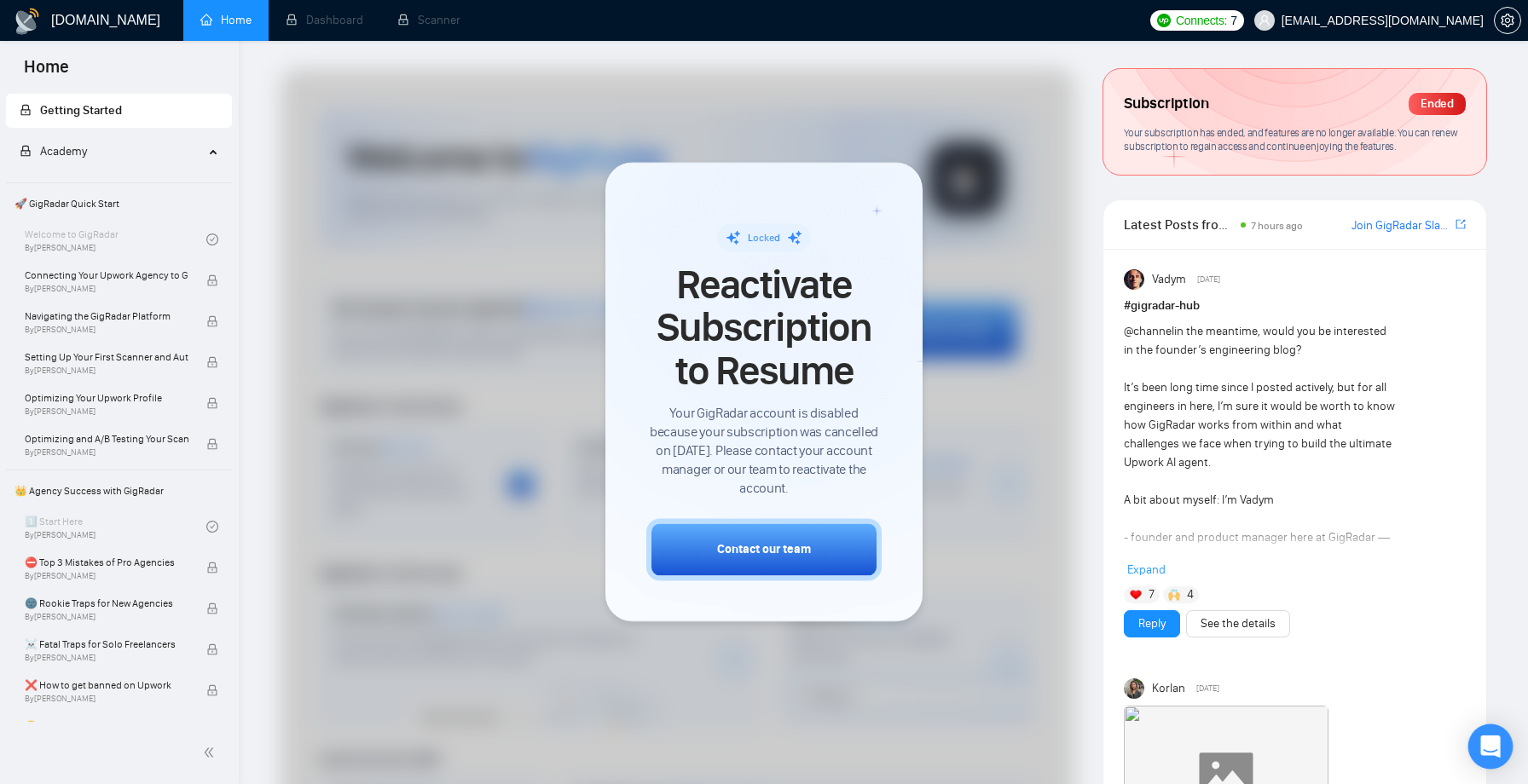
click at [1487, 749] on icon "Open Intercom Messenger" at bounding box center [1491, 746] width 19 height 22
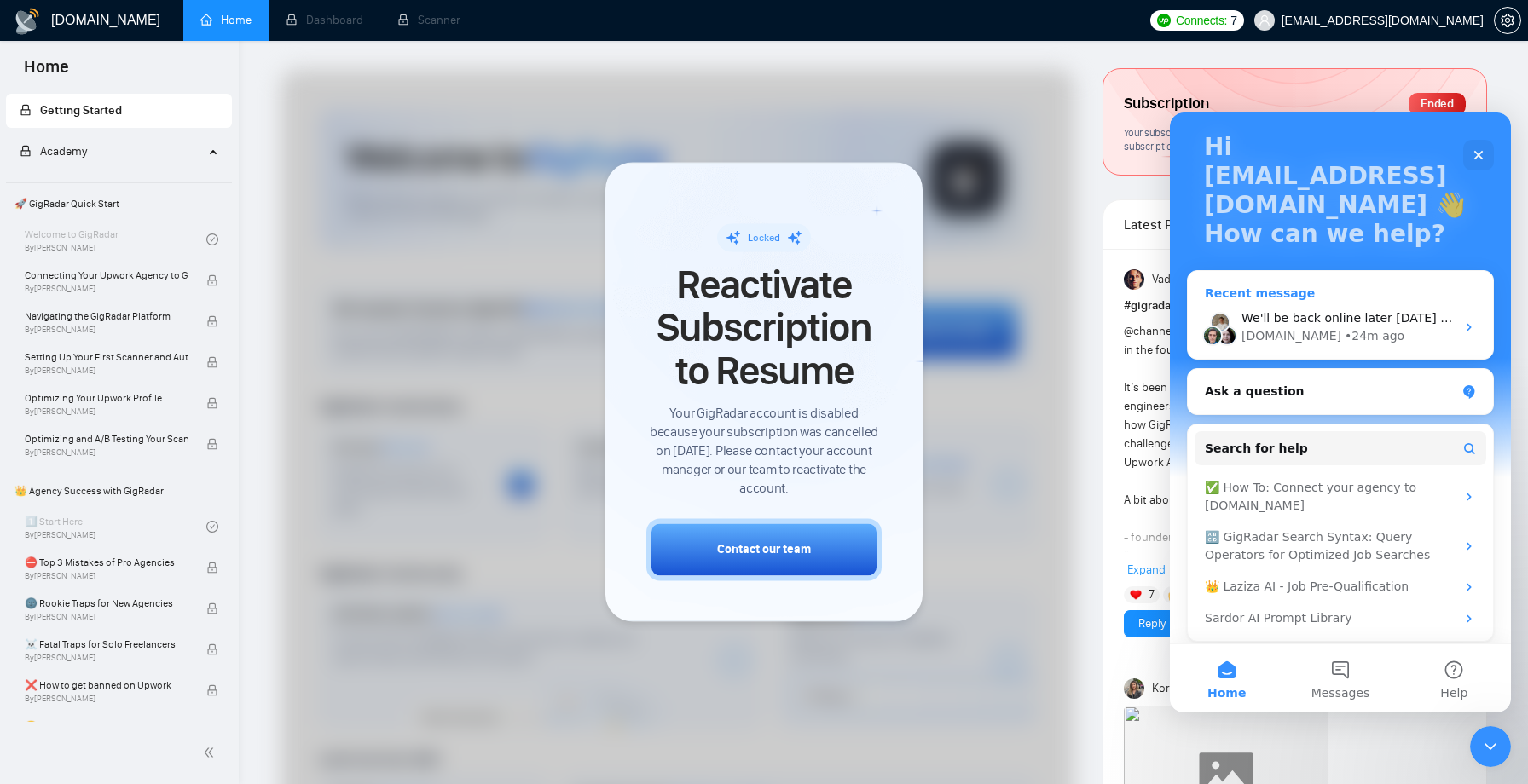
scroll to position [107, 0]
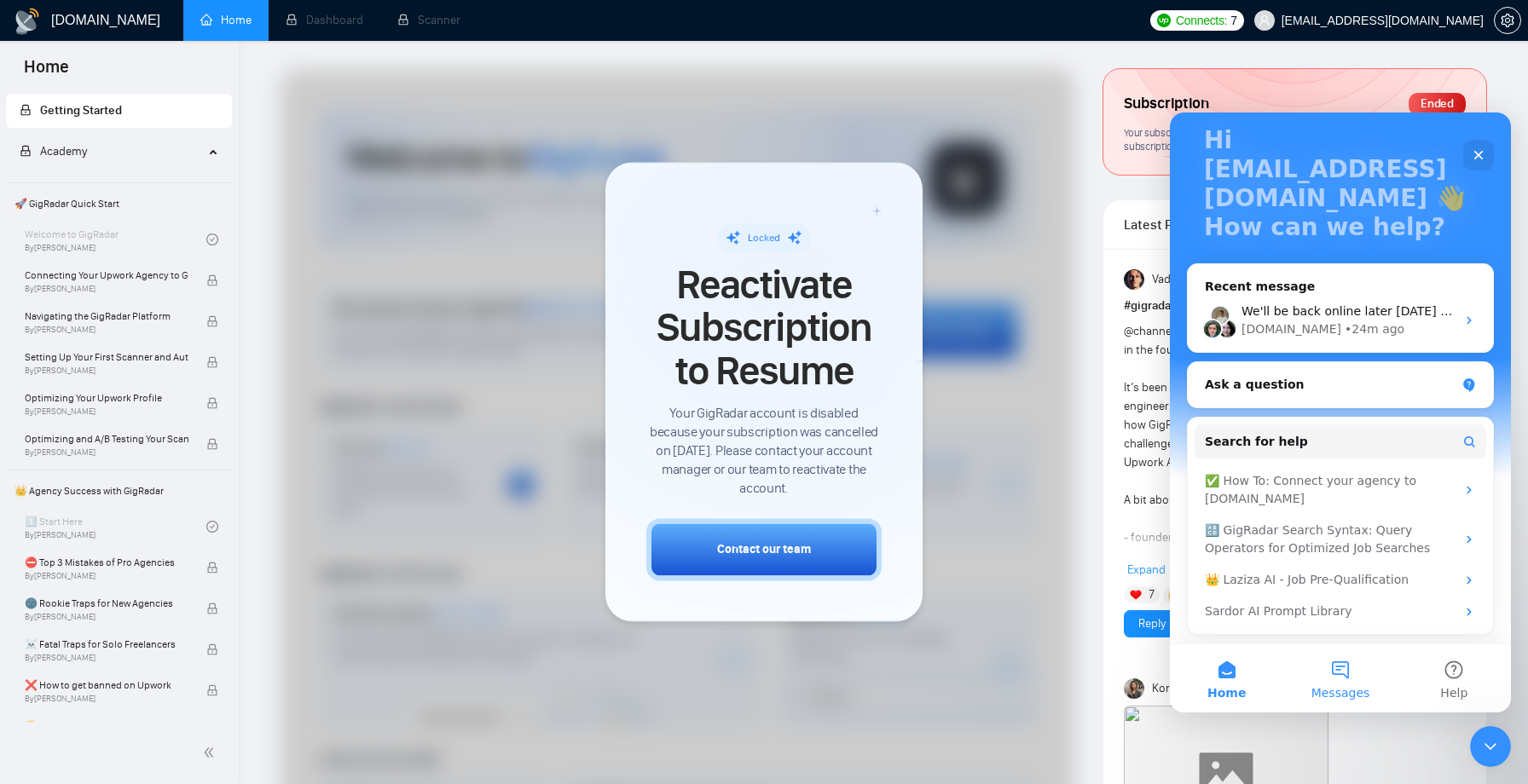
click at [1350, 673] on button "Messages" at bounding box center [1340, 679] width 113 height 68
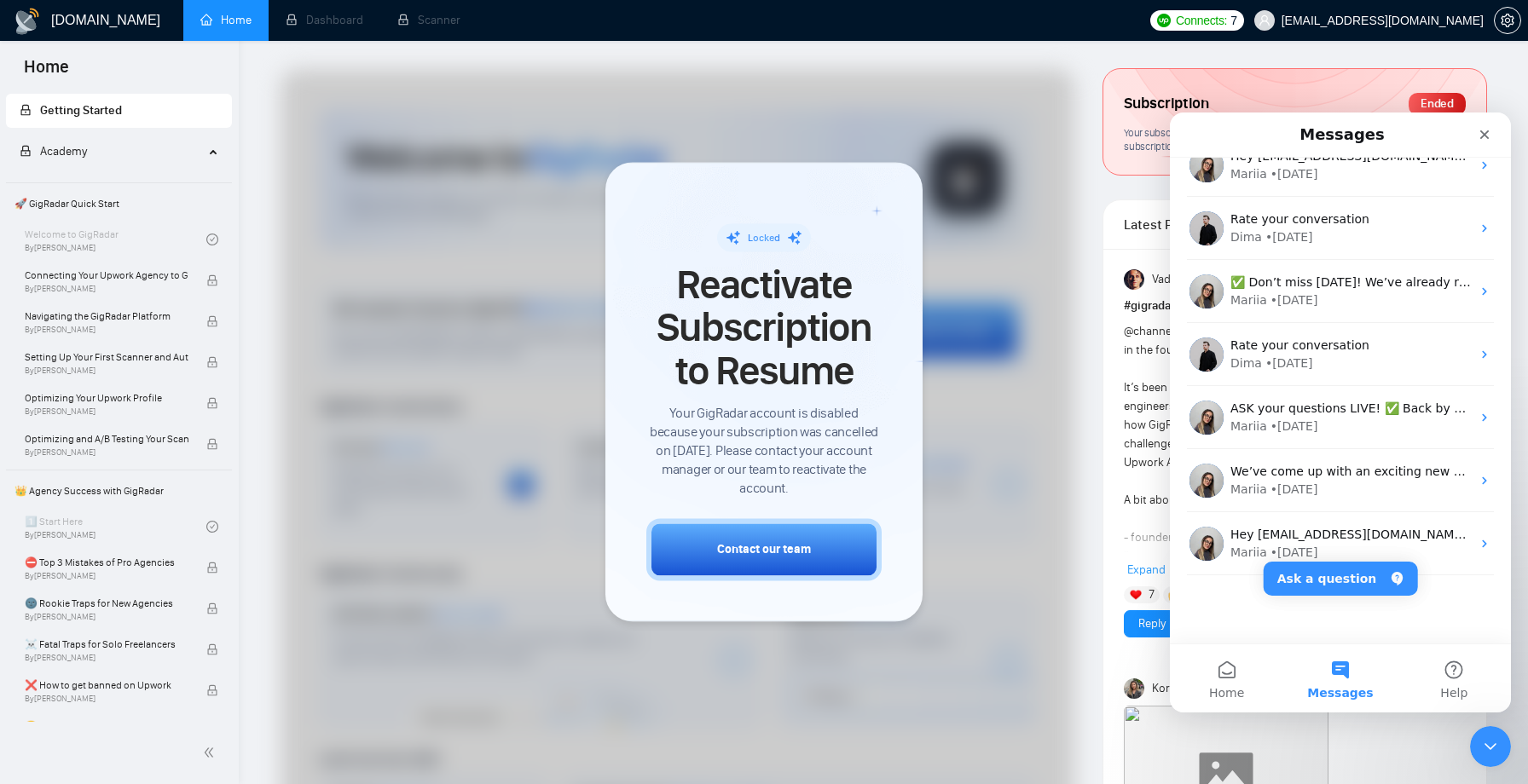
scroll to position [0, 0]
